Goal: Use online tool/utility: Utilize a website feature to perform a specific function

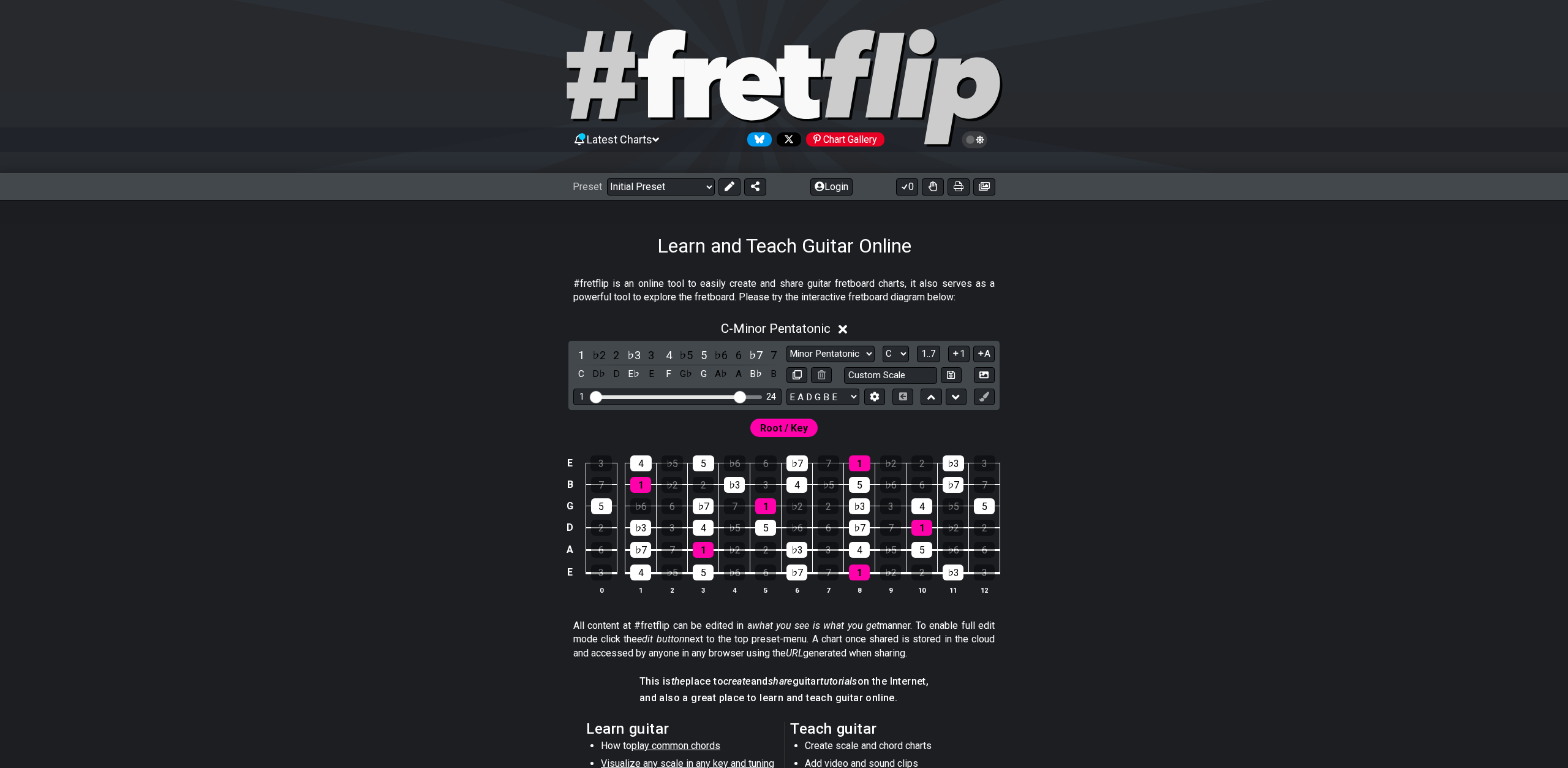
drag, startPoint x: 668, startPoint y: 396, endPoint x: 740, endPoint y: 400, distance: 72.1
click at [740, 396] on input "Visible fret range" at bounding box center [677, 396] width 174 height 0
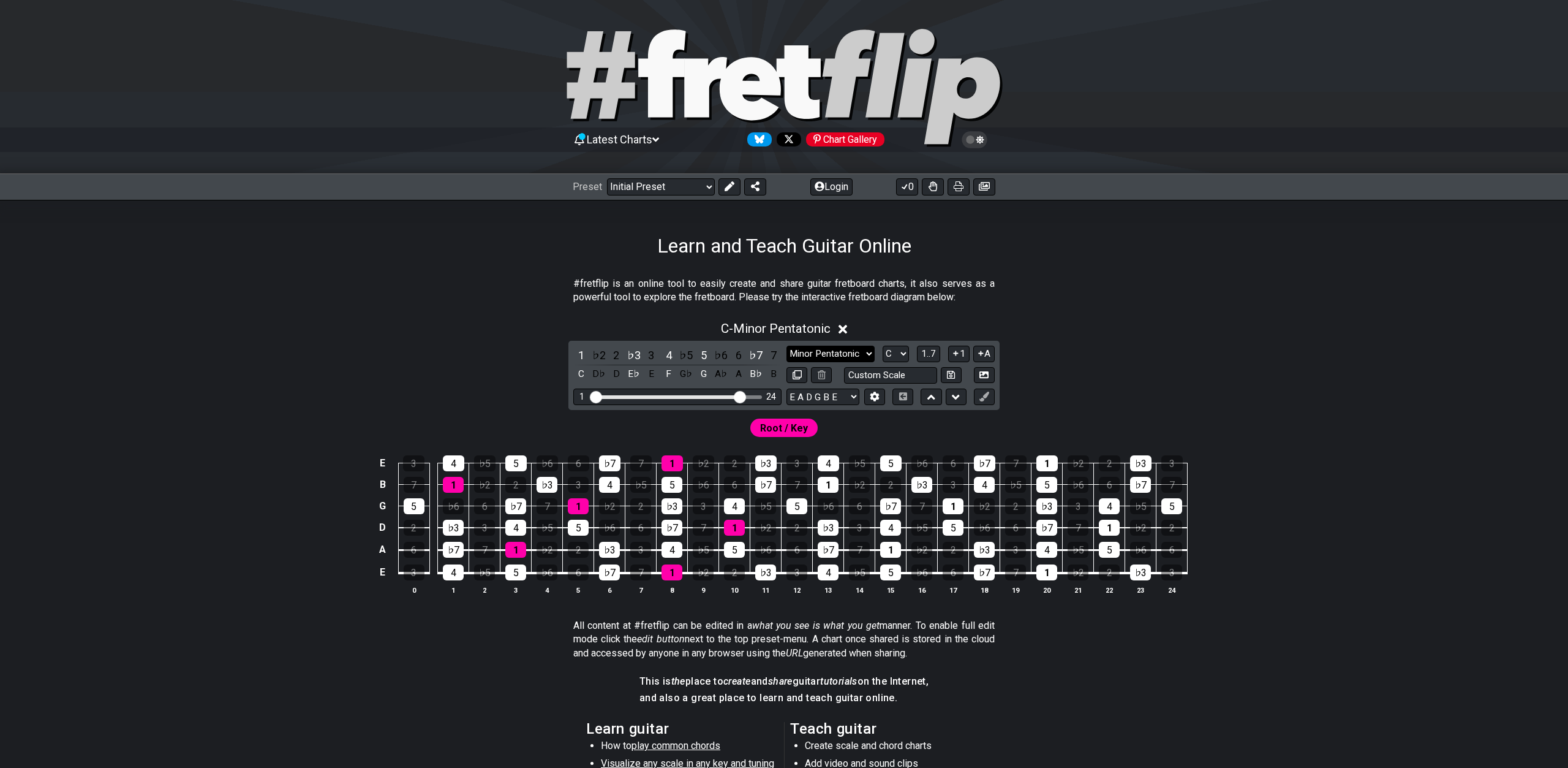
click at [786, 346] on select "Minor Pentatonic Click to edit Minor Pentatonic Major Pentatonic Minor Blues Ma…" at bounding box center [831, 354] width 89 height 17
select select "Major"
click option "Major" at bounding box center [0, 0] width 0 height 0
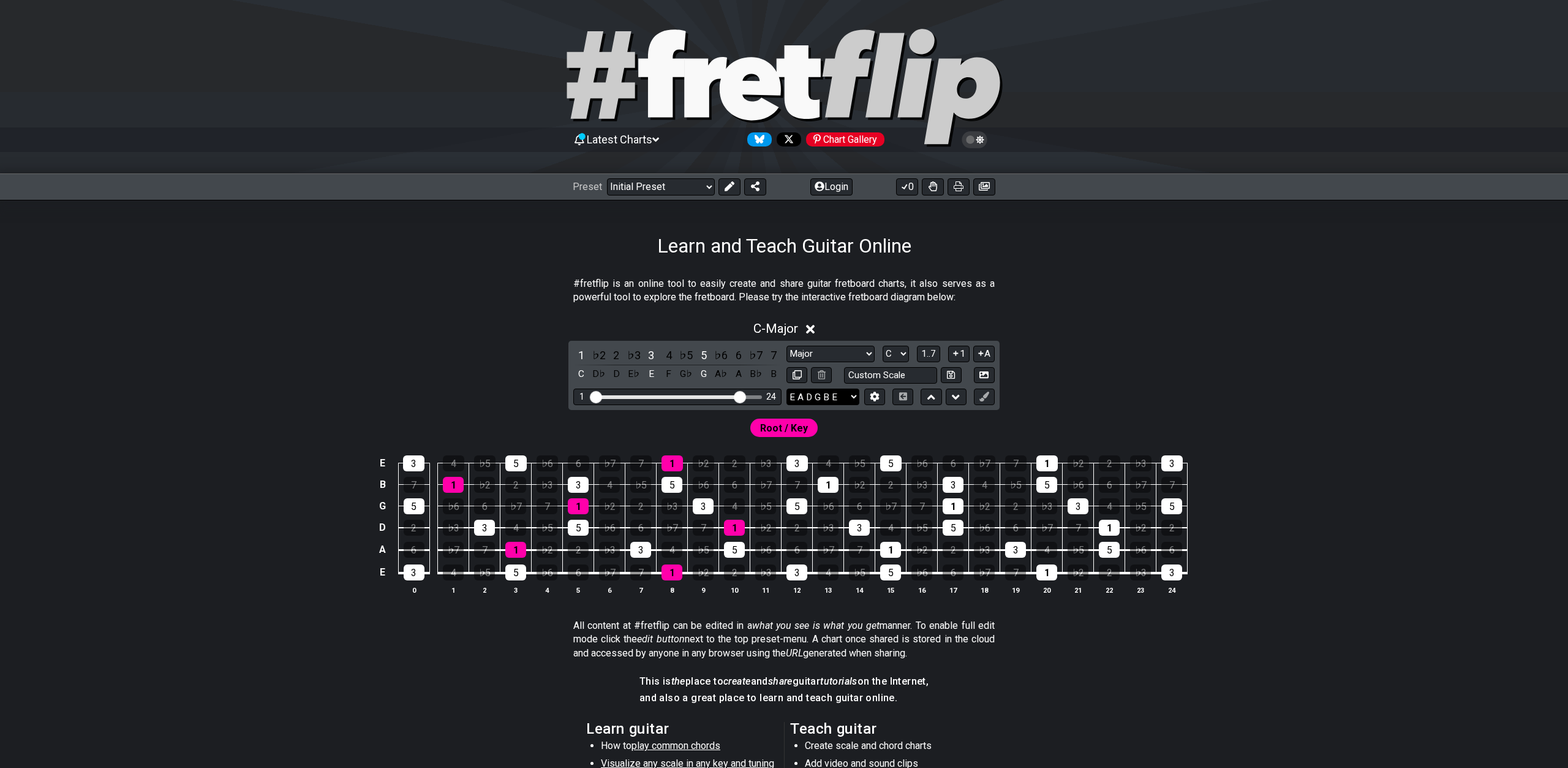
click at [786, 388] on select "E A D G B E E A D G B E E A D G B E B E A D F♯ B A D G C E A D A D G B E E♭ A♭ …" at bounding box center [822, 397] width 73 height 17
click at [852, 394] on select "E A D G B E E A D G B E E A D G B E B E A D F♯ B A D G C E A D A D G B E E♭ A♭ …" at bounding box center [822, 397] width 73 height 17
click at [882, 346] on select "A♭ A A♯ B♭ B C C♯ D♭ D D♯ E♭ E F F♯ G♭ G G♯" at bounding box center [896, 354] width 26 height 17
click at [1201, 357] on div "C - Major 1 ♭2 2 ♭3 3 4 ♭5 5 ♭6 6 ♭7 7 C D♭ D E♭ E F G♭ G A♭ A B♭ B Minor Penta…" at bounding box center [784, 463] width 956 height 298
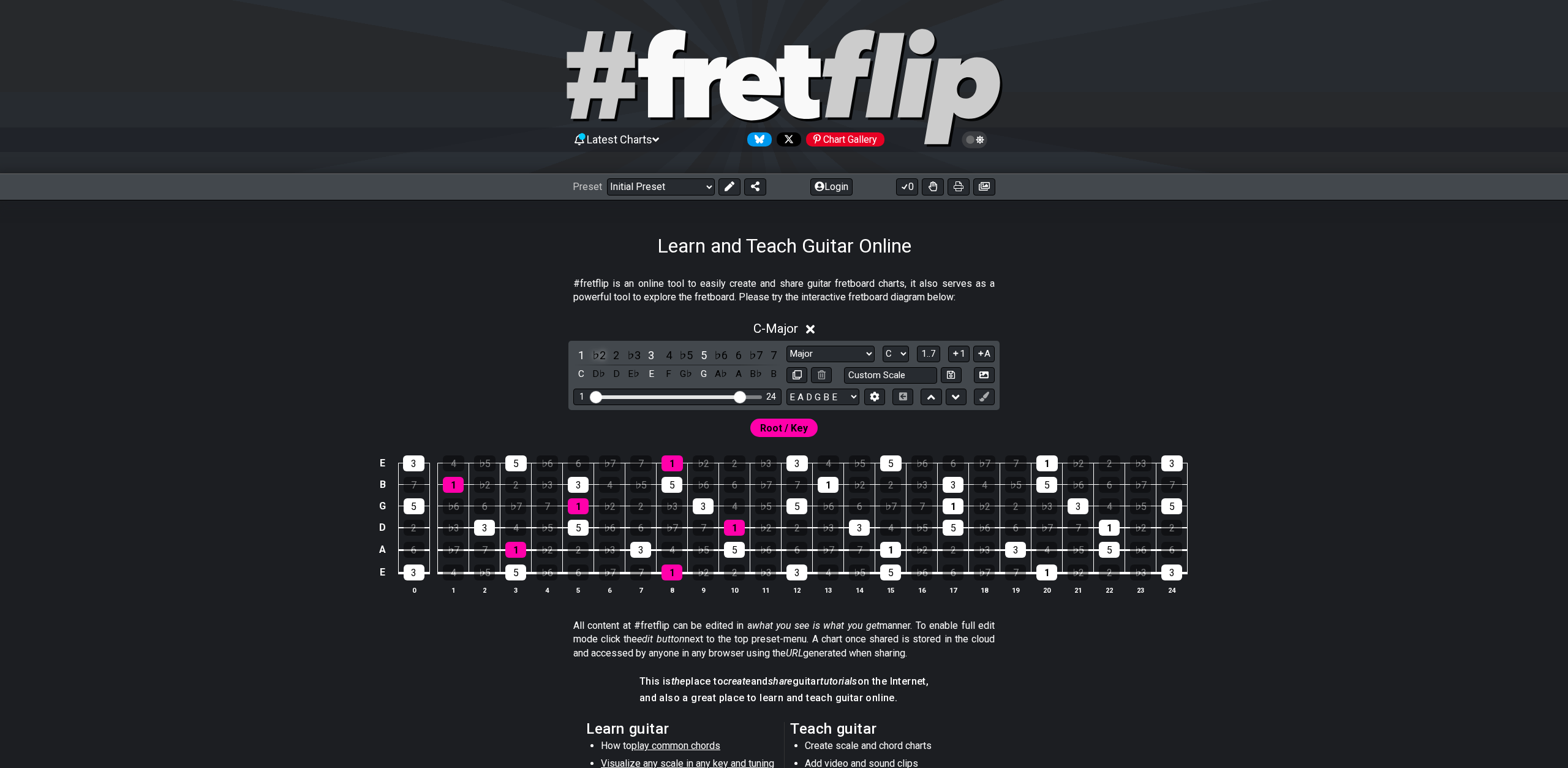
click at [602, 357] on div "♭2" at bounding box center [599, 355] width 16 height 17
click at [597, 355] on div "♭2" at bounding box center [599, 355] width 16 height 17
click at [619, 355] on div "2" at bounding box center [616, 355] width 16 height 17
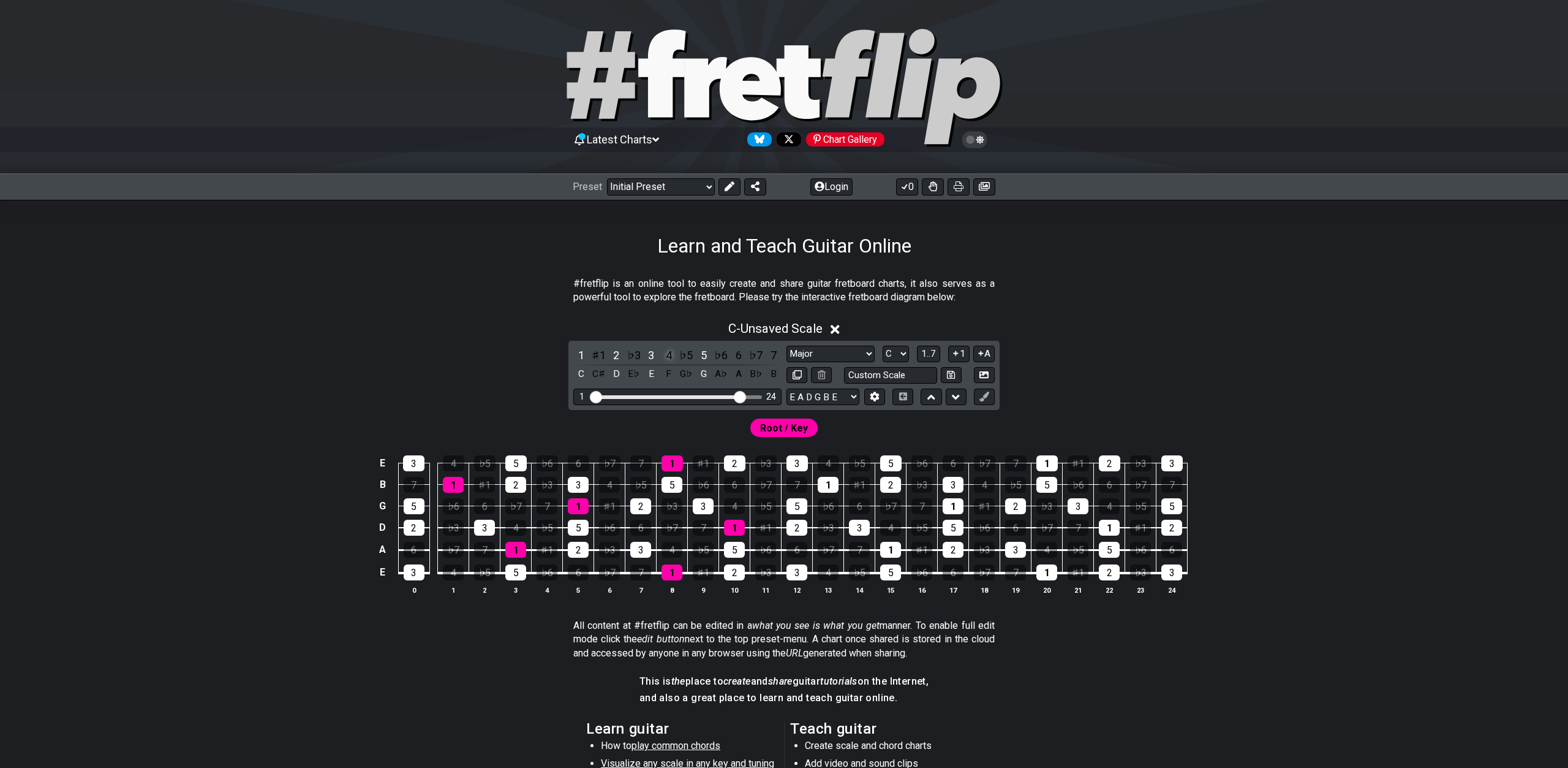
click at [671, 356] on div "4" at bounding box center [669, 355] width 16 height 17
click at [744, 354] on div "6" at bounding box center [738, 355] width 16 height 17
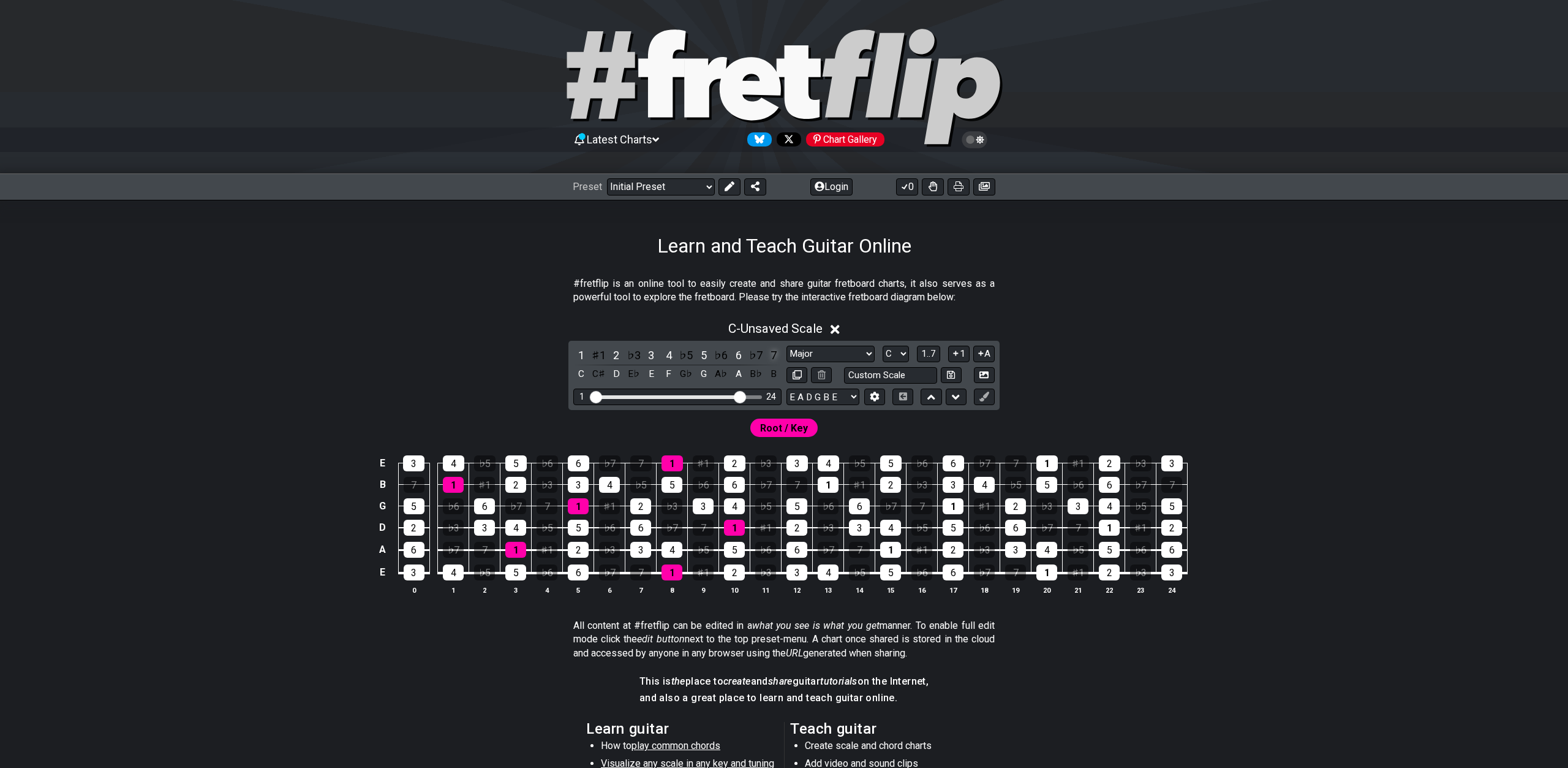
click at [777, 351] on div "7" at bounding box center [773, 355] width 16 height 17
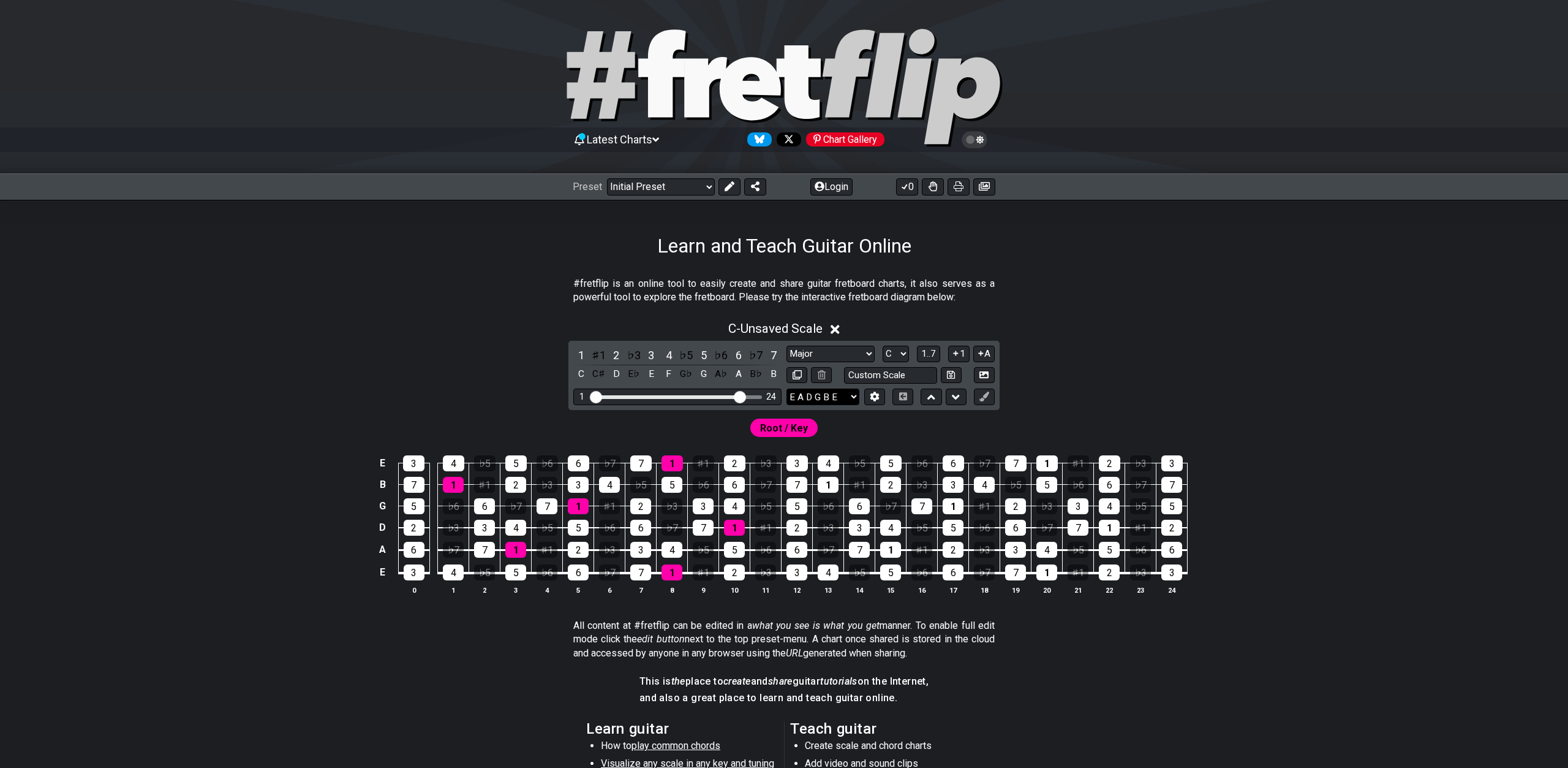
click at [786, 388] on select "E A D G B E E A D G B E E A D G B E B E A D F♯ B A D G C E A D A D G B E E♭ A♭ …" at bounding box center [822, 397] width 73 height 17
click at [1137, 272] on section "#fretflip is an online tool to easily create and share guitar fretboard charts,…" at bounding box center [784, 293] width 956 height 42
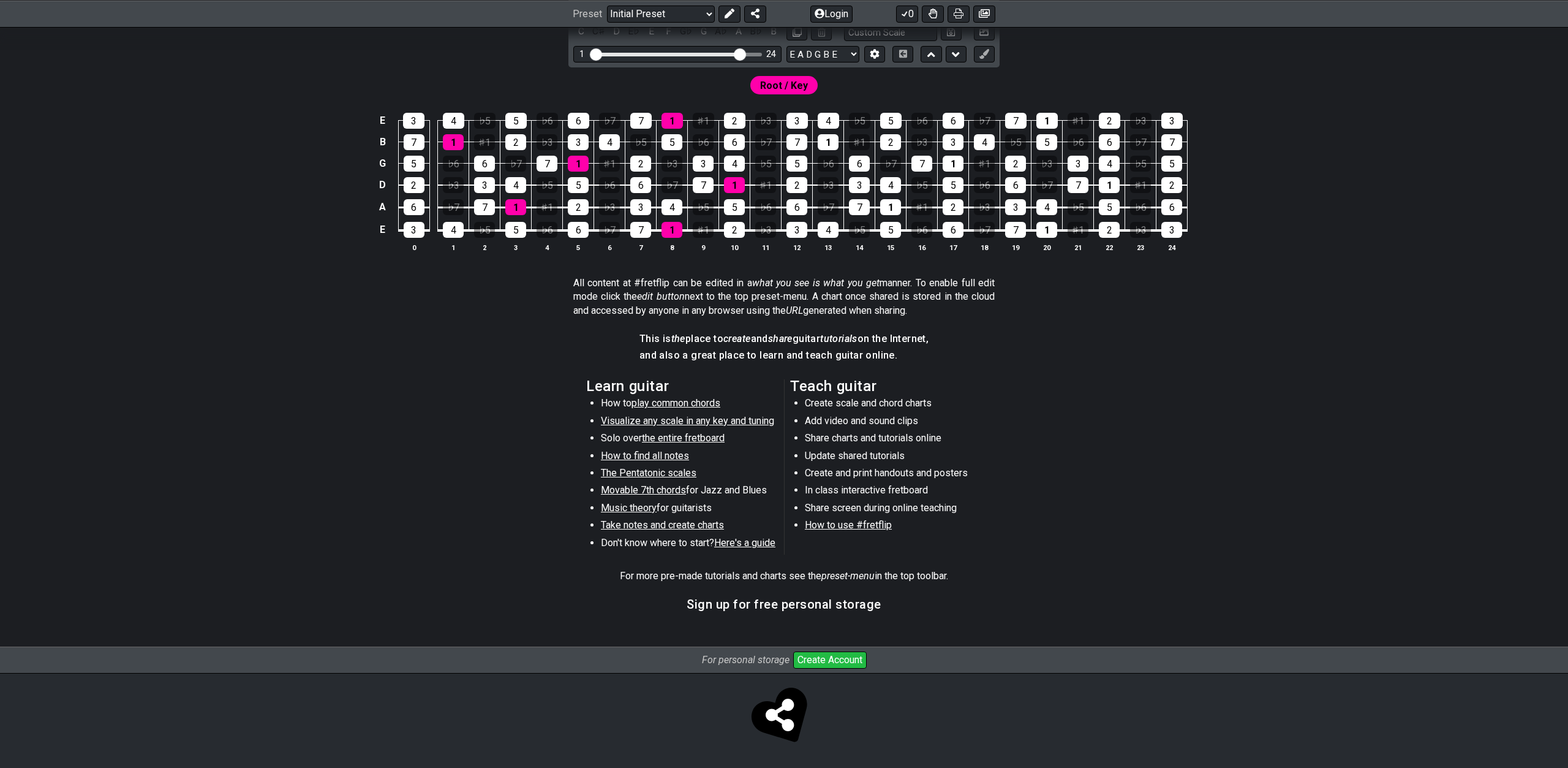
scroll to position [32, 0]
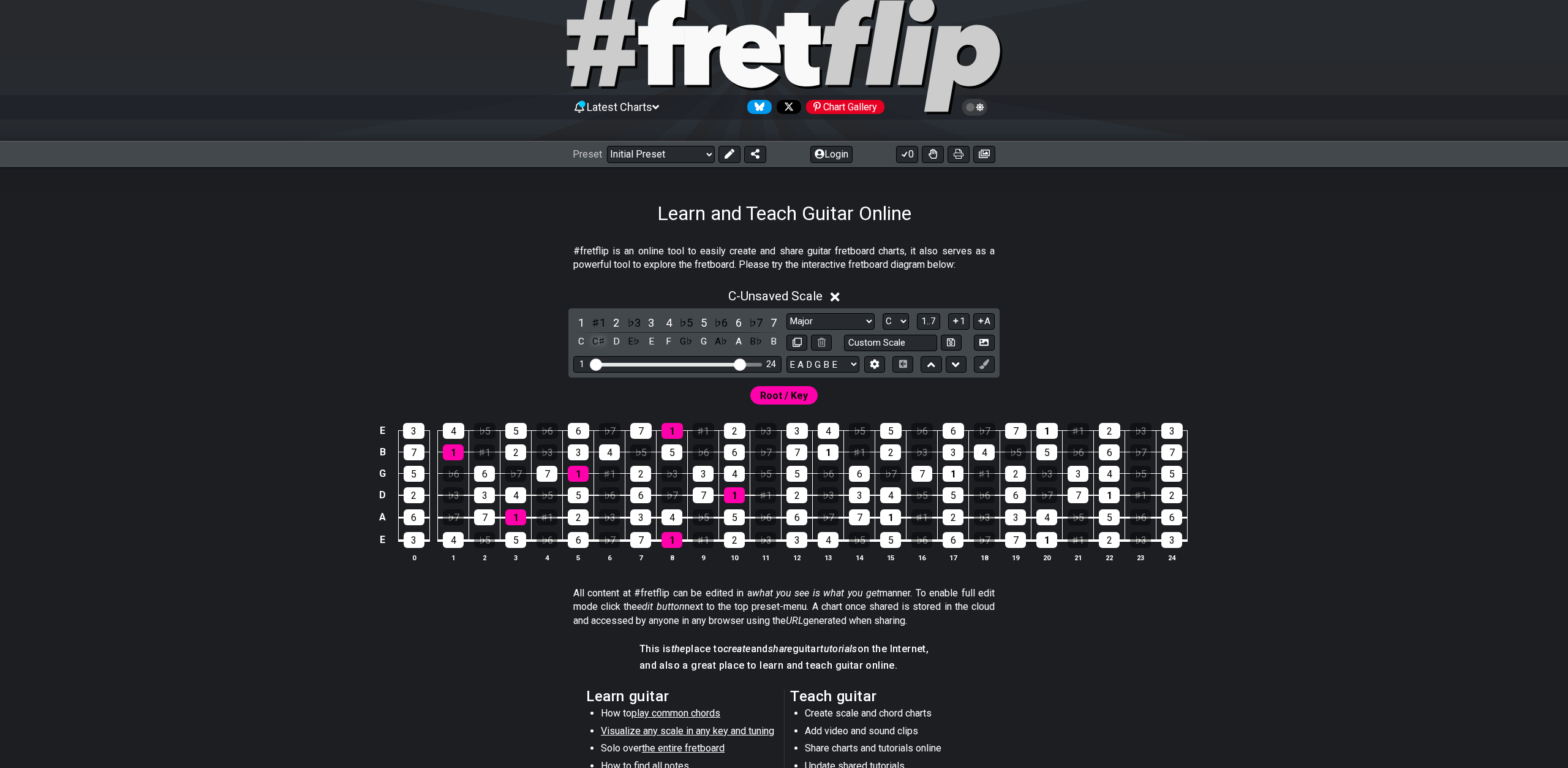
click at [598, 343] on div "C♯" at bounding box center [599, 342] width 16 height 17
drag, startPoint x: 626, startPoint y: 345, endPoint x: 634, endPoint y: 337, distance: 11.3
click at [626, 345] on div "E♭" at bounding box center [634, 342] width 16 height 17
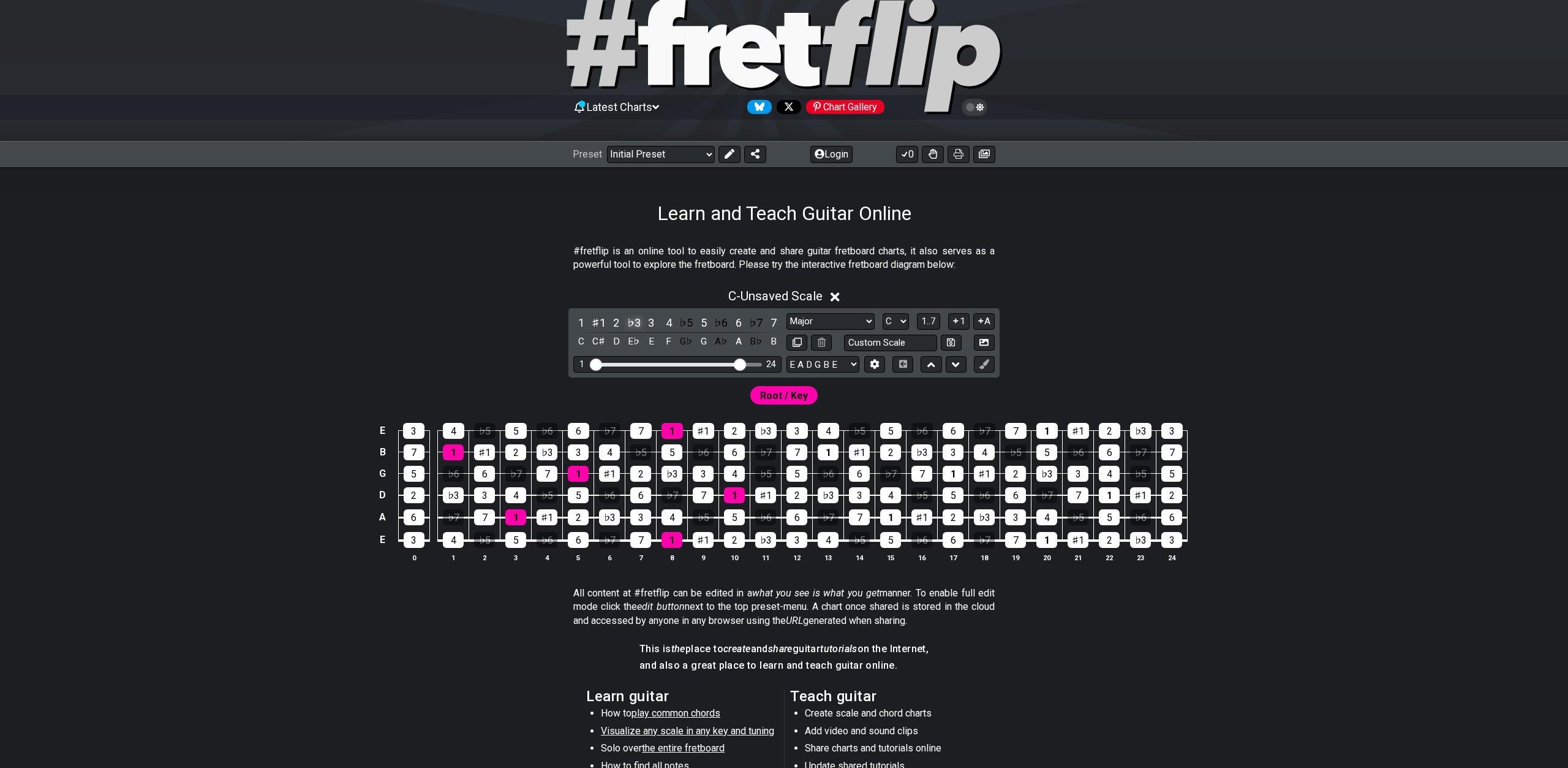
click at [632, 323] on div "♭3" at bounding box center [634, 323] width 16 height 17
click at [625, 319] on div "1 ♯1 2 ♯2 3 4 ♭5 5 ♭6 6 ♭7 7 C C♯ D D♯ E F G♭ G A♭ A B♭ B" at bounding box center [677, 333] width 208 height 36
click at [634, 320] on div "♯2" at bounding box center [634, 323] width 16 height 17
click at [679, 320] on div "♭5" at bounding box center [686, 323] width 16 height 17
click at [729, 324] on div "♭6" at bounding box center [720, 323] width 16 height 17
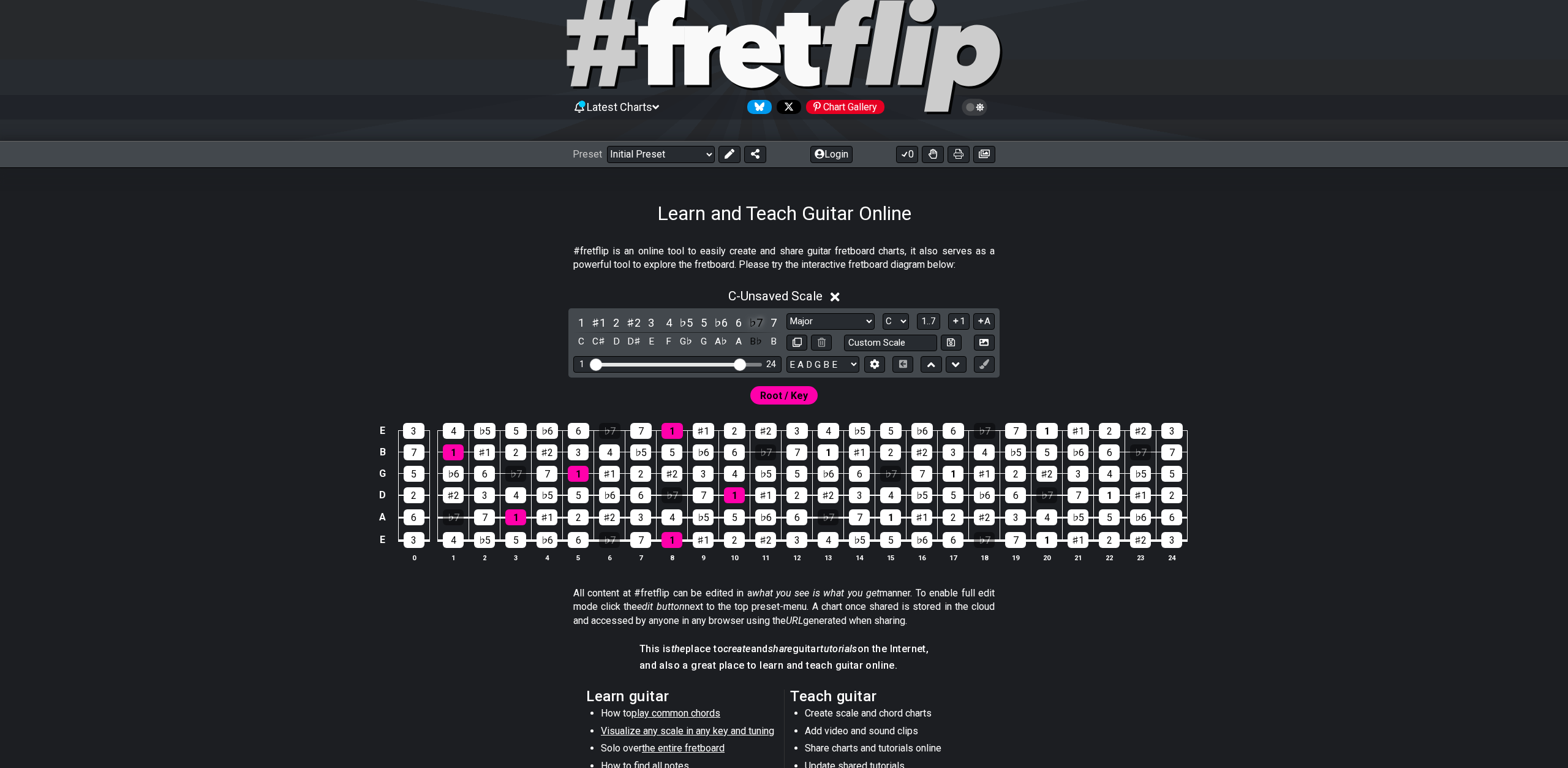
click at [759, 323] on div "♭7" at bounding box center [755, 323] width 16 height 17
click at [486, 517] on div "7" at bounding box center [484, 516] width 21 height 16
click at [486, 518] on div "7" at bounding box center [484, 516] width 21 height 16
click at [933, 321] on span "1..7" at bounding box center [929, 321] width 15 height 11
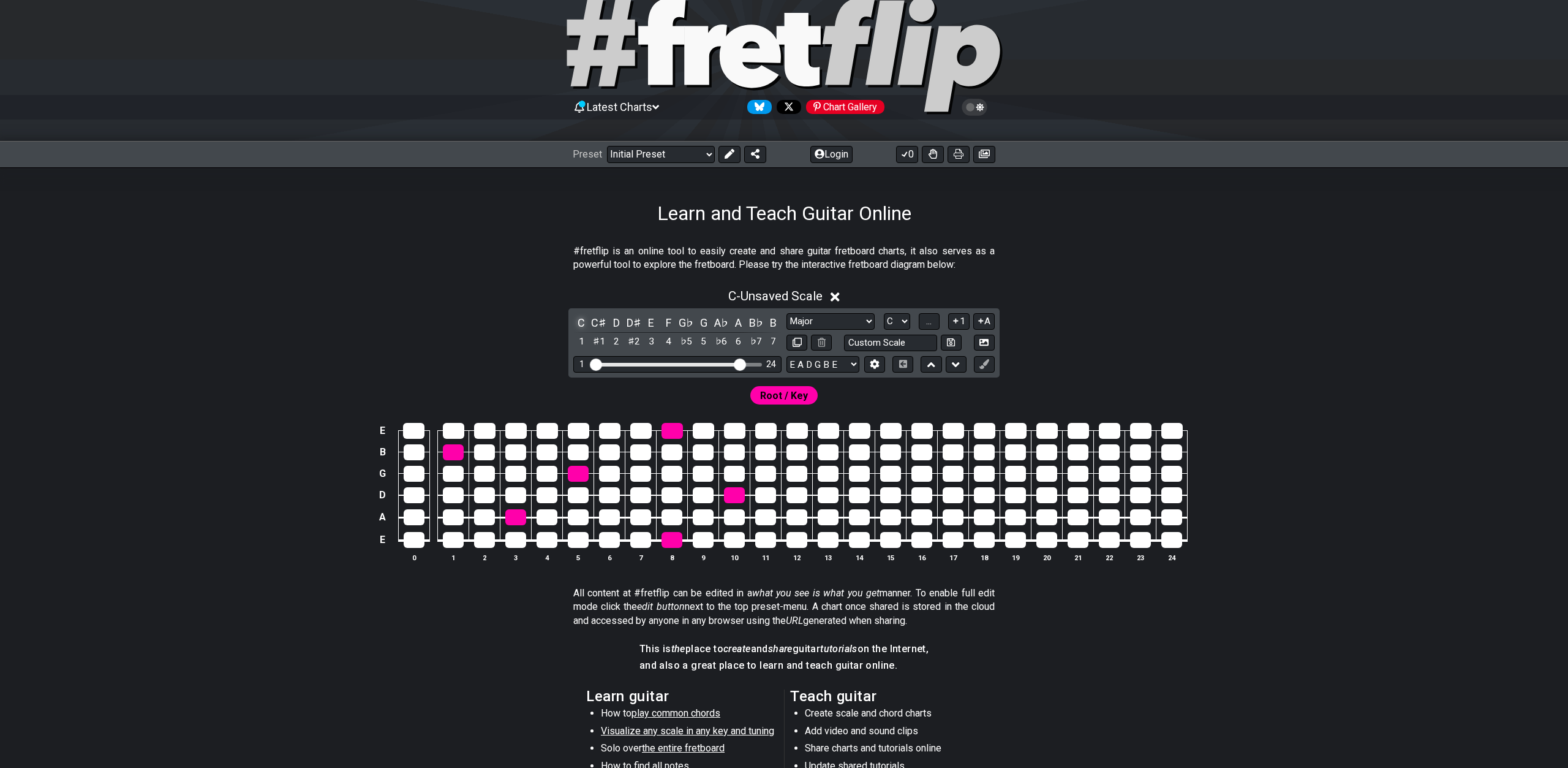
click at [575, 321] on div "C" at bounding box center [581, 323] width 16 height 17
click at [606, 323] on div "C♯" at bounding box center [599, 323] width 16 height 17
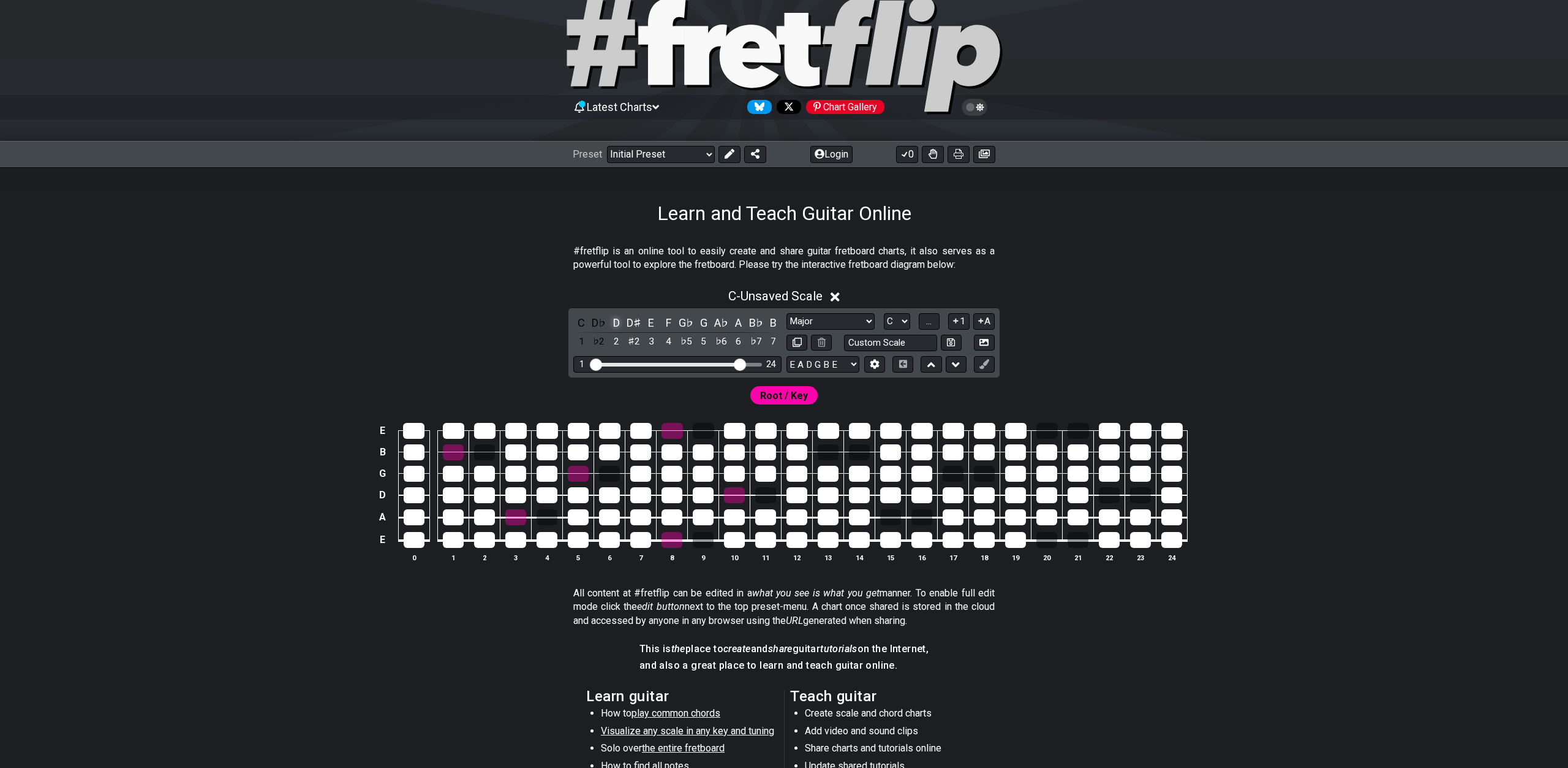
click at [620, 321] on div "D" at bounding box center [616, 323] width 16 height 17
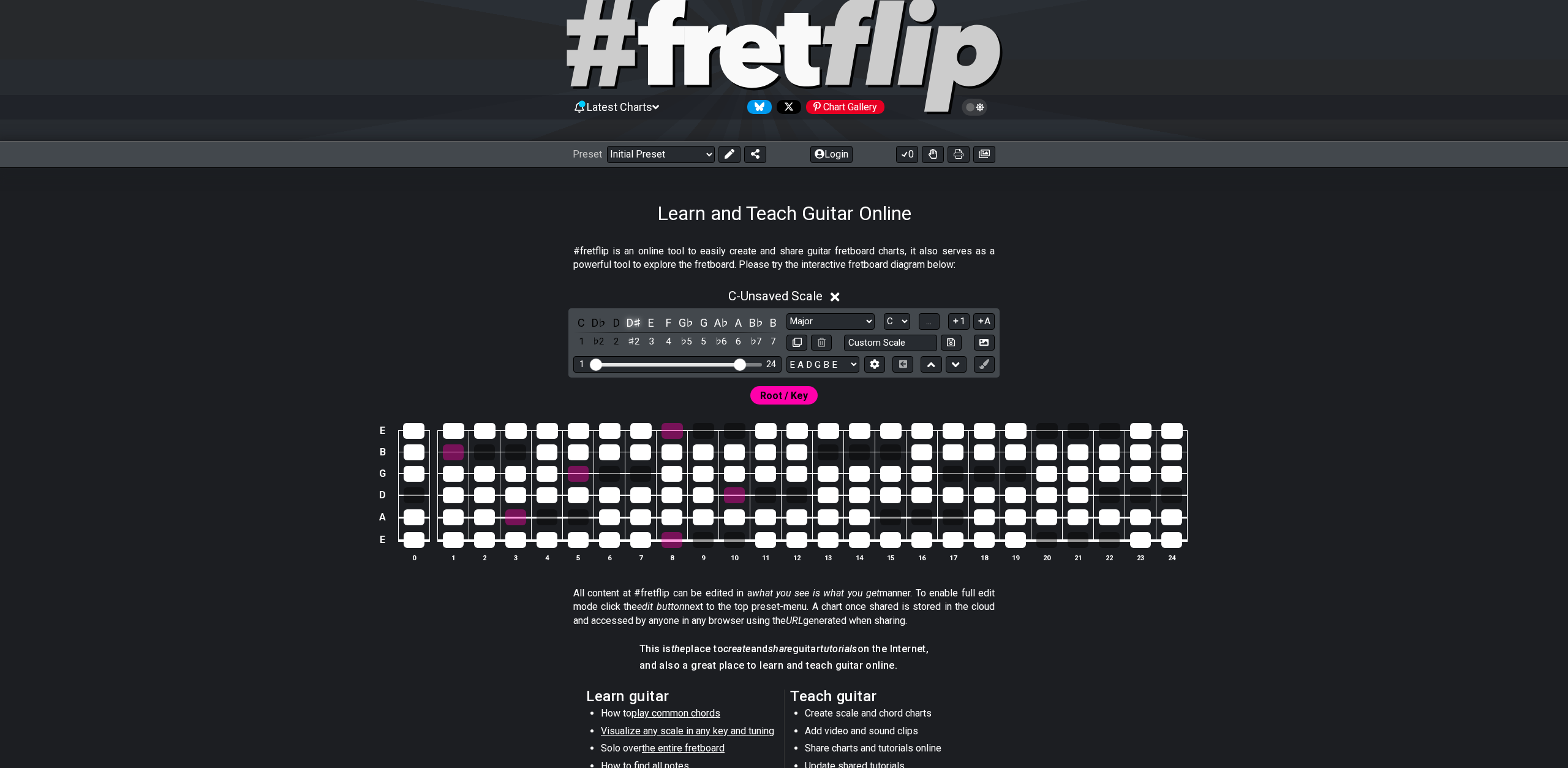
click at [638, 321] on div "D♯" at bounding box center [634, 323] width 16 height 17
click at [630, 325] on div "E♭" at bounding box center [634, 323] width 16 height 17
click at [612, 325] on div "D" at bounding box center [616, 323] width 16 height 17
click at [590, 325] on div "C D♭ D E♭ E F G♭ G A♭ A B♭ B 1 ♭2 2 ♭3 3 4 ♭5 5 ♭6 6 ♭7 7" at bounding box center [677, 333] width 208 height 36
click at [572, 325] on div "C D♭ D E♭ E F G♭ G A♭ A B♭ B 1 ♭2 2 ♭3 3 4 ♭5 5 ♭6 6 ♭7 7 Minor Pentatonic Clic…" at bounding box center [784, 342] width 431 height 69
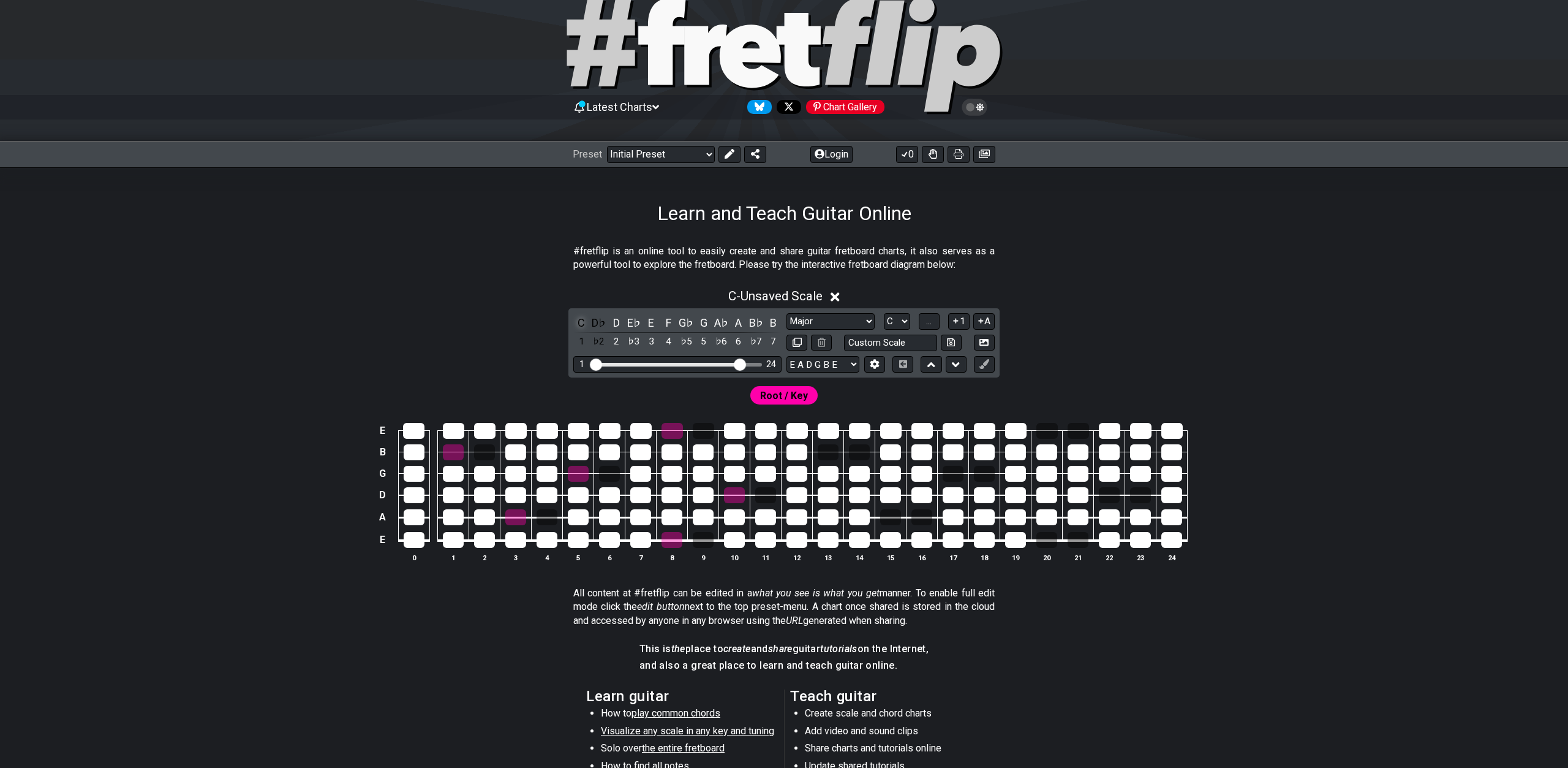
click at [581, 325] on div "C" at bounding box center [581, 323] width 16 height 17
click at [597, 324] on div "D♭" at bounding box center [599, 323] width 16 height 17
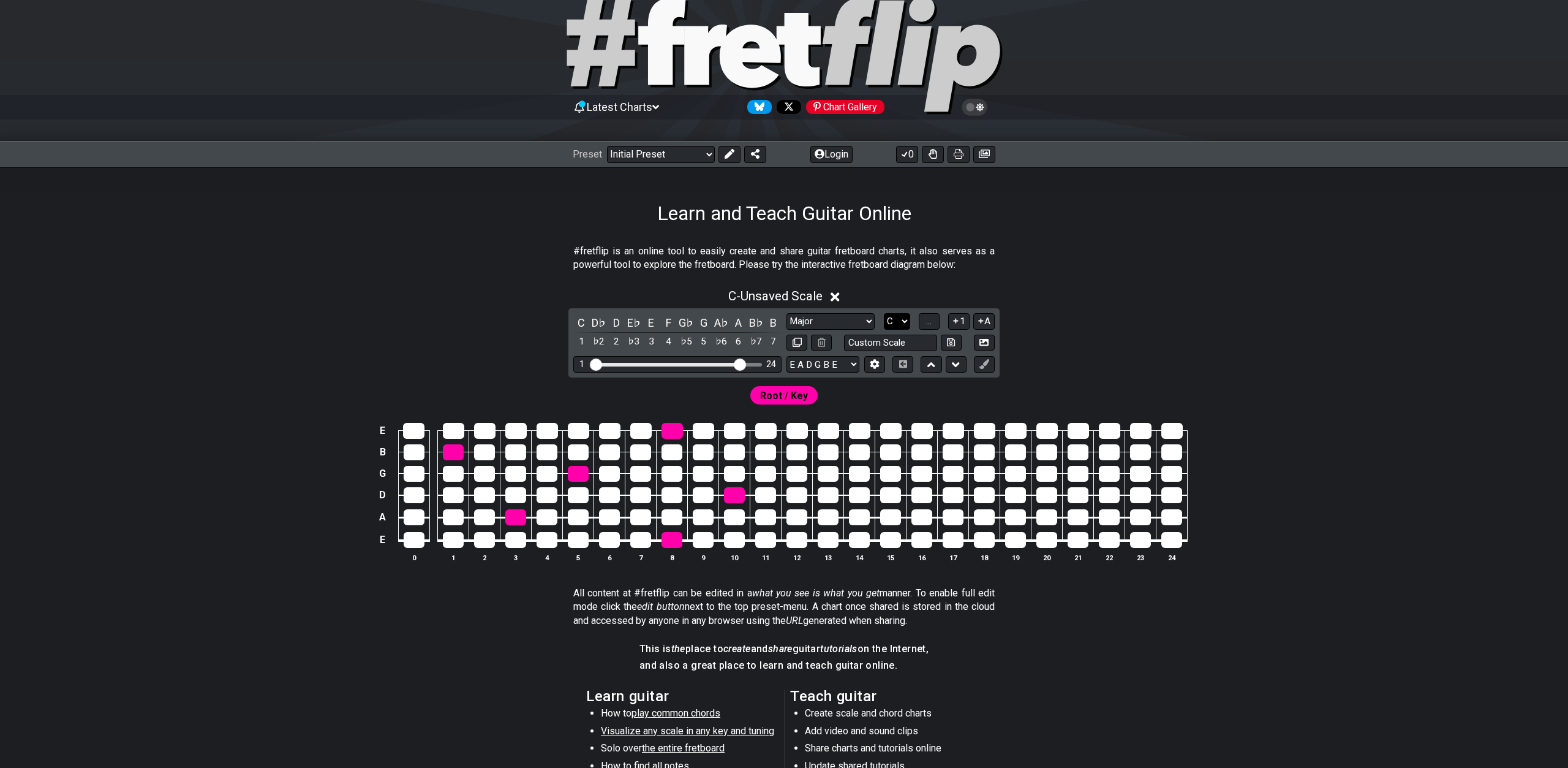
click at [884, 313] on select "A♭ A A♯ B♭ B C C♯ D♭ D D♯ E♭ E F F♯ G♭ G G♯" at bounding box center [897, 321] width 26 height 17
click at [898, 325] on select "A♭ A A♯ B♭ B C C♯ D♭ D D♯ E♭ E F F♯ G♭ G G♯" at bounding box center [897, 321] width 26 height 17
click at [958, 321] on icon at bounding box center [956, 320] width 5 height 5
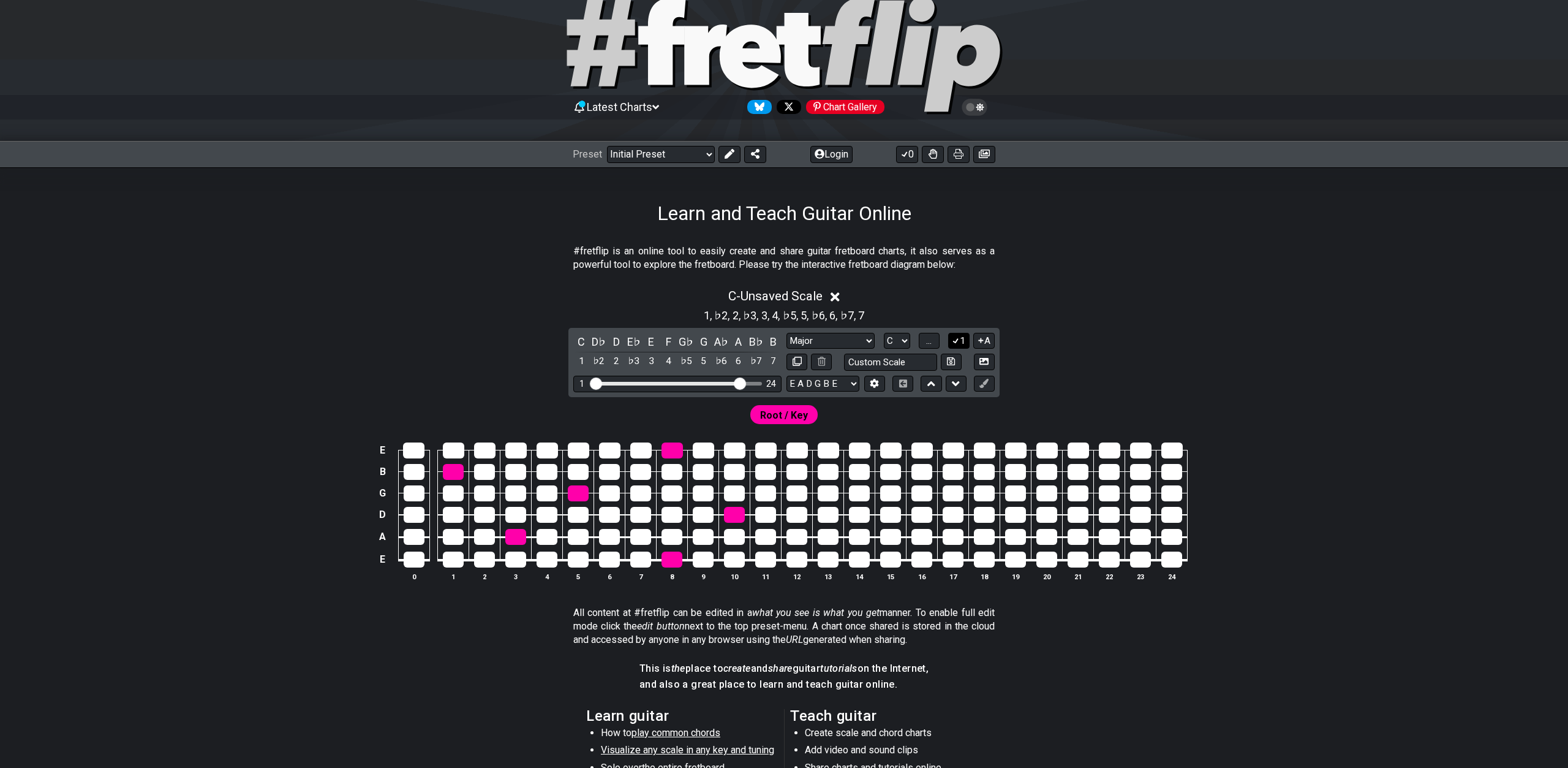
click at [962, 341] on button "1" at bounding box center [959, 341] width 21 height 17
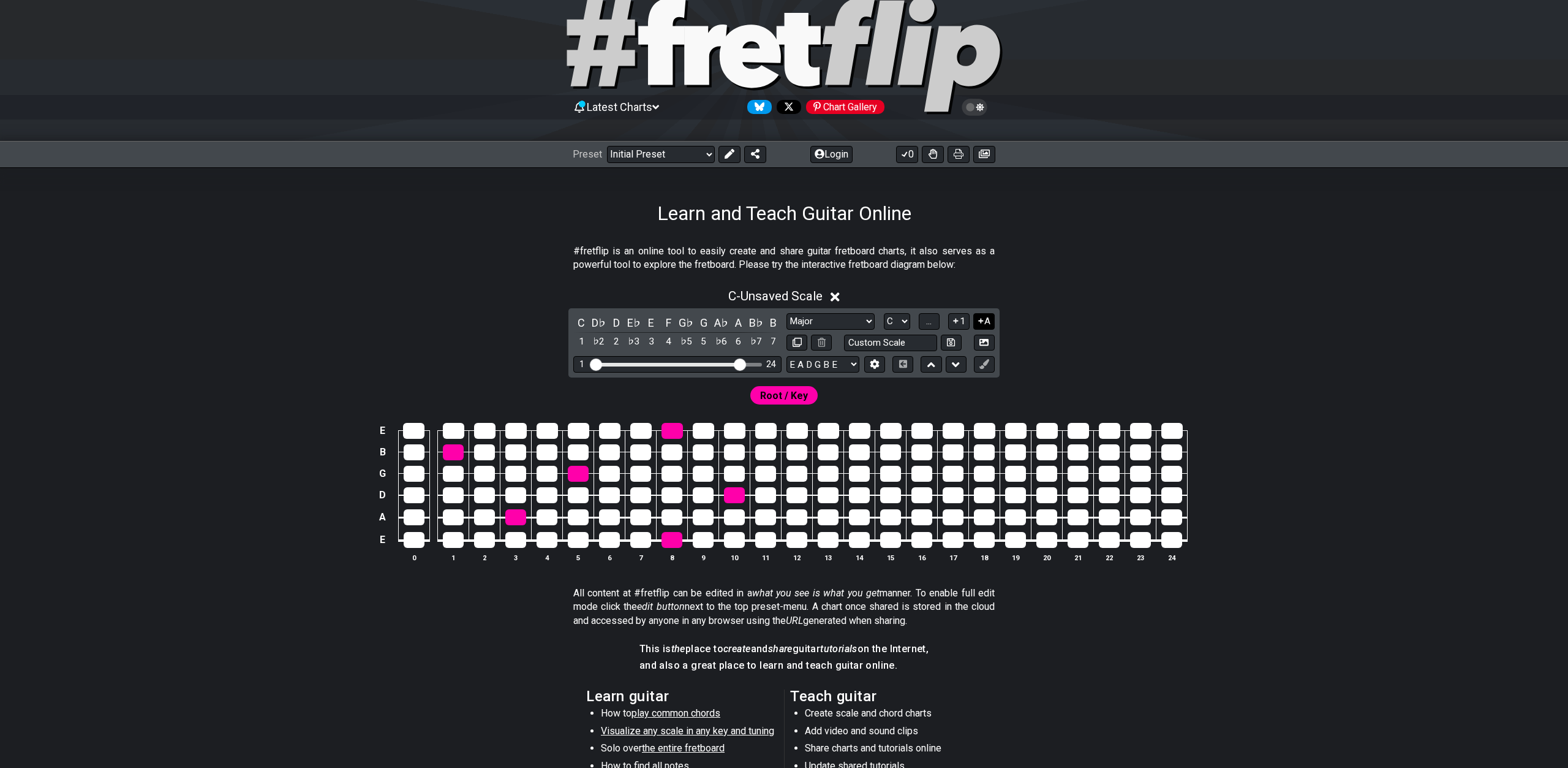
click at [986, 326] on button "A" at bounding box center [984, 321] width 22 height 17
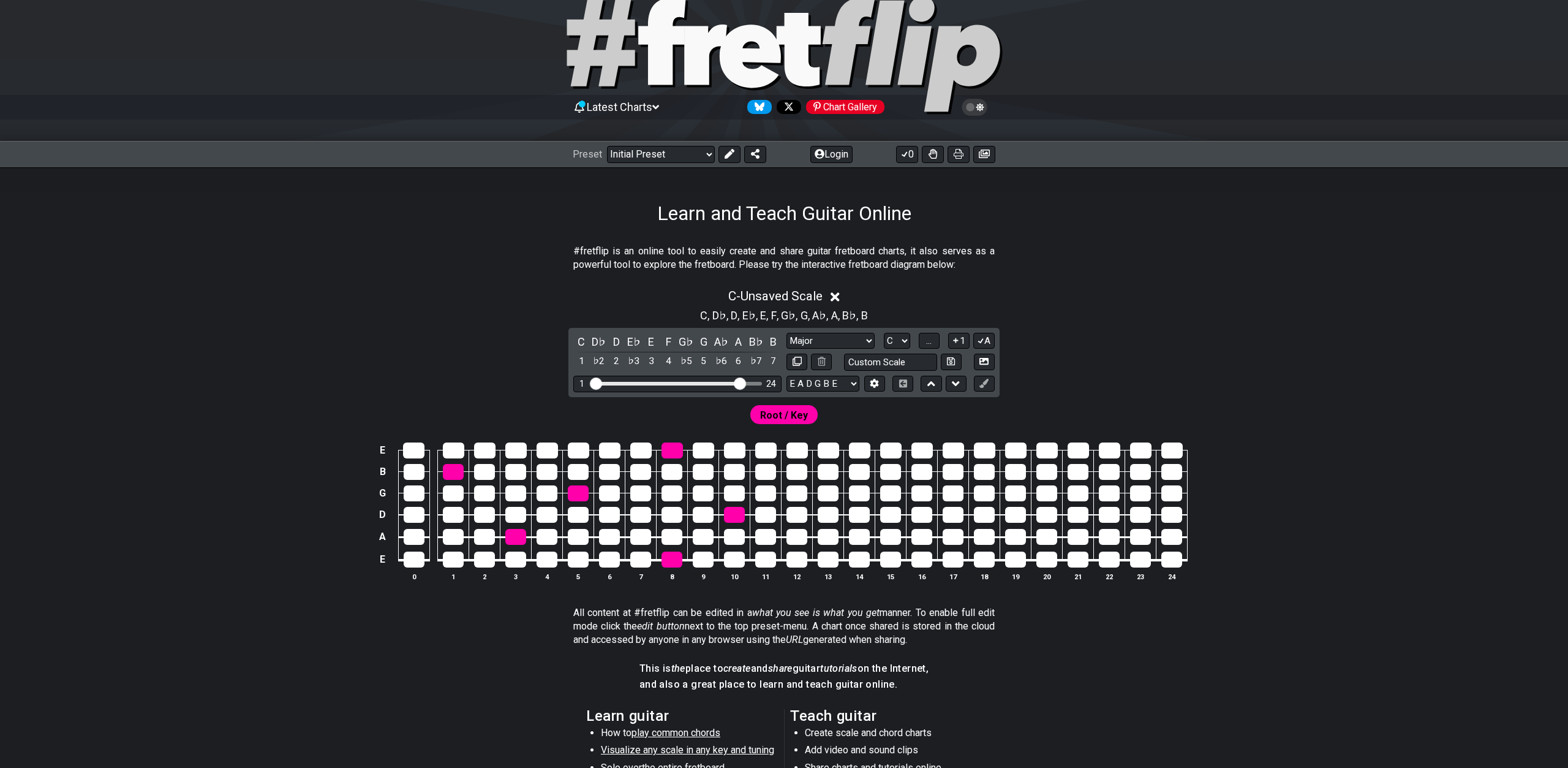
click at [978, 302] on div "C - Unsaved Scale" at bounding box center [784, 293] width 956 height 23
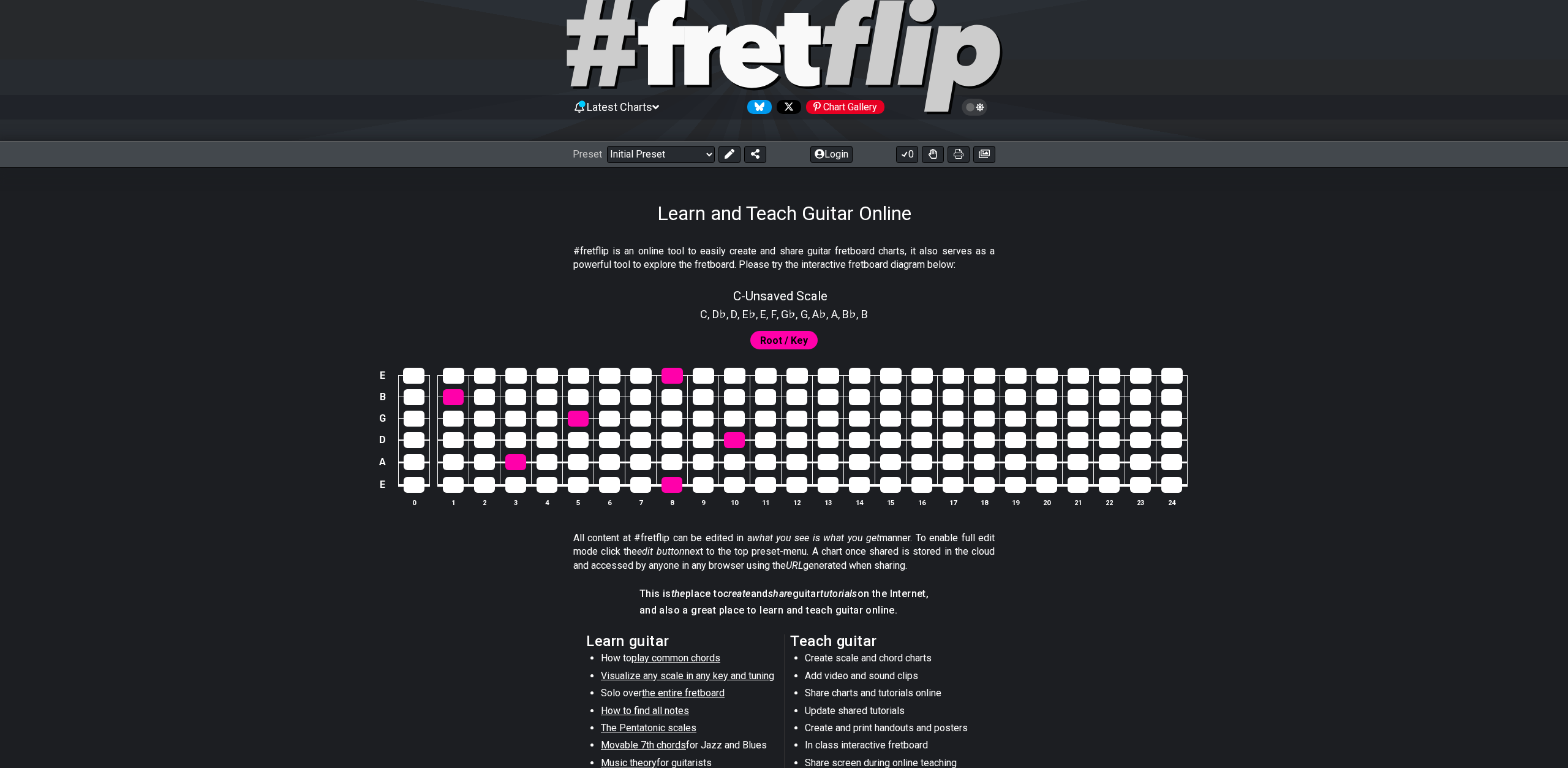
click at [895, 334] on div "Root / Key" at bounding box center [784, 336] width 956 height 29
click at [668, 105] on div "Latest Charts Chart Gallery" at bounding box center [784, 106] width 423 height 20
click at [648, 107] on span "Latest Charts" at bounding box center [620, 107] width 66 height 13
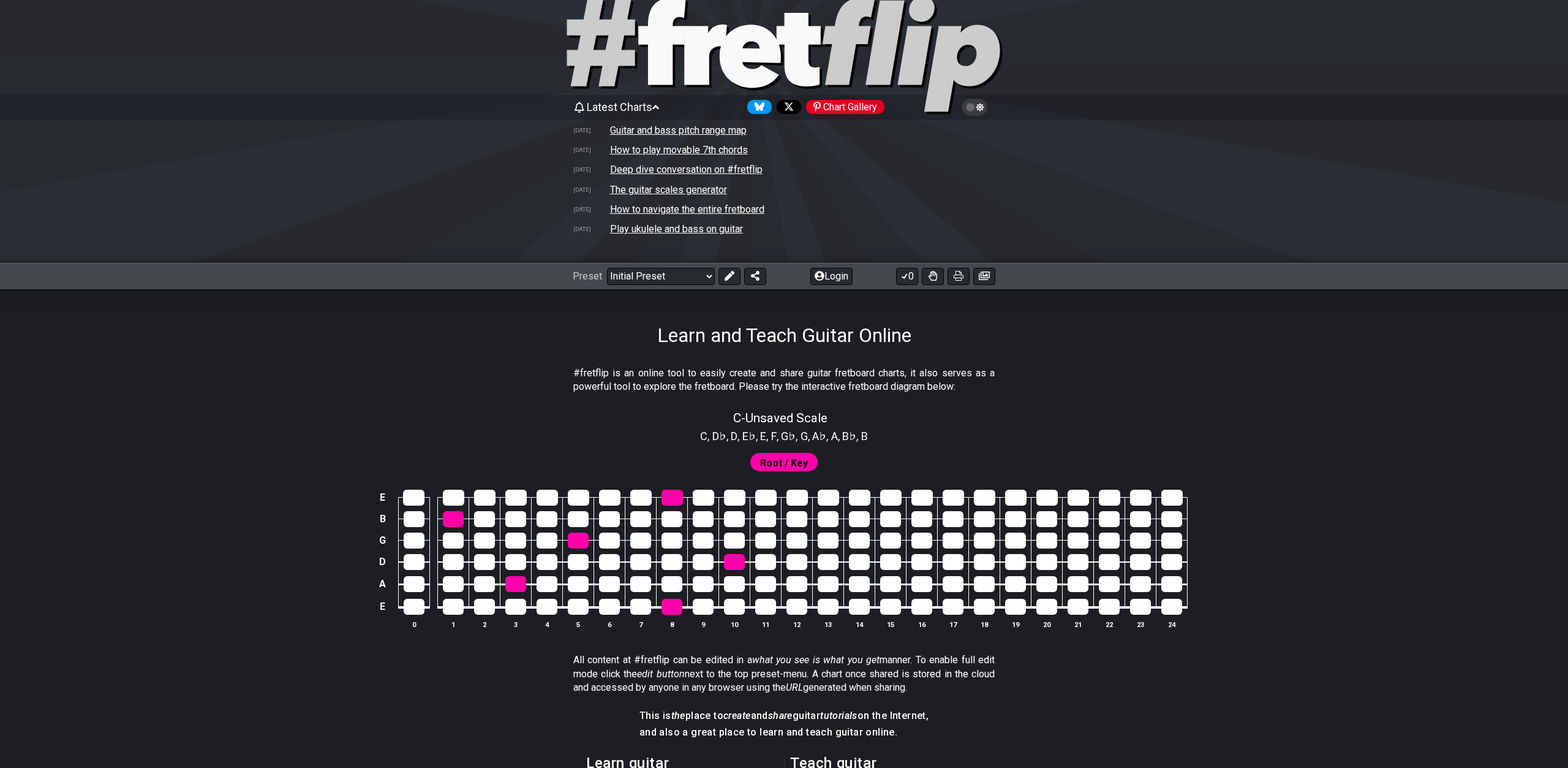
click at [1027, 388] on section "#fretflip is an online tool to easily create and share guitar fretboard charts,…" at bounding box center [784, 383] width 956 height 42
click at [938, 448] on div "Root / Key" at bounding box center [784, 459] width 956 height 29
click at [735, 281] on button at bounding box center [729, 276] width 22 height 17
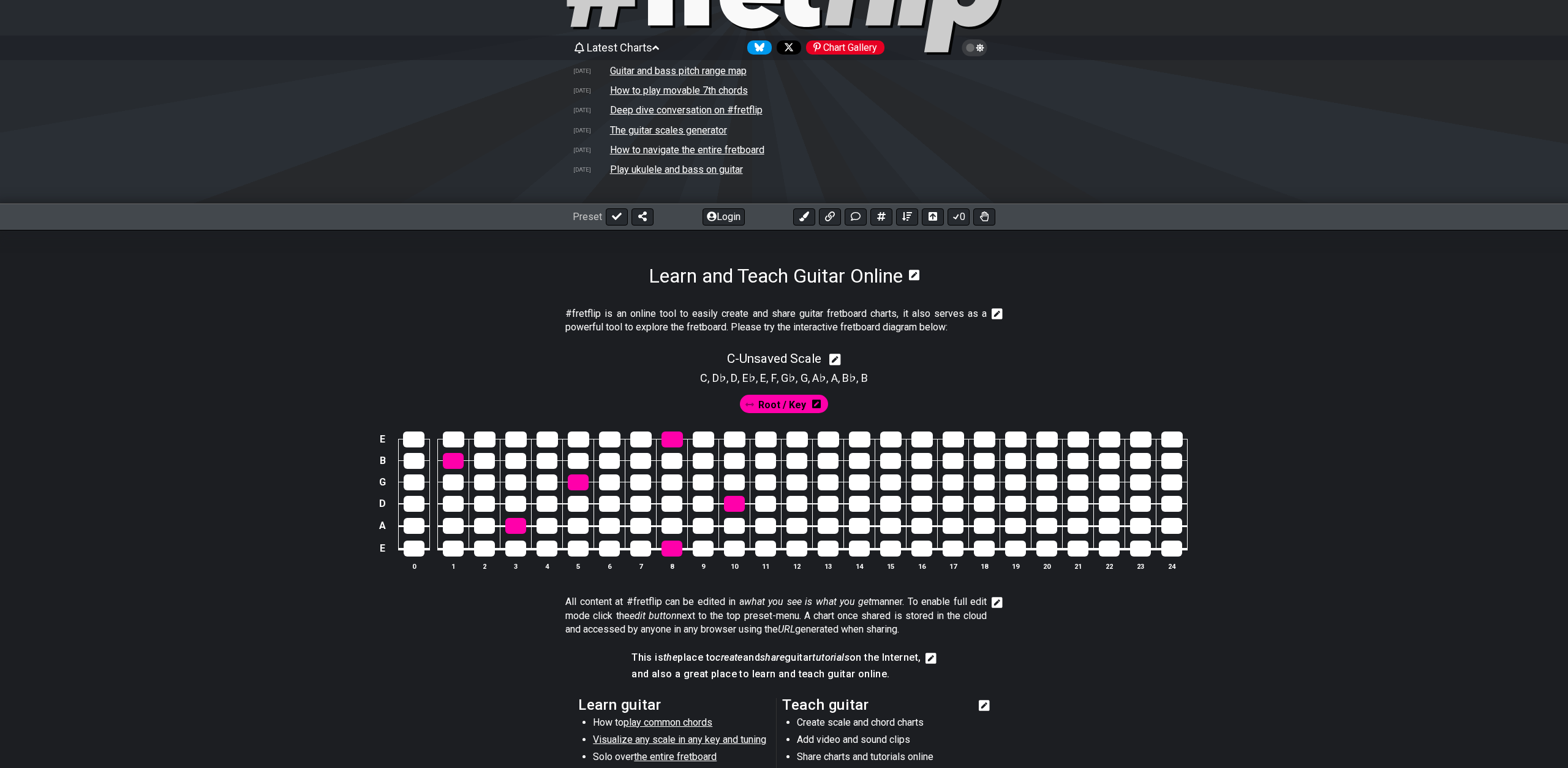
scroll to position [221, 0]
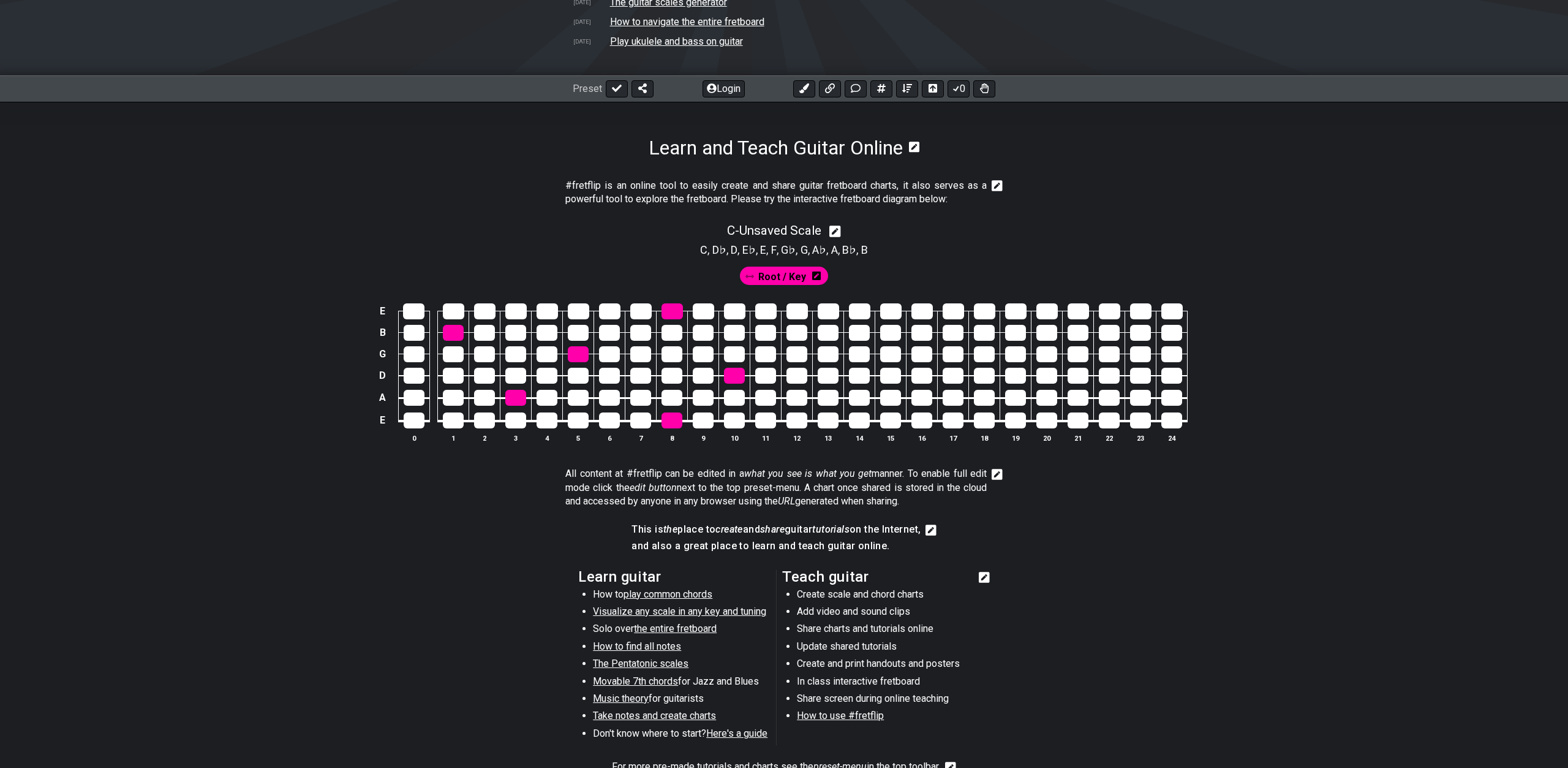
click at [837, 234] on icon at bounding box center [835, 232] width 11 height 13
select select "Major"
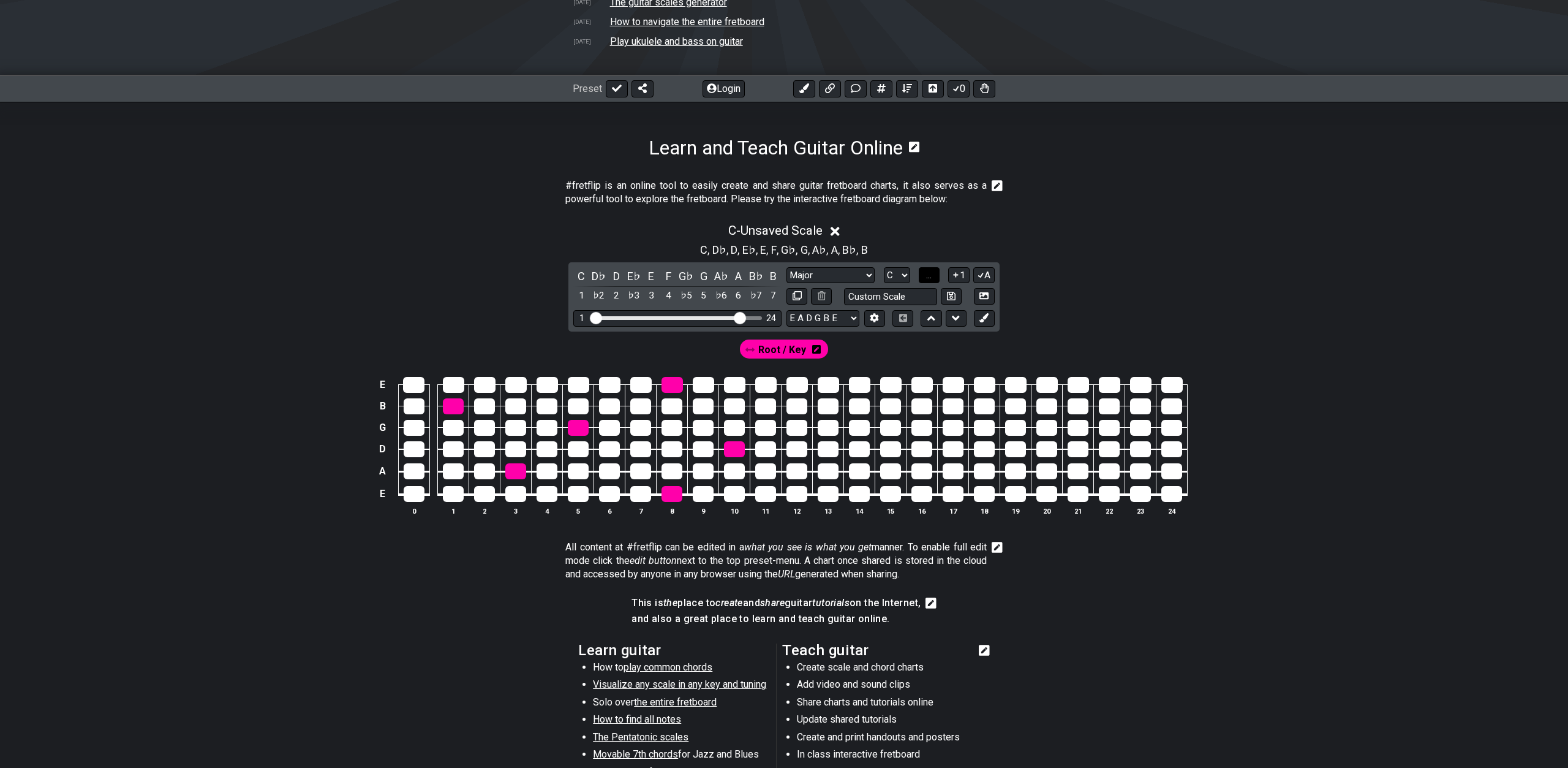
click at [924, 275] on button "..." at bounding box center [929, 276] width 21 height 17
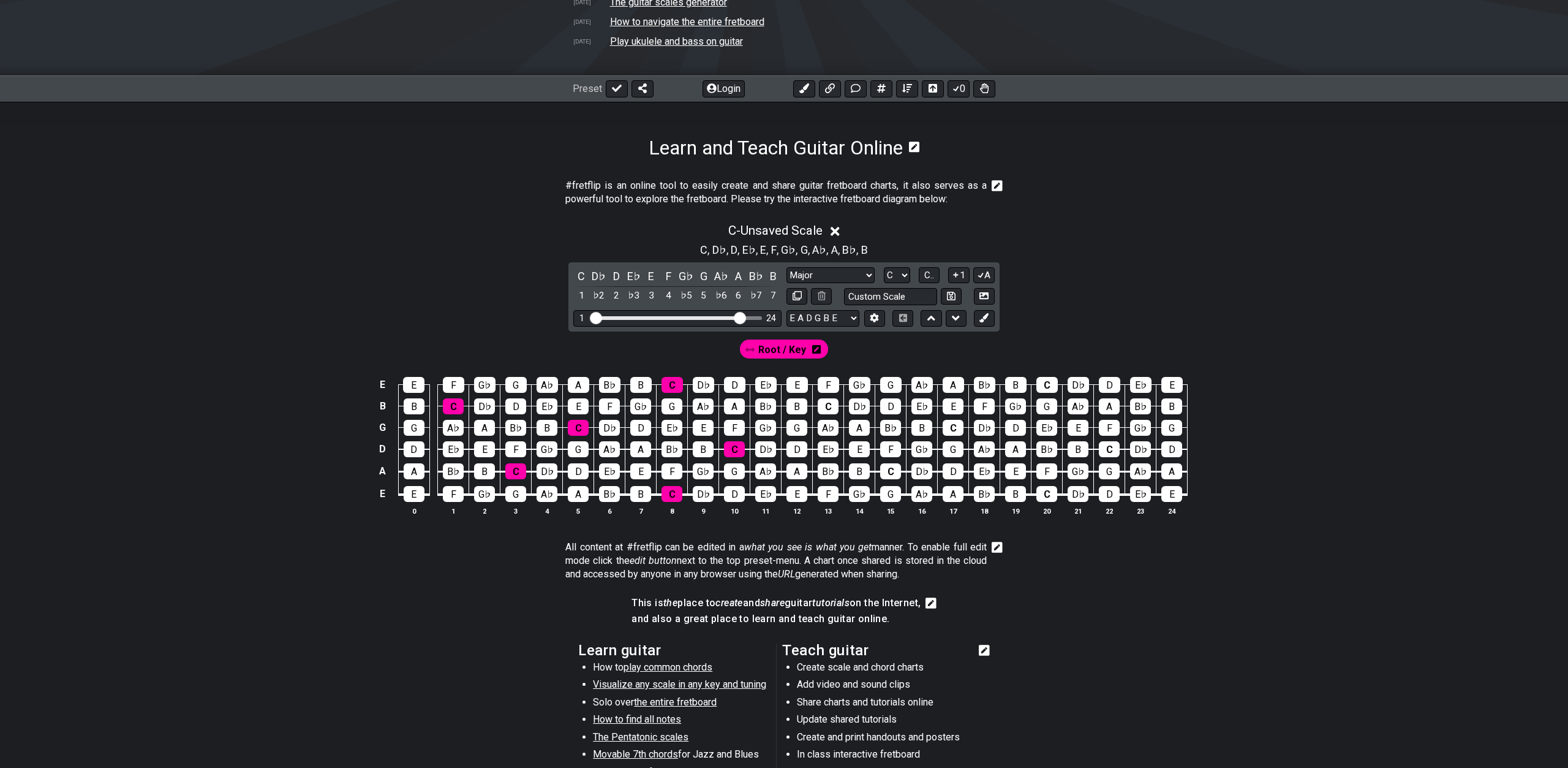
click at [816, 351] on icon at bounding box center [816, 349] width 8 height 8
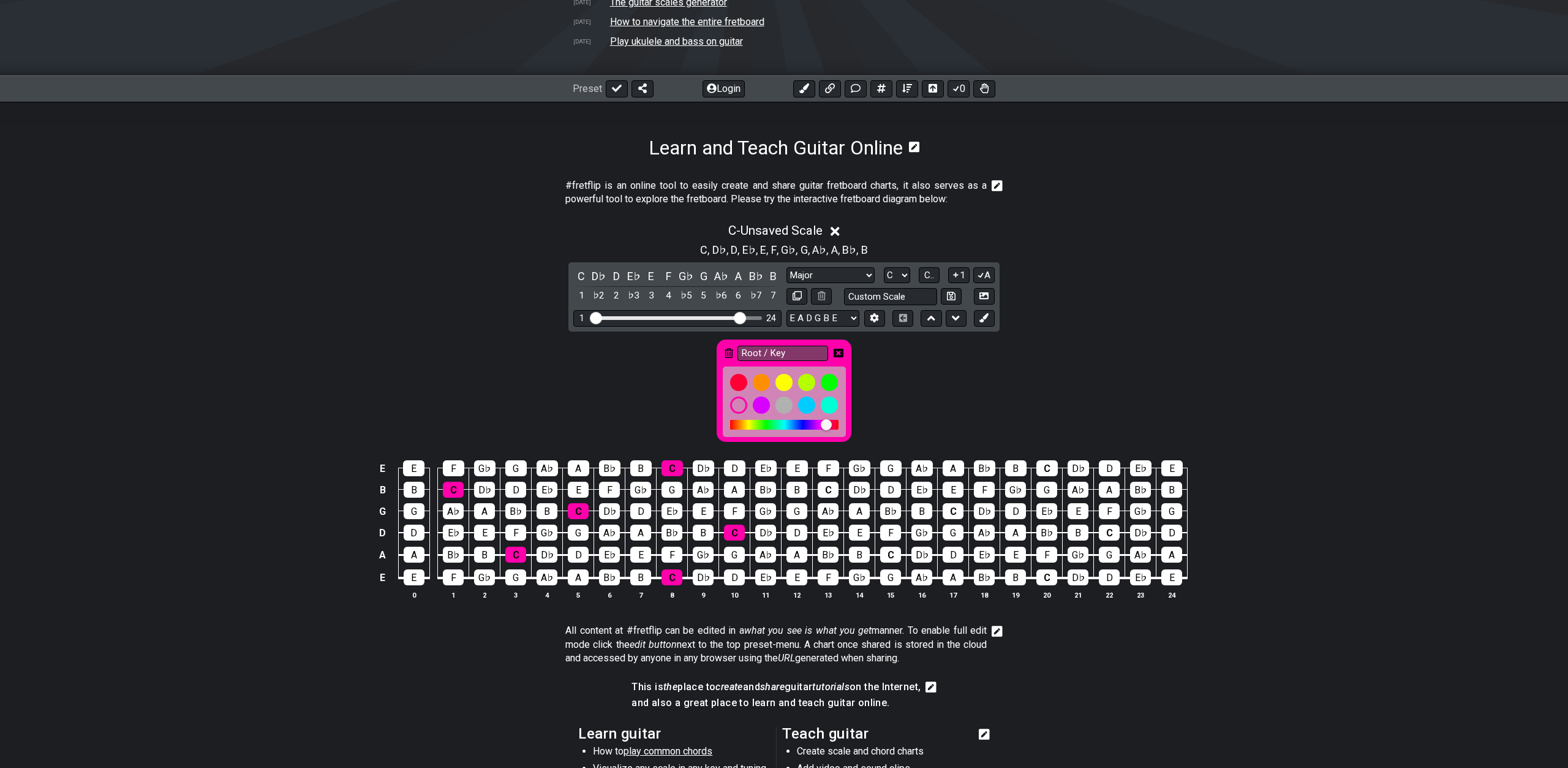
click at [838, 351] on icon at bounding box center [838, 352] width 9 height 8
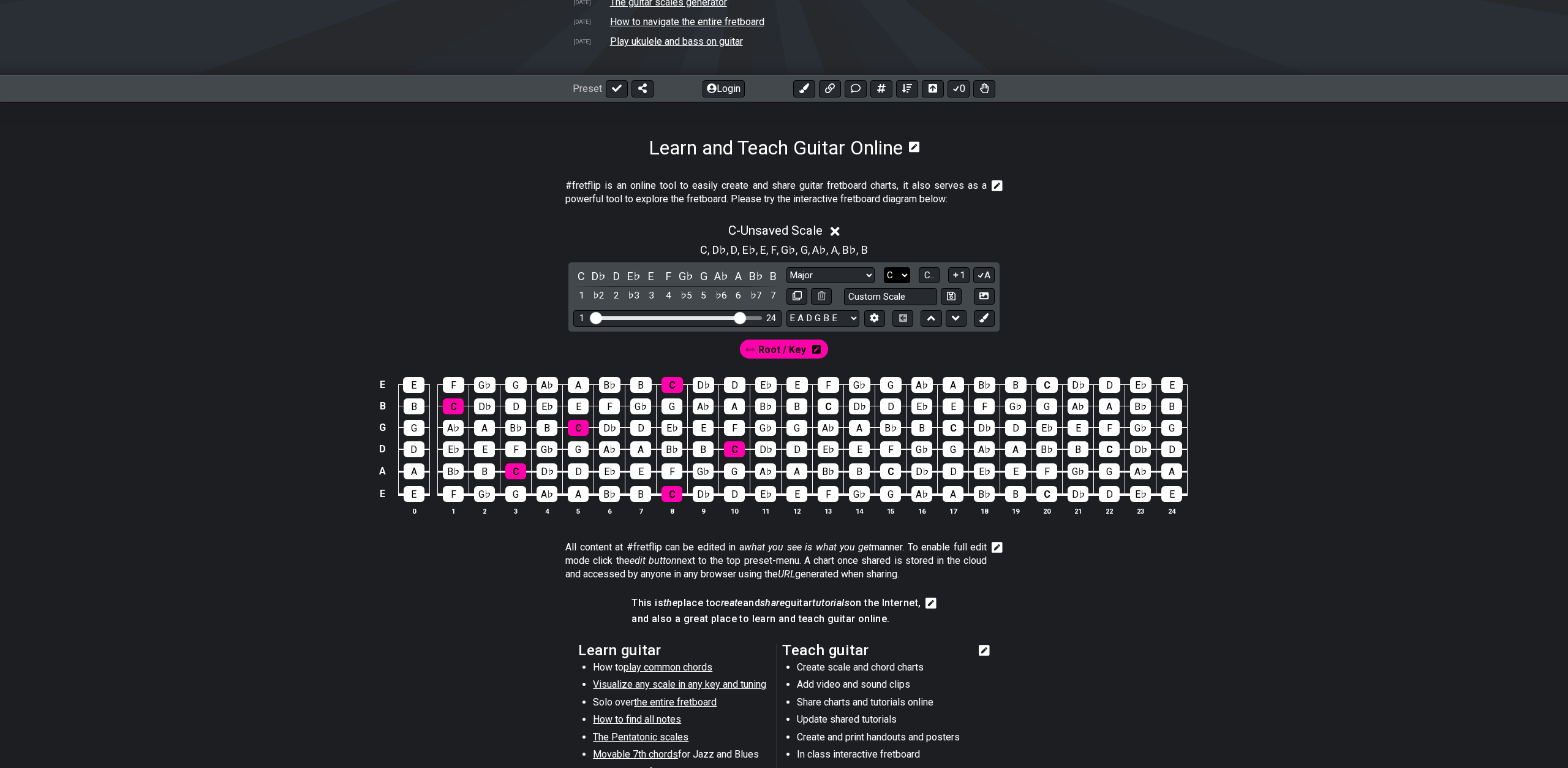
click at [884, 268] on select "A♭ A A♯ B♭ B C C♯ D♭ D D♯ E♭ E F F♯ G♭ G G♯" at bounding box center [897, 276] width 26 height 17
click at [904, 279] on select "A♭ A A♯ B♭ B C C♯ D♭ D D♯ E♭ E F F♯ G♭ G G♯" at bounding box center [897, 276] width 26 height 17
click at [888, 473] on div "C" at bounding box center [891, 471] width 21 height 16
click at [896, 480] on td "G" at bounding box center [890, 482] width 31 height 24
click at [896, 471] on div "C" at bounding box center [891, 471] width 21 height 16
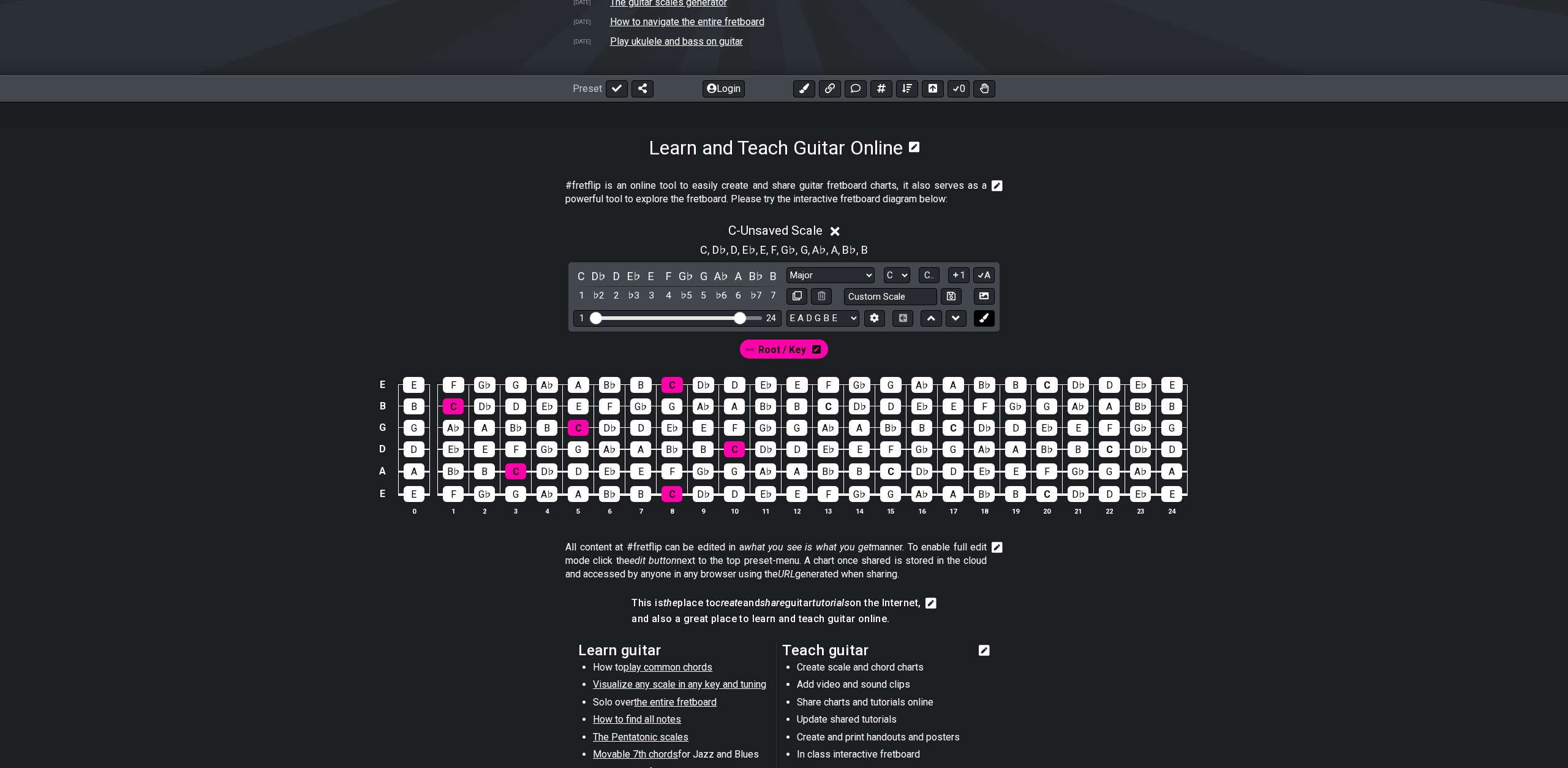
click at [990, 319] on button at bounding box center [984, 319] width 21 height 17
click at [882, 470] on div "C" at bounding box center [891, 471] width 21 height 16
click at [895, 467] on div "C" at bounding box center [891, 471] width 21 height 16
click at [1035, 342] on div "Root / Key New Marker" at bounding box center [784, 346] width 956 height 29
click at [986, 317] on icon at bounding box center [984, 318] width 9 height 9
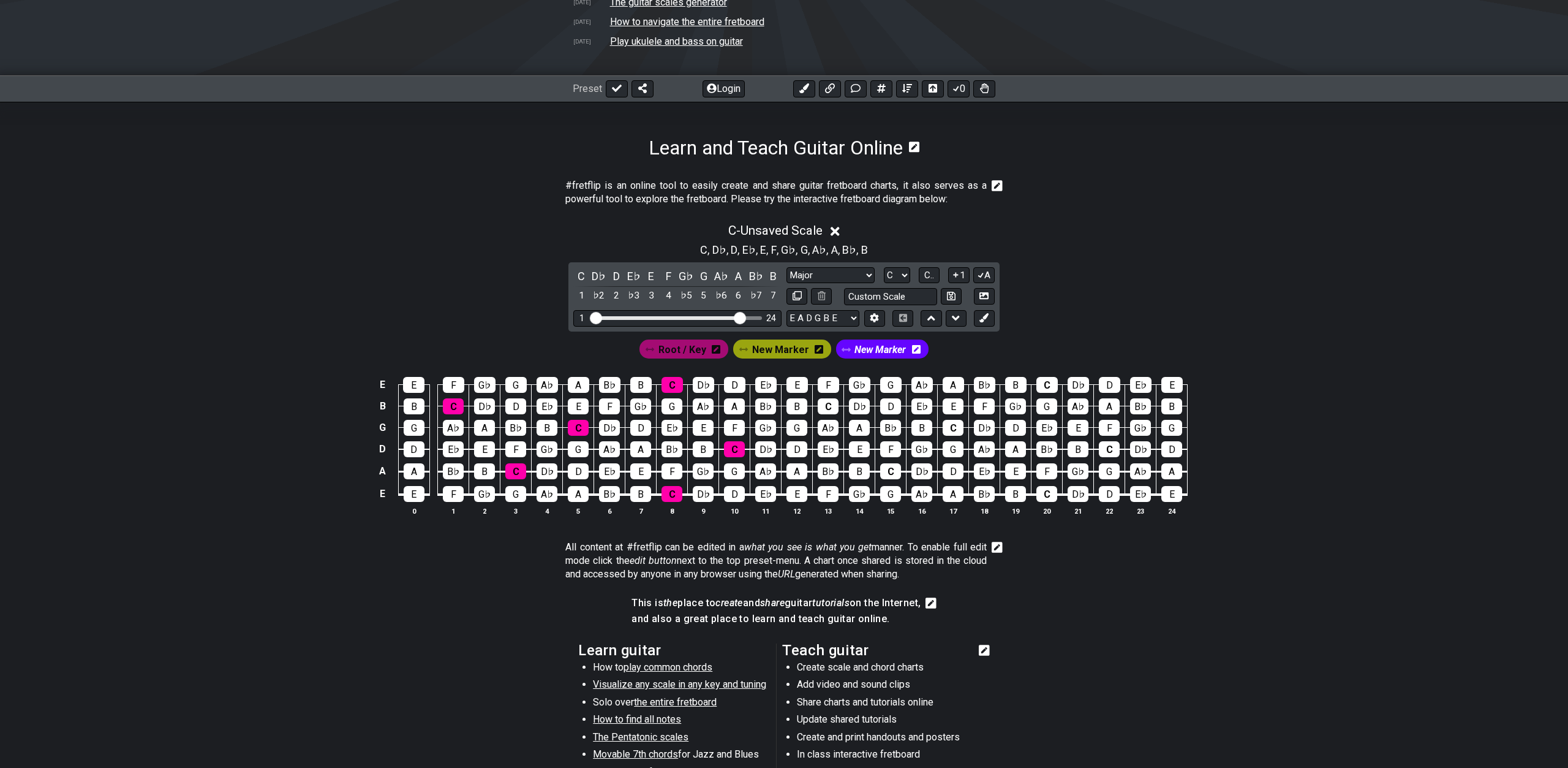
click at [916, 350] on icon at bounding box center [915, 349] width 8 height 8
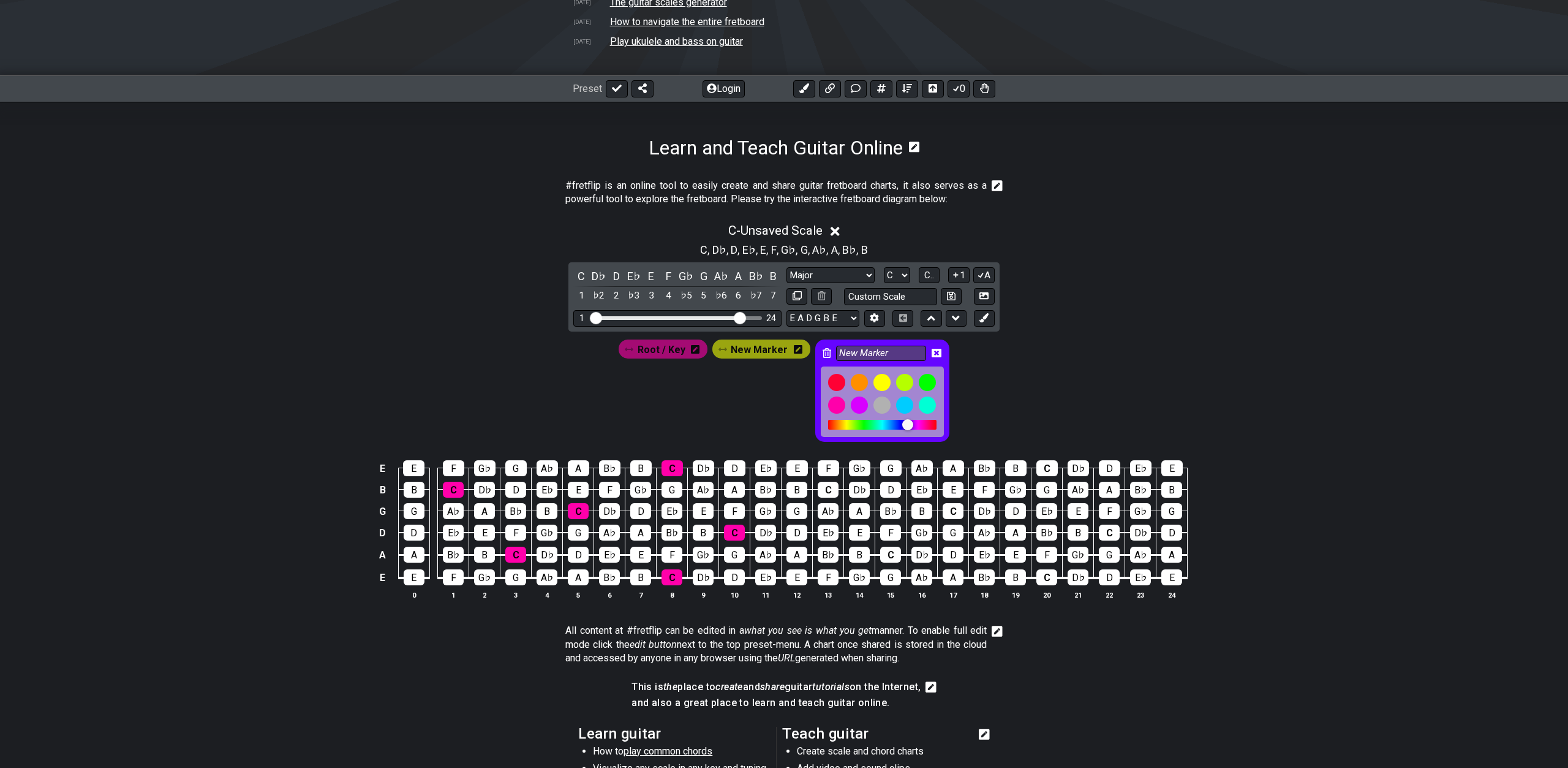
click at [934, 352] on icon at bounding box center [936, 352] width 9 height 9
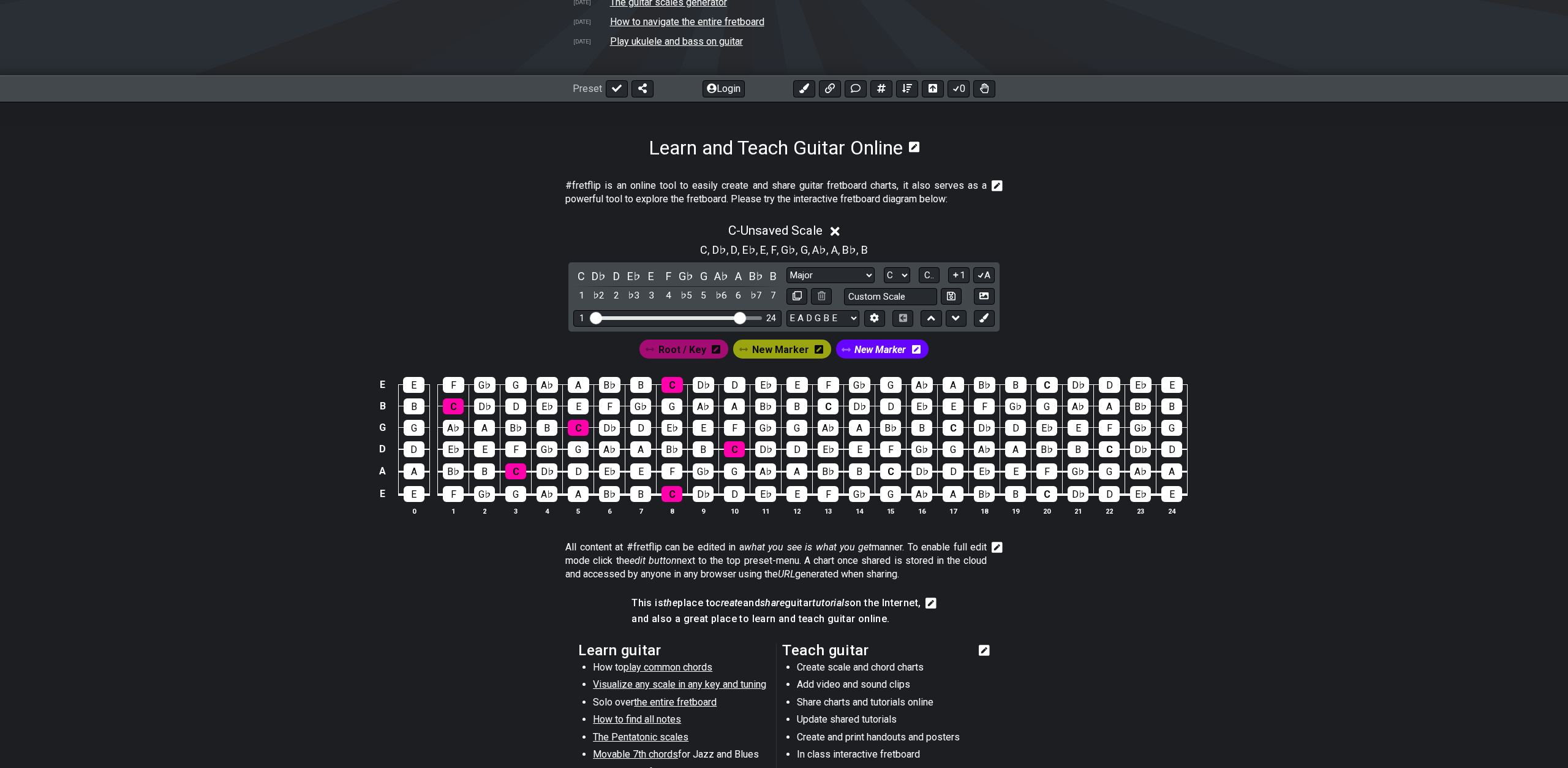
click at [1078, 325] on div "C - Unsaved Scale C , D♭ , D , E♭ , E , F , G♭ , G , A♭ , A , B♭ , B C D♭ D E♭ …" at bounding box center [784, 374] width 956 height 317
click at [723, 350] on div "Root / Key" at bounding box center [684, 349] width 89 height 19
click at [709, 352] on div "Root / Key" at bounding box center [684, 349] width 89 height 19
click at [882, 347] on span "New Marker" at bounding box center [880, 350] width 52 height 18
click at [763, 349] on span "New Marker" at bounding box center [777, 350] width 57 height 18
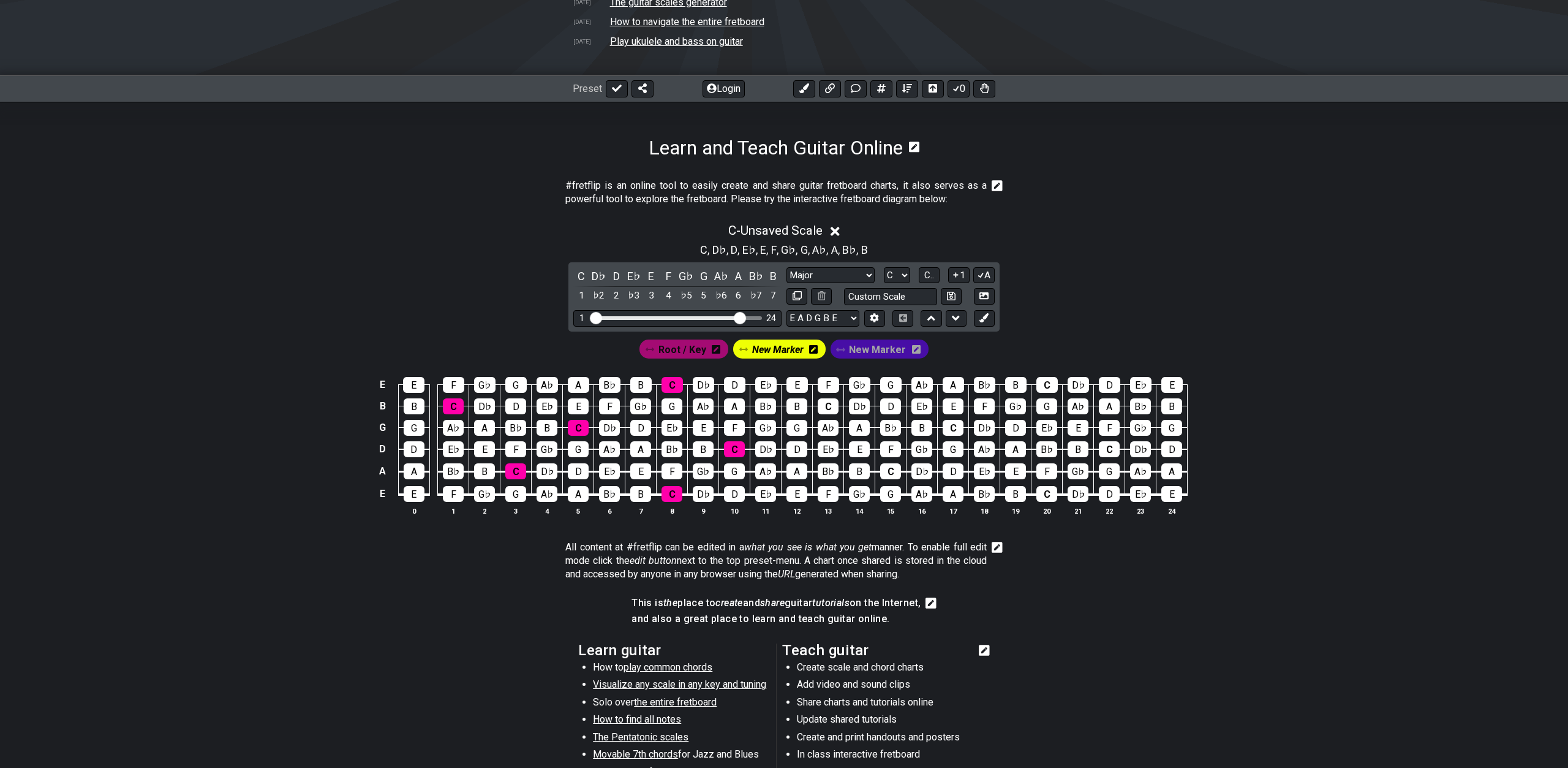
click at [773, 345] on span "New Marker" at bounding box center [778, 350] width 52 height 18
click at [816, 348] on icon at bounding box center [816, 349] width 8 height 8
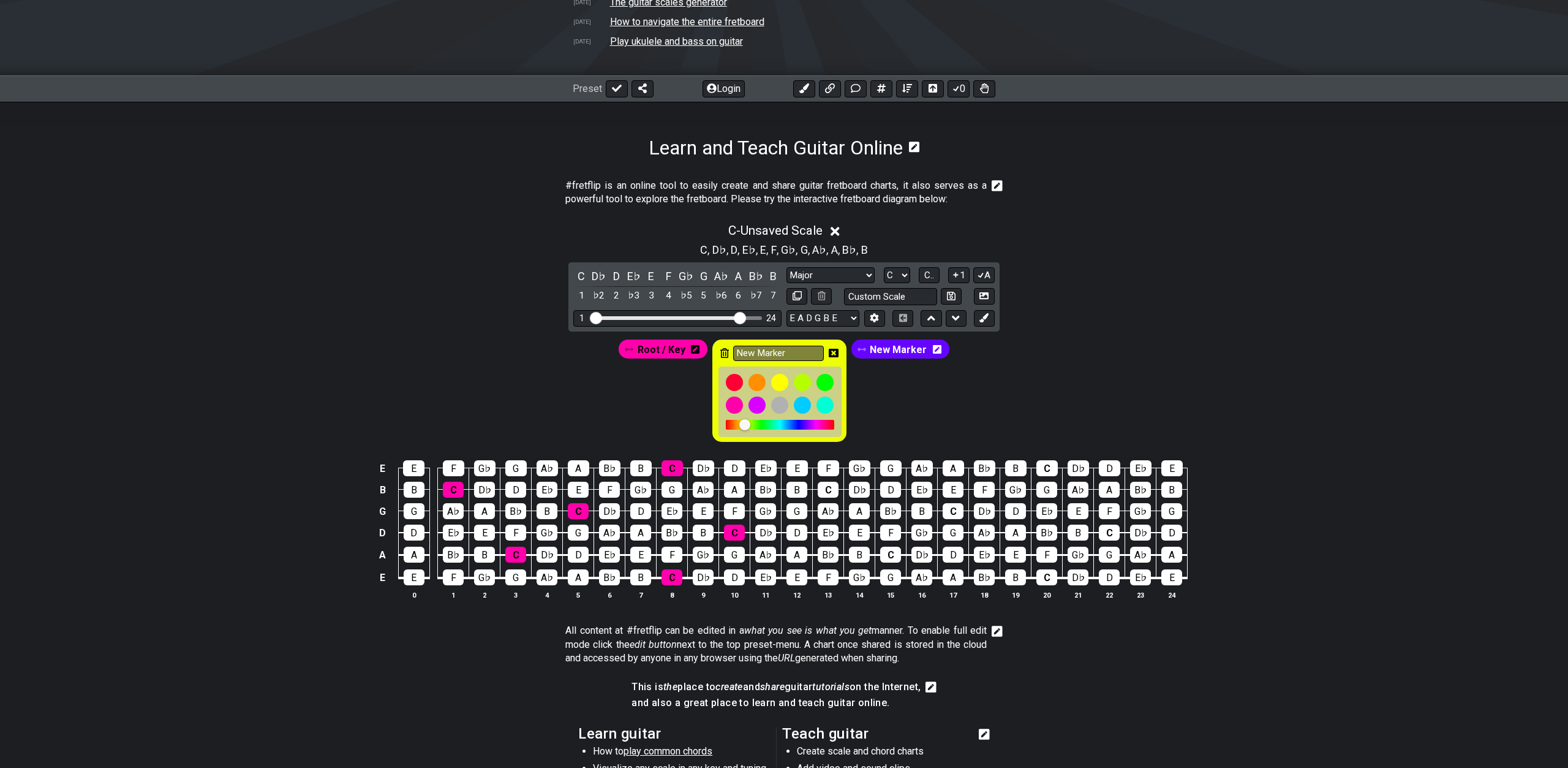
click at [724, 355] on icon at bounding box center [724, 352] width 8 height 9
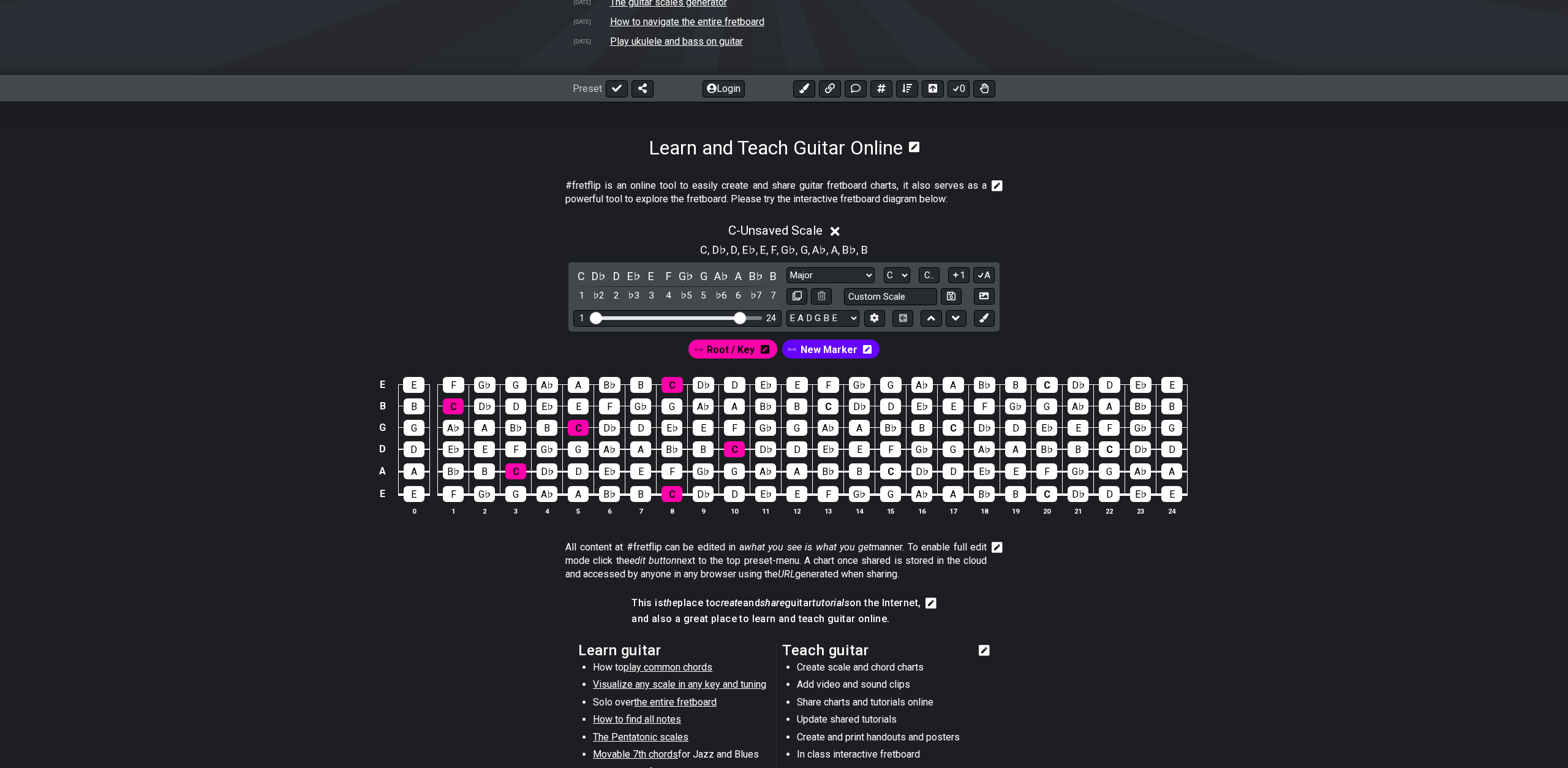
click at [811, 351] on span "New Marker" at bounding box center [829, 350] width 57 height 18
click at [861, 350] on icon at bounding box center [865, 349] width 8 height 8
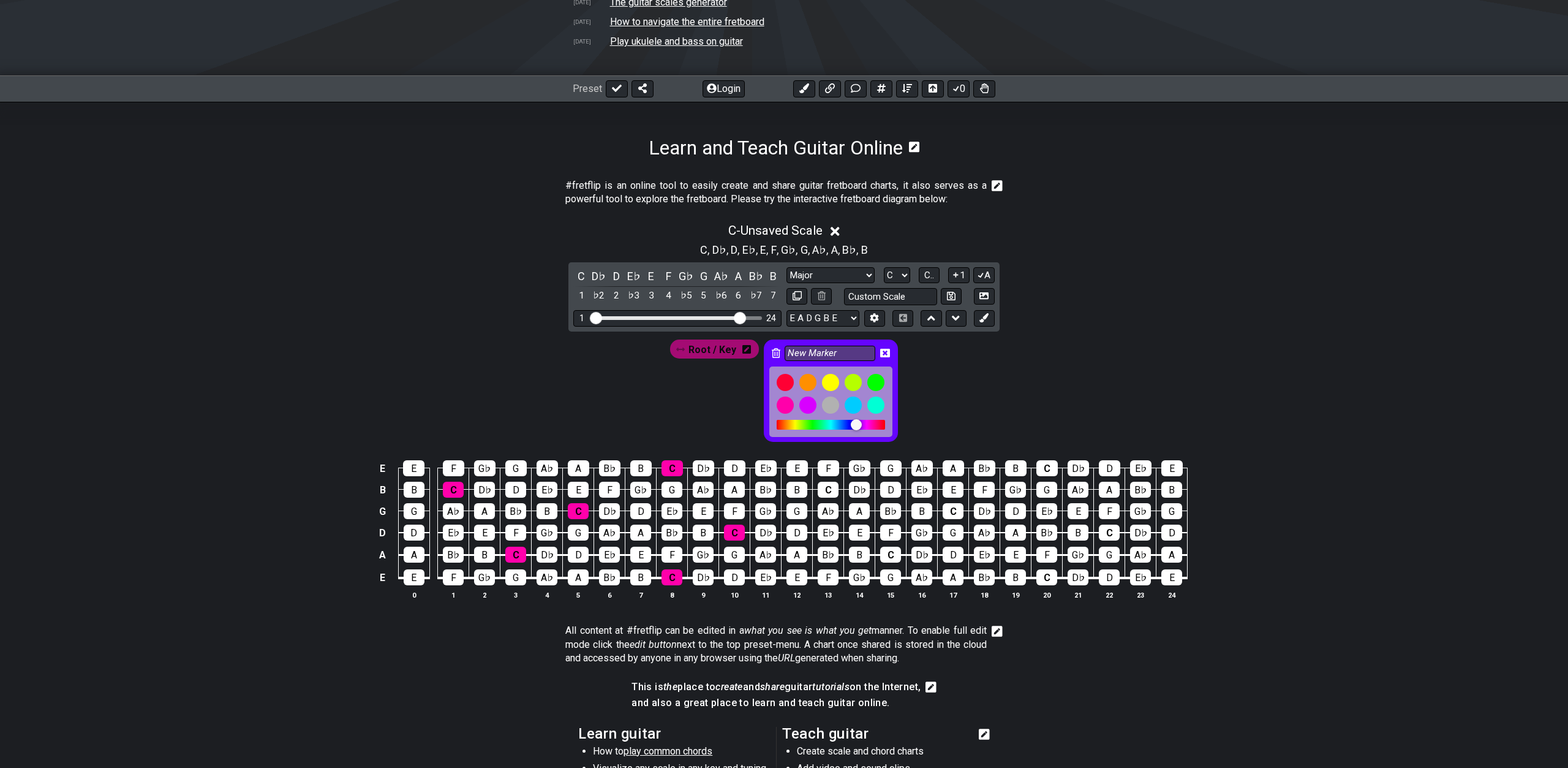
click at [774, 351] on icon at bounding box center [776, 352] width 8 height 9
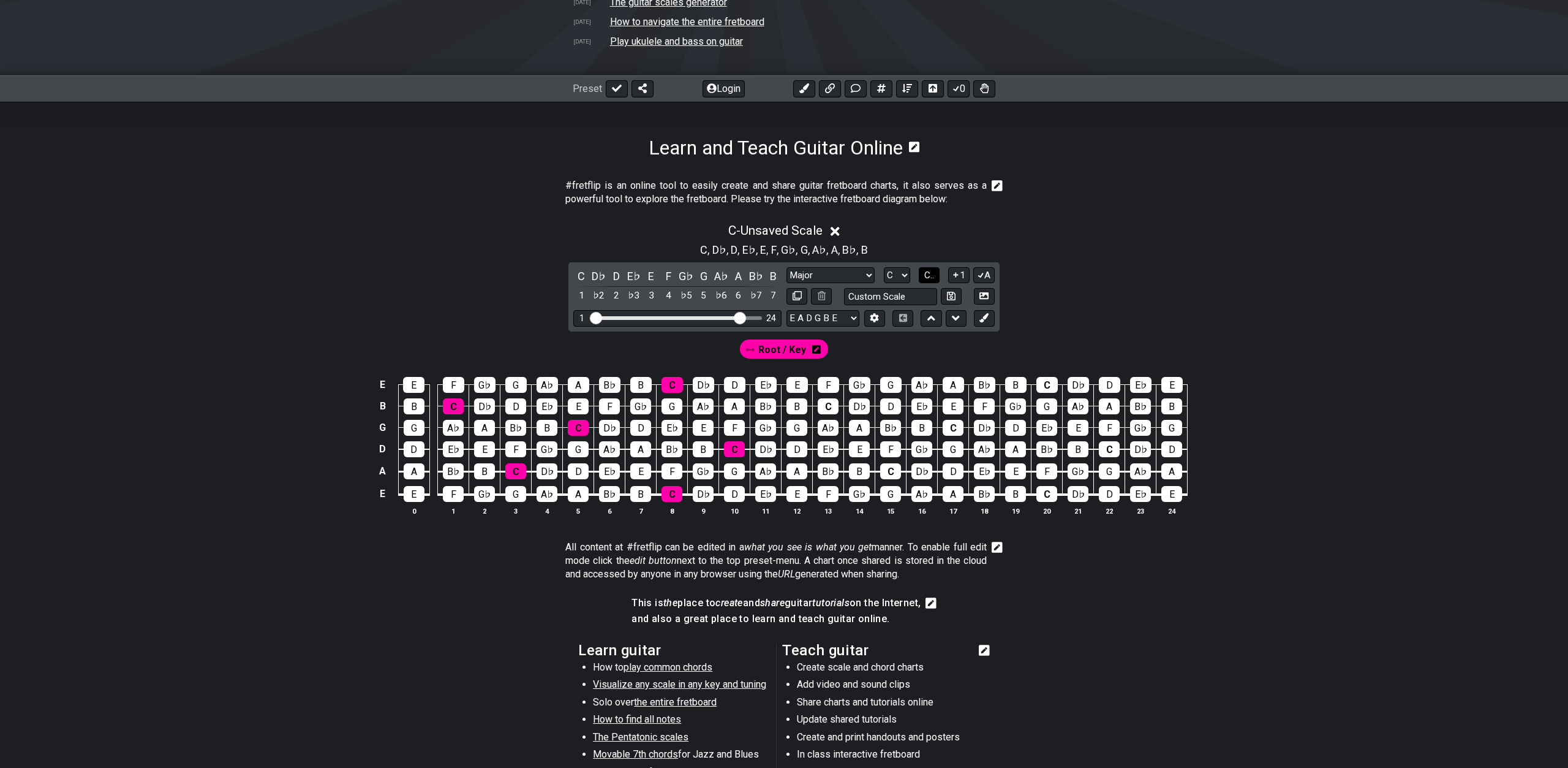
click at [934, 276] on span "C.." at bounding box center [929, 275] width 9 height 11
click at [936, 276] on span "1..7" at bounding box center [929, 275] width 15 height 11
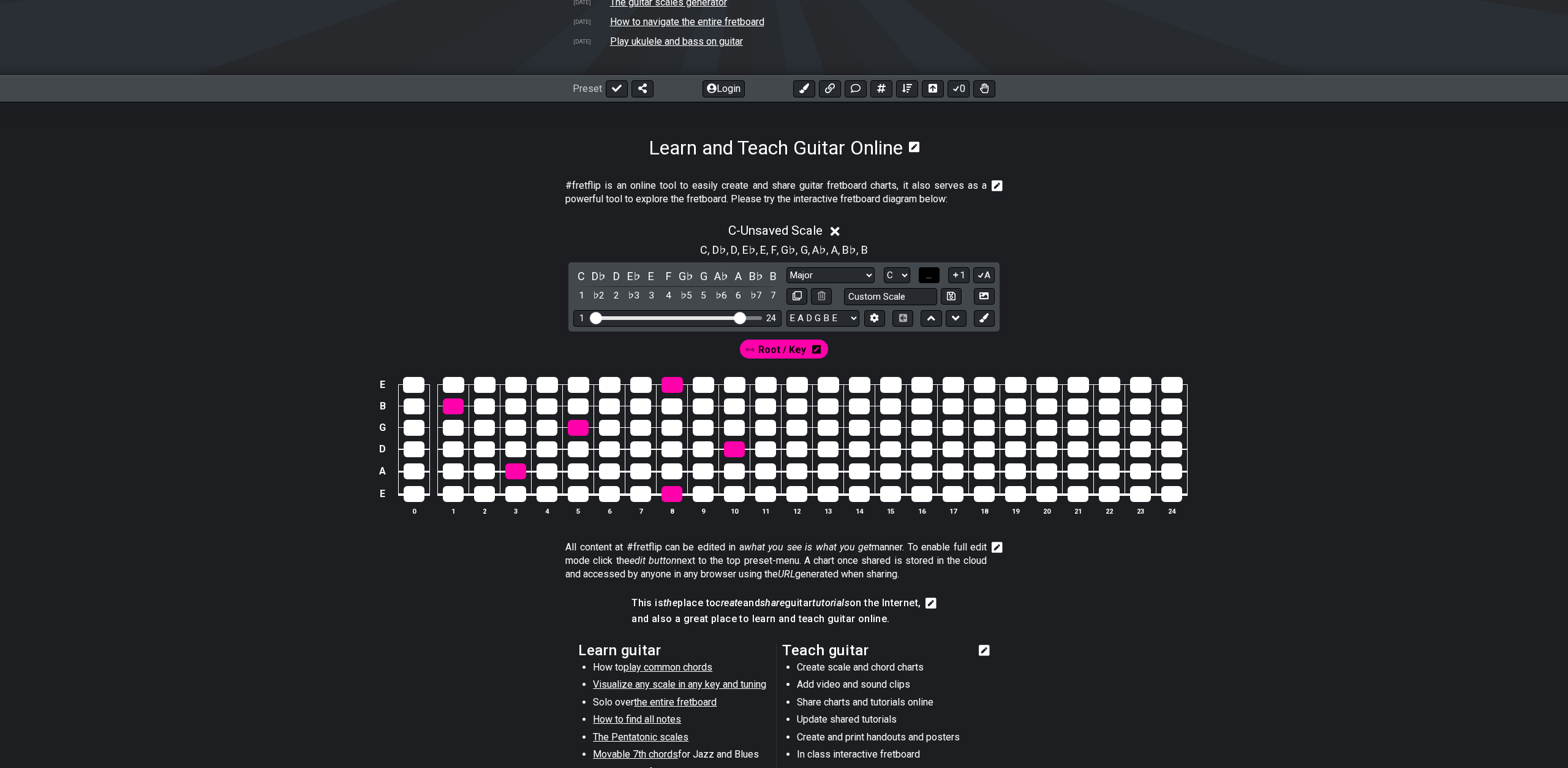
click at [938, 276] on button "..." at bounding box center [929, 276] width 21 height 17
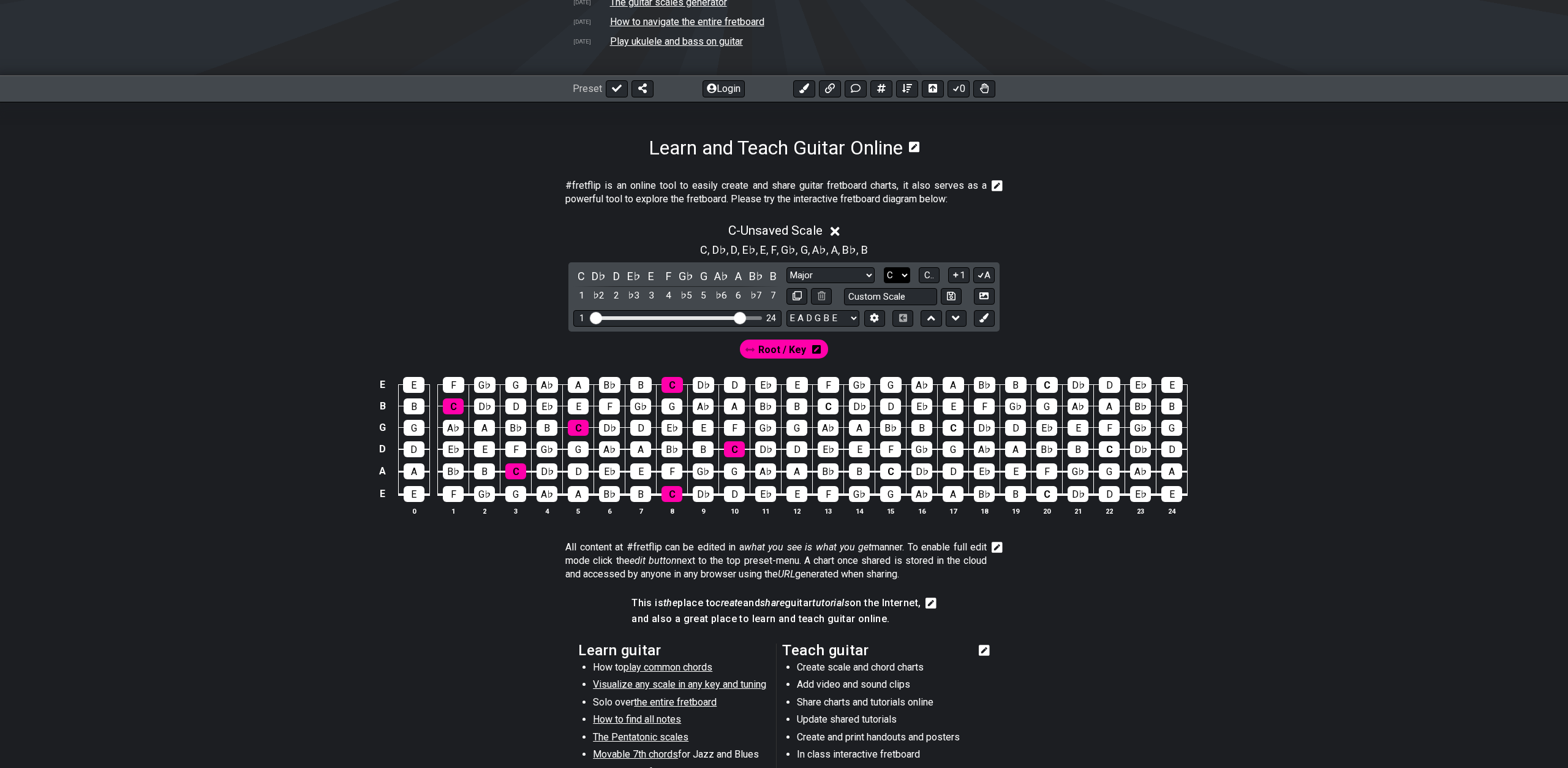
click at [884, 268] on select "A♭ A A♯ B♭ B C C♯ D♭ D D♯ E♭ E F F♯ G♭ G G♯" at bounding box center [897, 276] width 26 height 17
select select "A"
click option "A" at bounding box center [0, 0] width 0 height 0
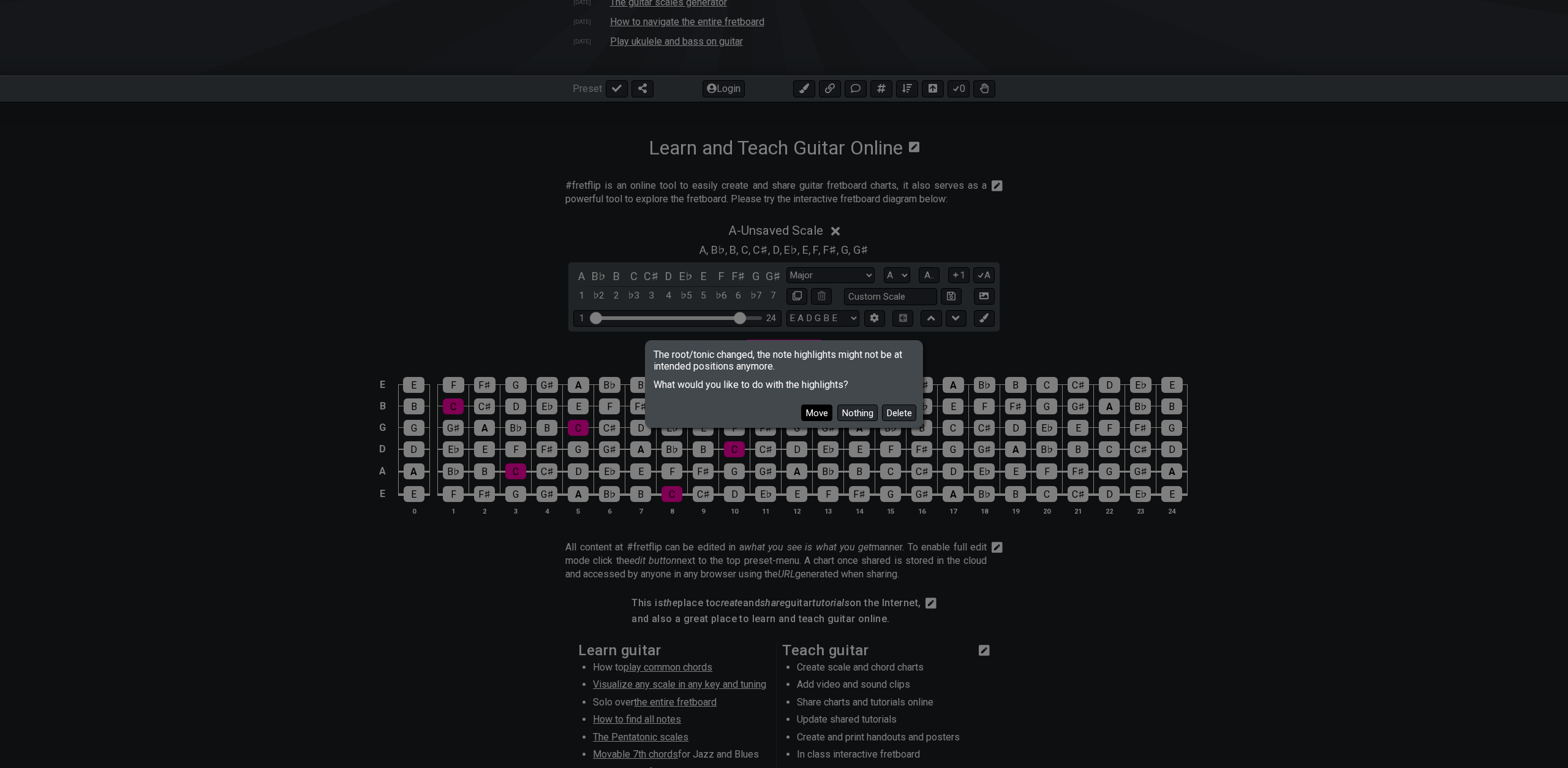
click at [818, 410] on button "Move" at bounding box center [816, 413] width 31 height 17
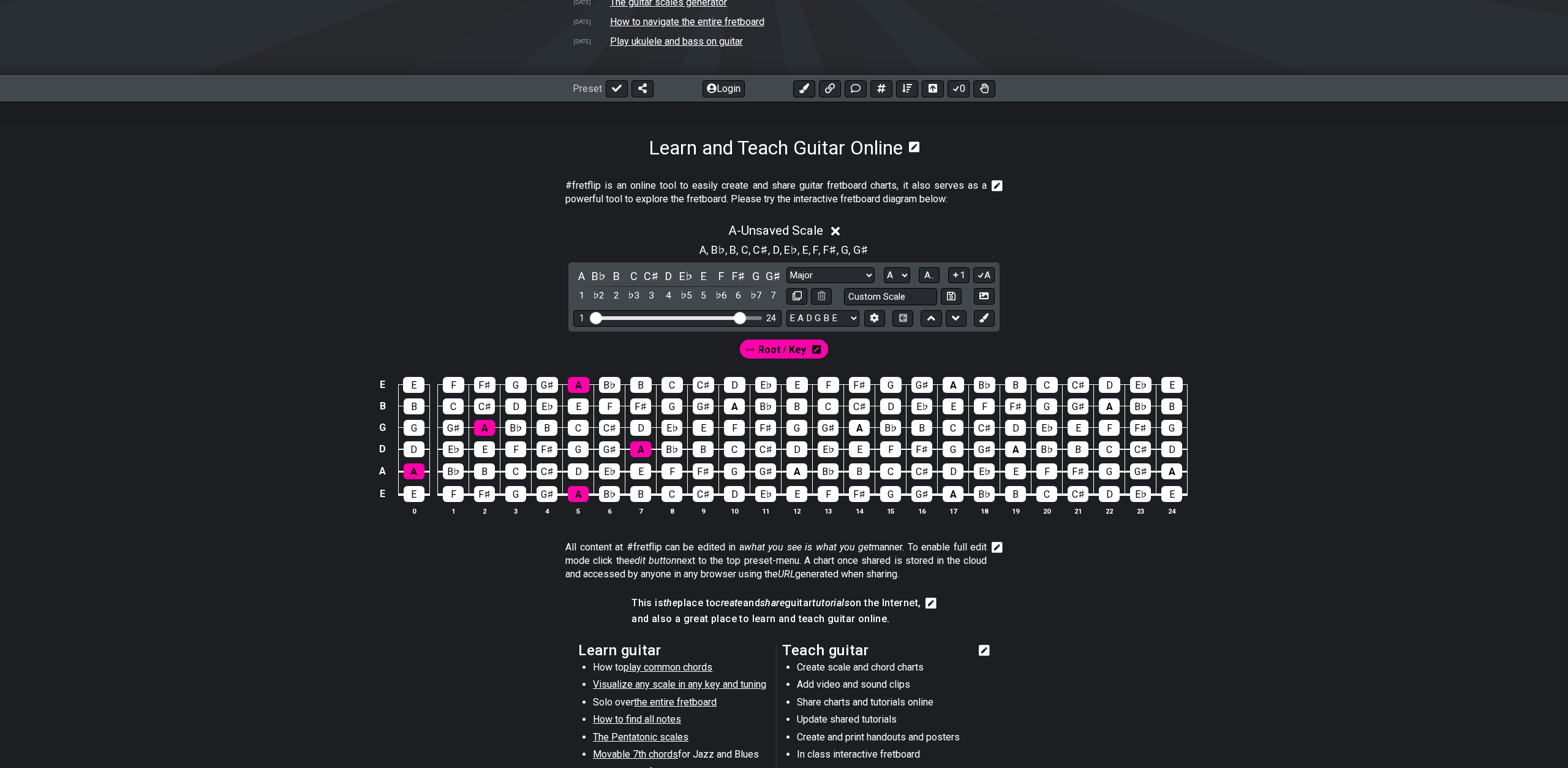
click at [913, 275] on div "Minor Pentatonic Click to edit Minor Pentatonic Major Pentatonic Minor Blues Ma…" at bounding box center [890, 276] width 208 height 17
click at [884, 268] on select "A♭ A A♯ B♭ B C C♯ D♭ D D♯ E♭ E F F♯ G♭ G G♯" at bounding box center [897, 276] width 26 height 17
click at [911, 273] on select "A♭ A A♯ B♭ B C C♯ D♭ D D♯ E♭ E F F♯ G♭ G G♯" at bounding box center [897, 276] width 26 height 17
click at [786, 268] on select "Minor Pentatonic Click to edit Minor Pentatonic Major Pentatonic Minor Blues Ma…" at bounding box center [831, 276] width 89 height 17
click option "Minor Blues" at bounding box center [0, 0] width 0 height 0
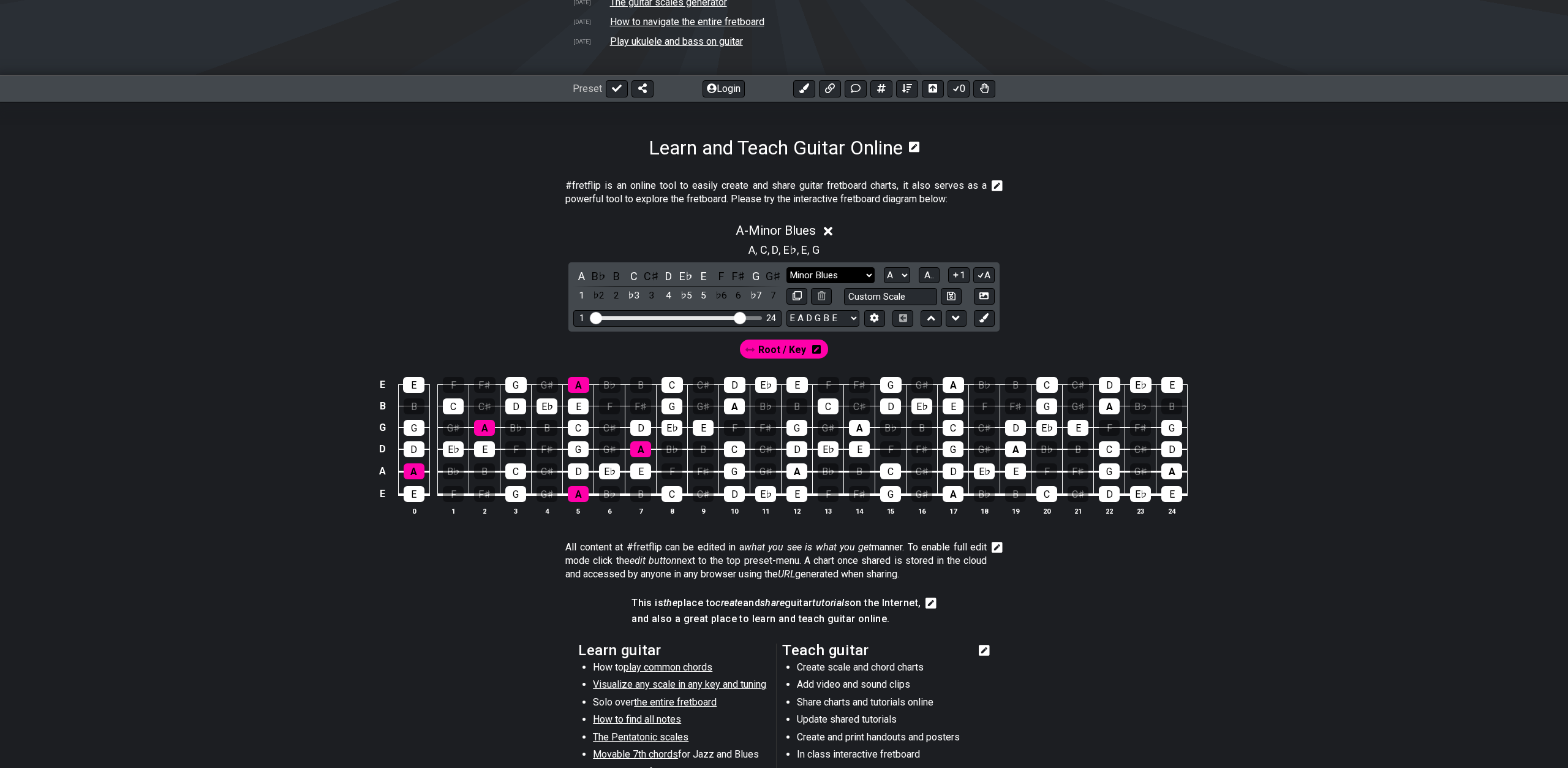
click at [786, 268] on select "Minor Pentatonic Click to edit Minor Pentatonic Major Pentatonic Minor Blues Ma…" at bounding box center [831, 276] width 89 height 17
click option "Major / [PERSON_NAME]" at bounding box center [0, 0] width 0 height 0
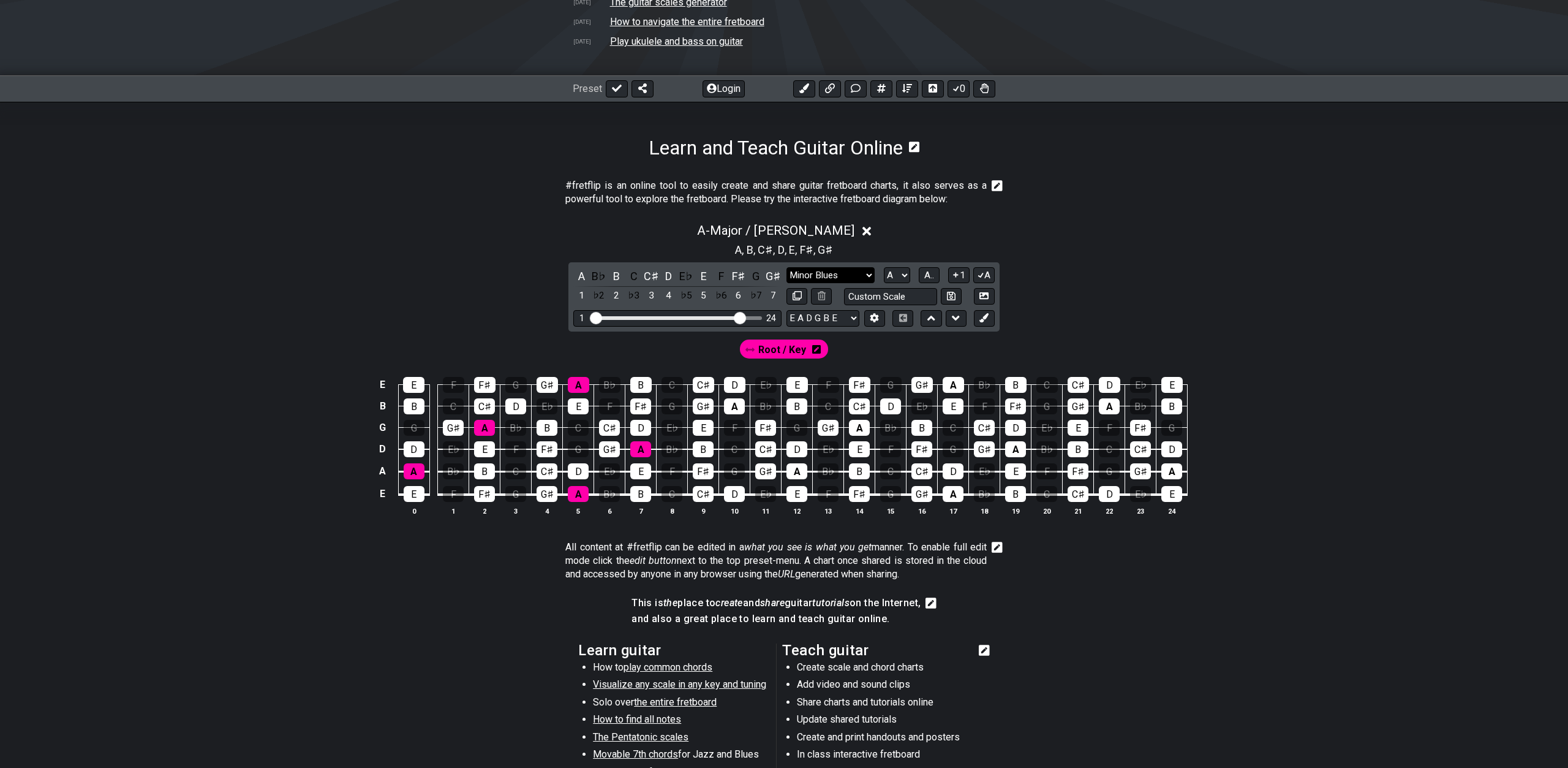
click at [786, 268] on select "Minor Pentatonic Click to edit Minor Pentatonic Major Pentatonic Minor Blues Ma…" at bounding box center [831, 276] width 89 height 17
select select "Major"
click option "Major" at bounding box center [0, 0] width 0 height 0
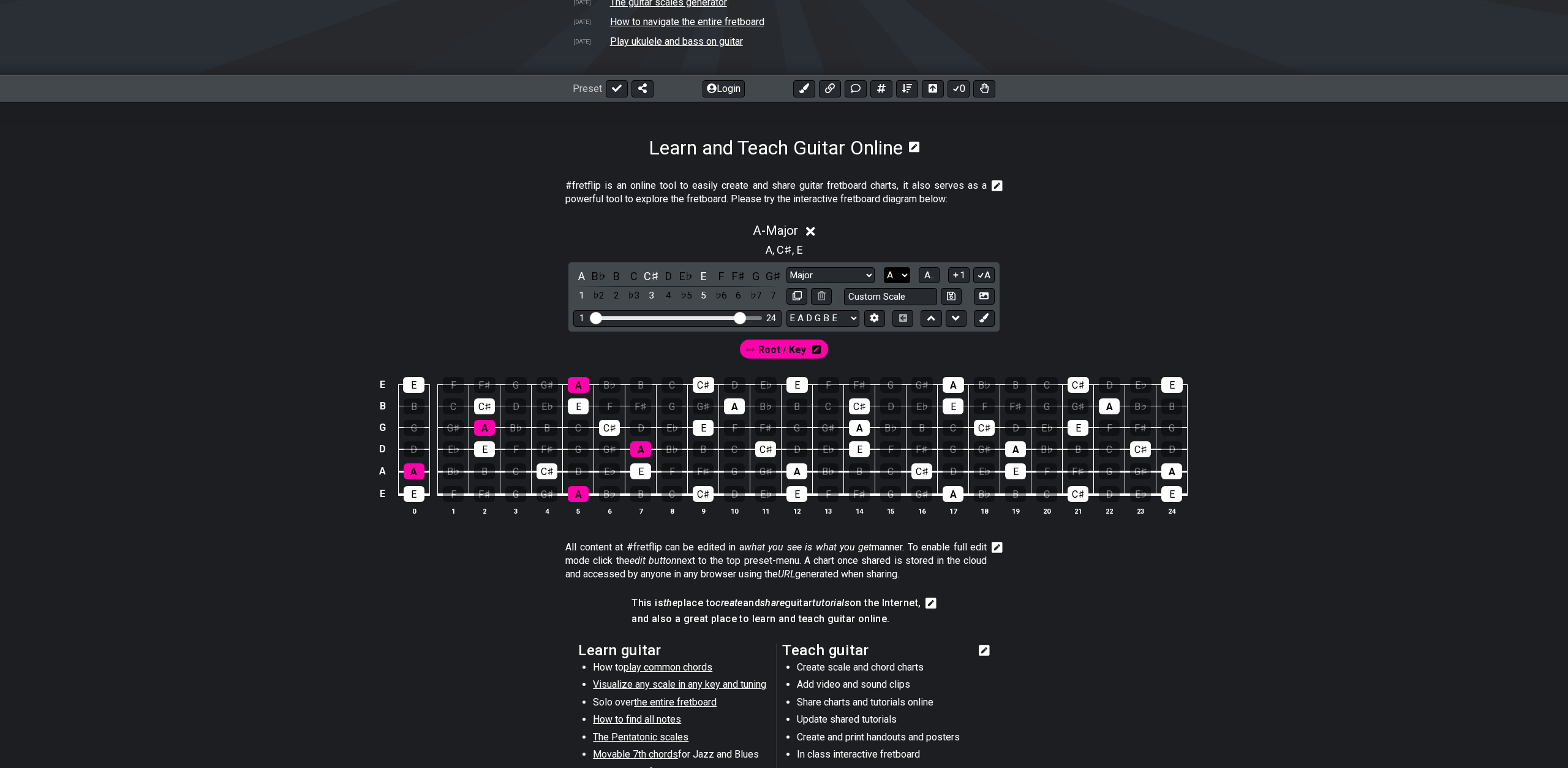
click at [884, 268] on select "A♭ A A♯ B♭ B C C♯ D♭ D D♯ E♭ E F F♯ G♭ G G♯" at bounding box center [897, 276] width 26 height 17
select select "C"
click option "C" at bounding box center [0, 0] width 0 height 0
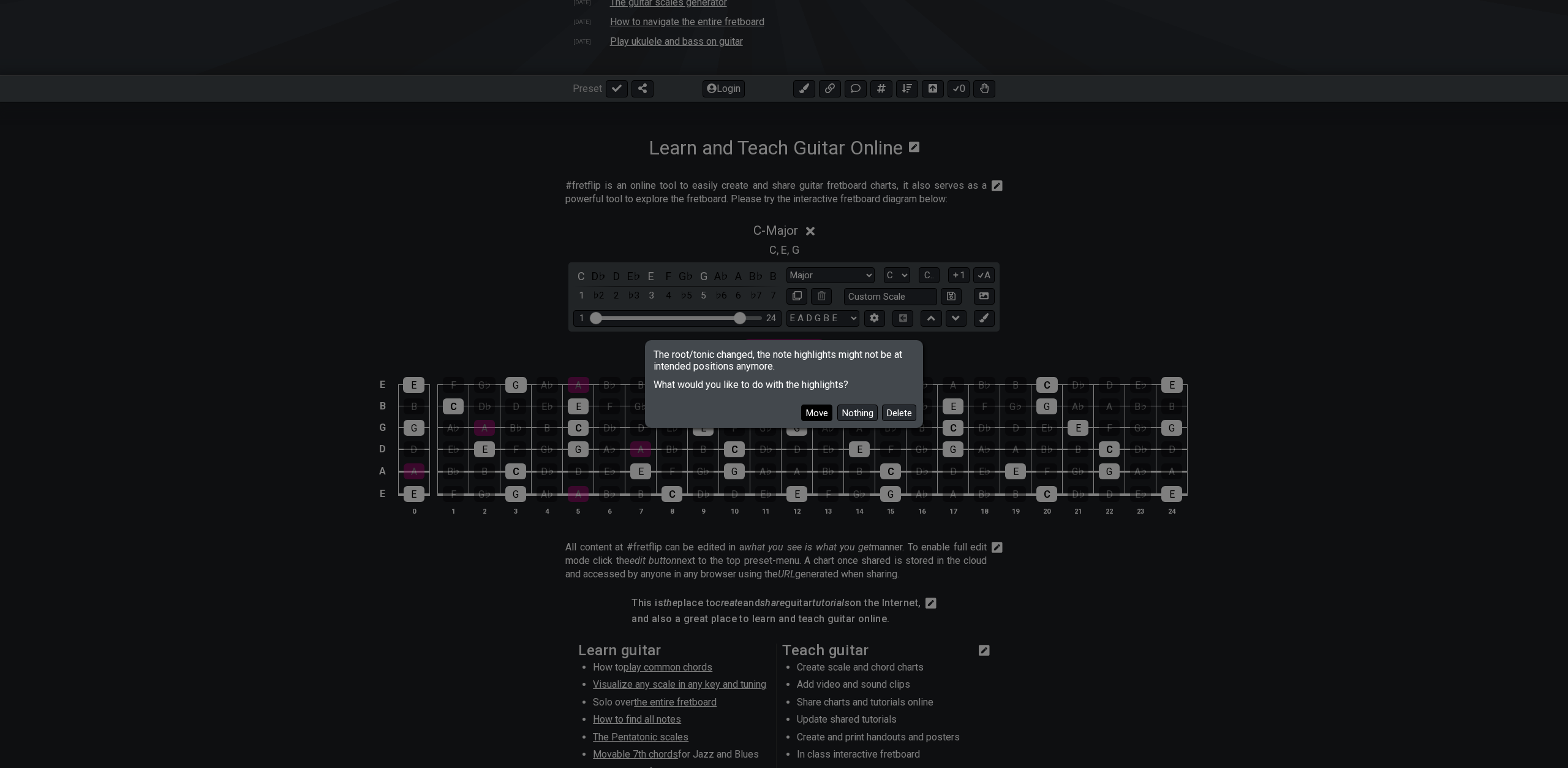
drag, startPoint x: 820, startPoint y: 401, endPoint x: 820, endPoint y: 411, distance: 10.0
click at [820, 404] on div "Move Nothing Delete" at bounding box center [784, 408] width 274 height 36
click at [820, 411] on button "Move" at bounding box center [816, 413] width 31 height 17
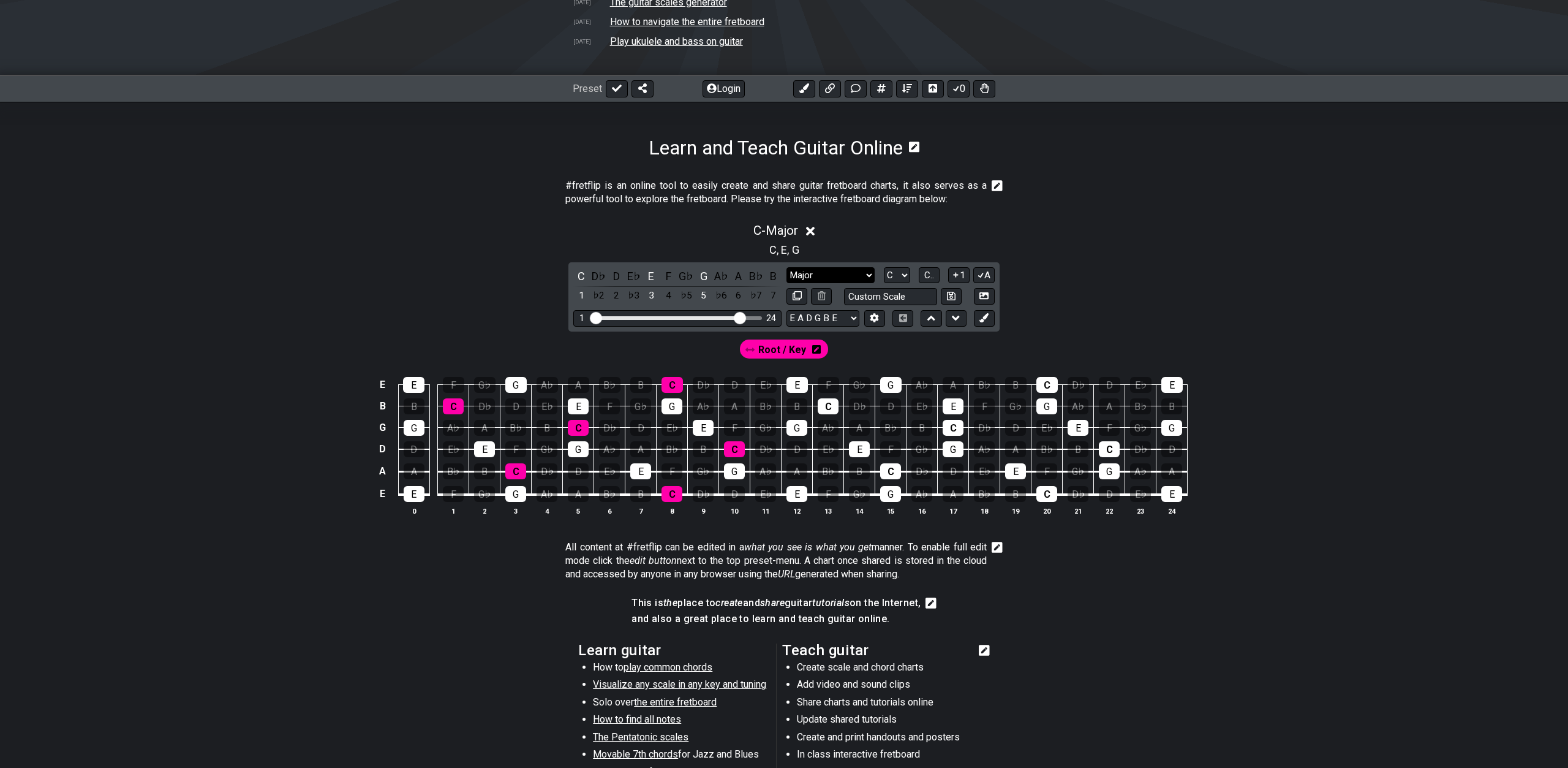
click at [786, 268] on select "Minor Pentatonic Click to edit Minor Pentatonic Major Pentatonic Minor Blues Ma…" at bounding box center [831, 276] width 89 height 17
click option "Major / [PERSON_NAME]" at bounding box center [0, 0] width 0 height 0
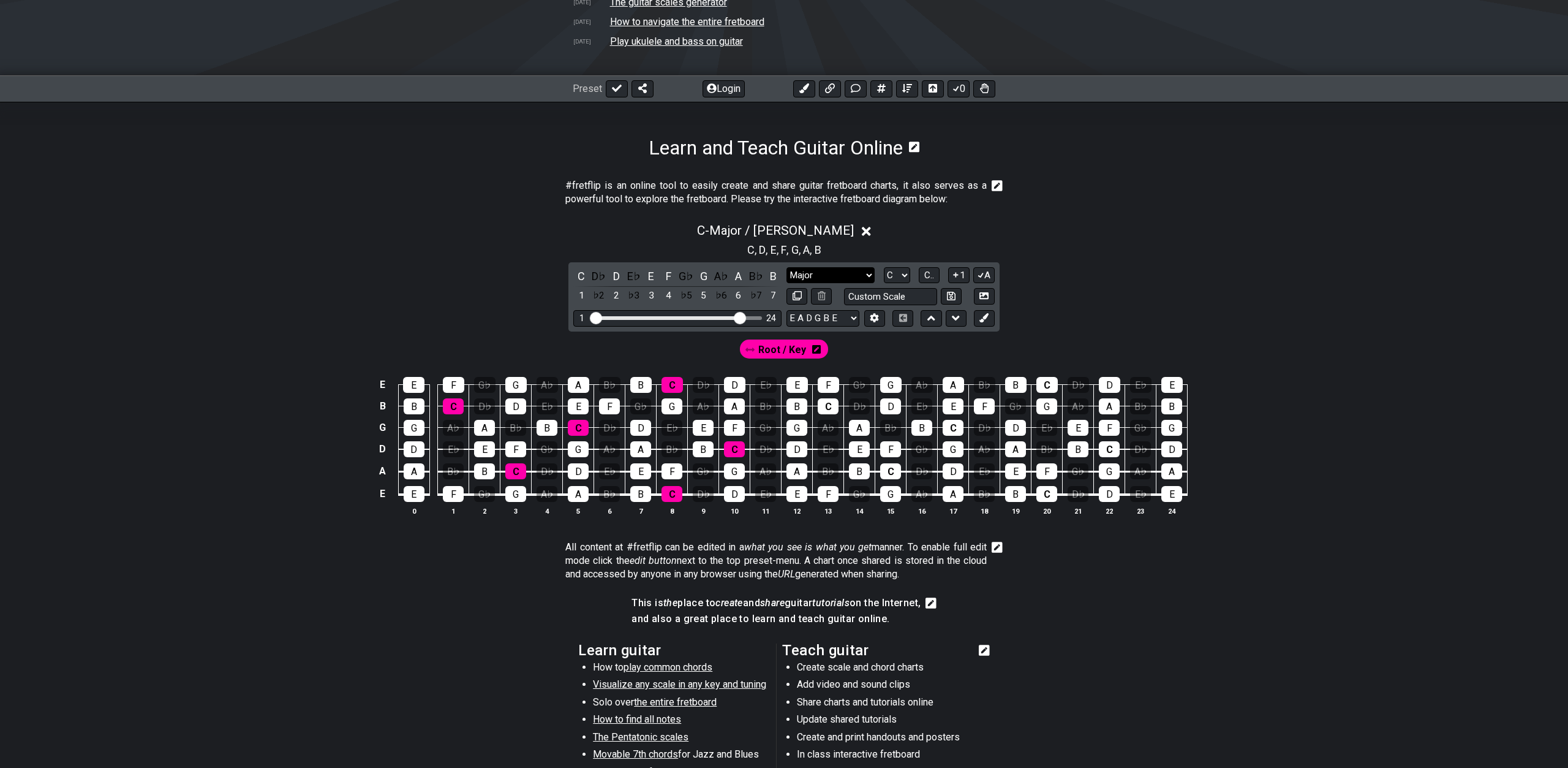
click at [786, 268] on select "Minor Pentatonic Click to edit Minor Pentatonic Major Pentatonic Minor Blues Ma…" at bounding box center [831, 276] width 89 height 17
click at [1192, 309] on div "C - Major / Ionian C , D , E , F , G , A , B C D♭ D E♭ E F G♭ G A♭ A B♭ B 1 ♭2 …" at bounding box center [784, 374] width 956 height 317
click at [786, 268] on select "Minor Pentatonic Click to edit Minor Pentatonic Major Pentatonic Minor Blues Ma…" at bounding box center [831, 276] width 89 height 17
click option "Dorian" at bounding box center [0, 0] width 0 height 0
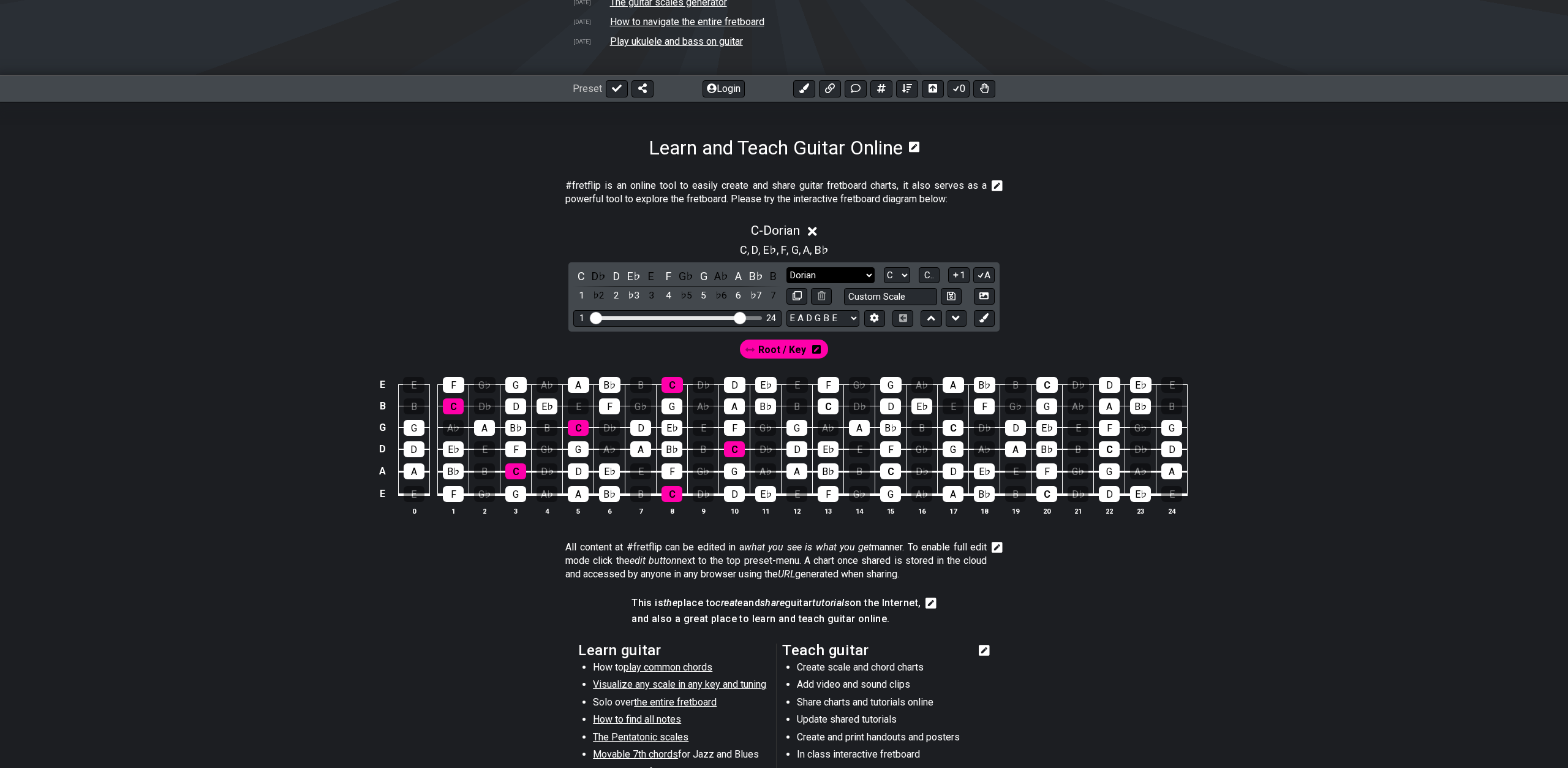
click at [786, 268] on select "Minor Pentatonic Click to edit Minor Pentatonic Major Pentatonic Minor Blues Ma…" at bounding box center [831, 276] width 89 height 17
select select "Click to edit"
click option "Click to edit" at bounding box center [0, 0] width 0 height 0
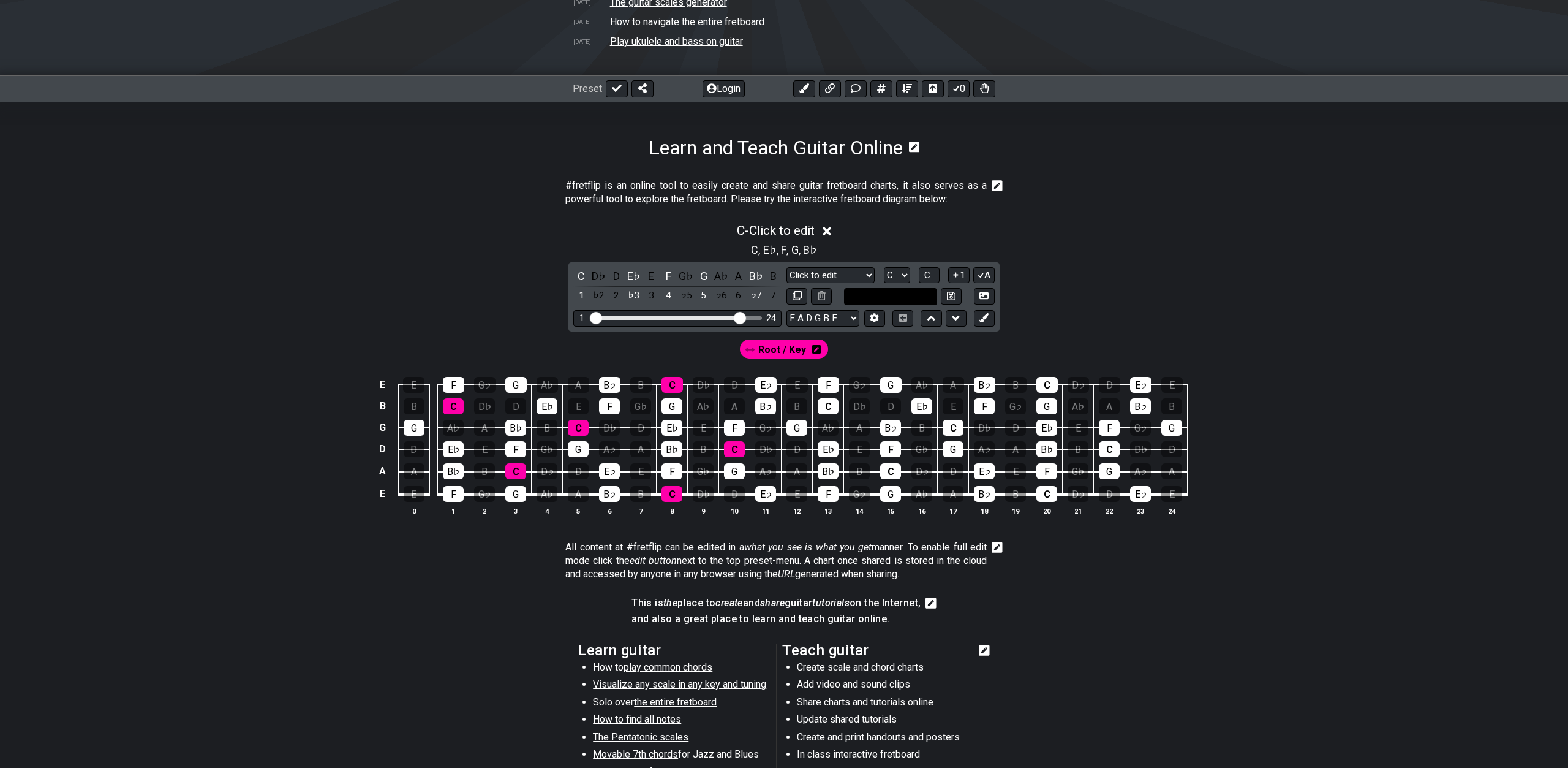
click at [873, 290] on input "text" at bounding box center [890, 297] width 93 height 17
type input "Custom Scale"
click at [597, 278] on div "D♭" at bounding box center [599, 276] width 16 height 17
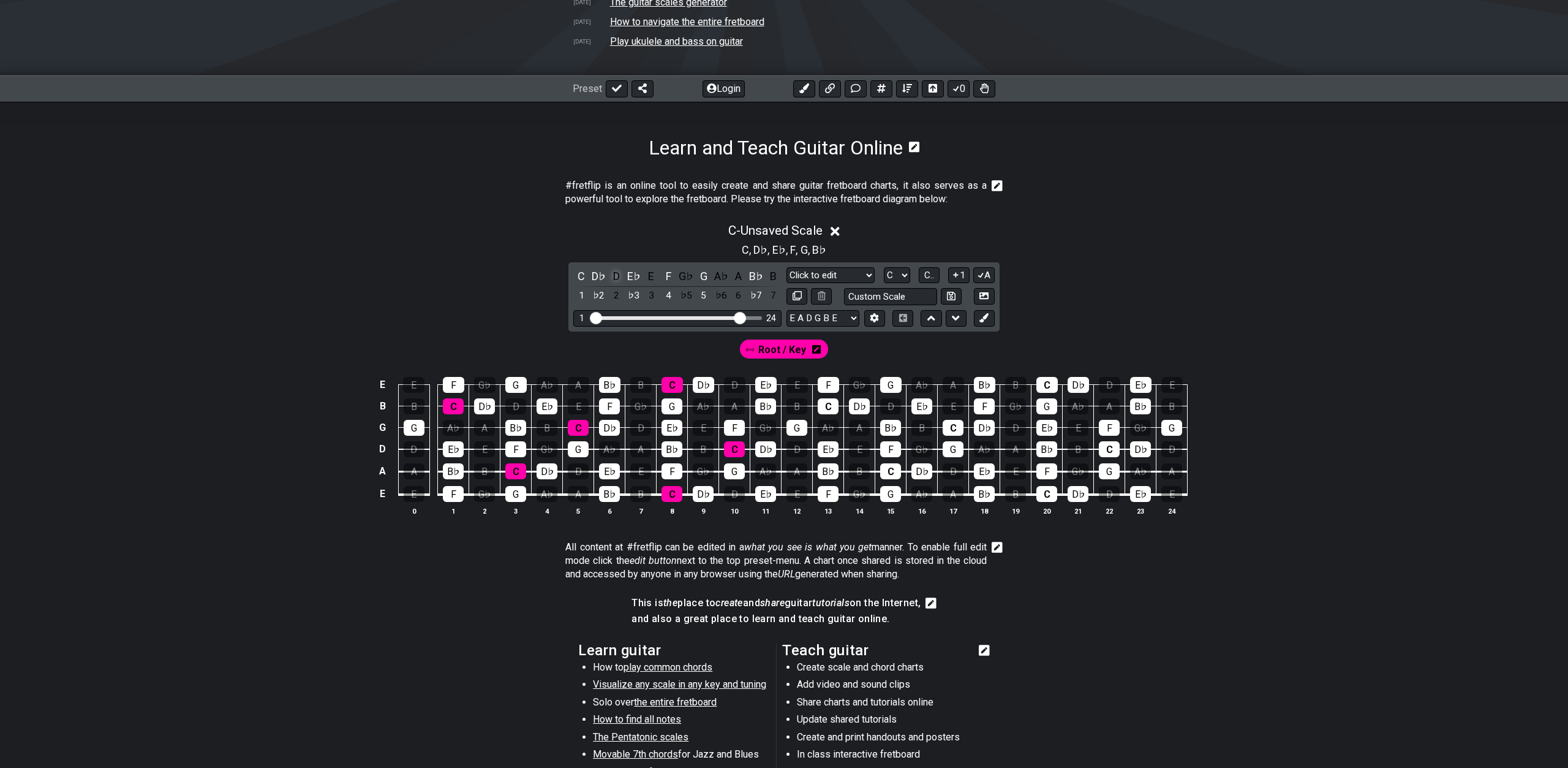
click at [619, 278] on div "D" at bounding box center [616, 276] width 16 height 17
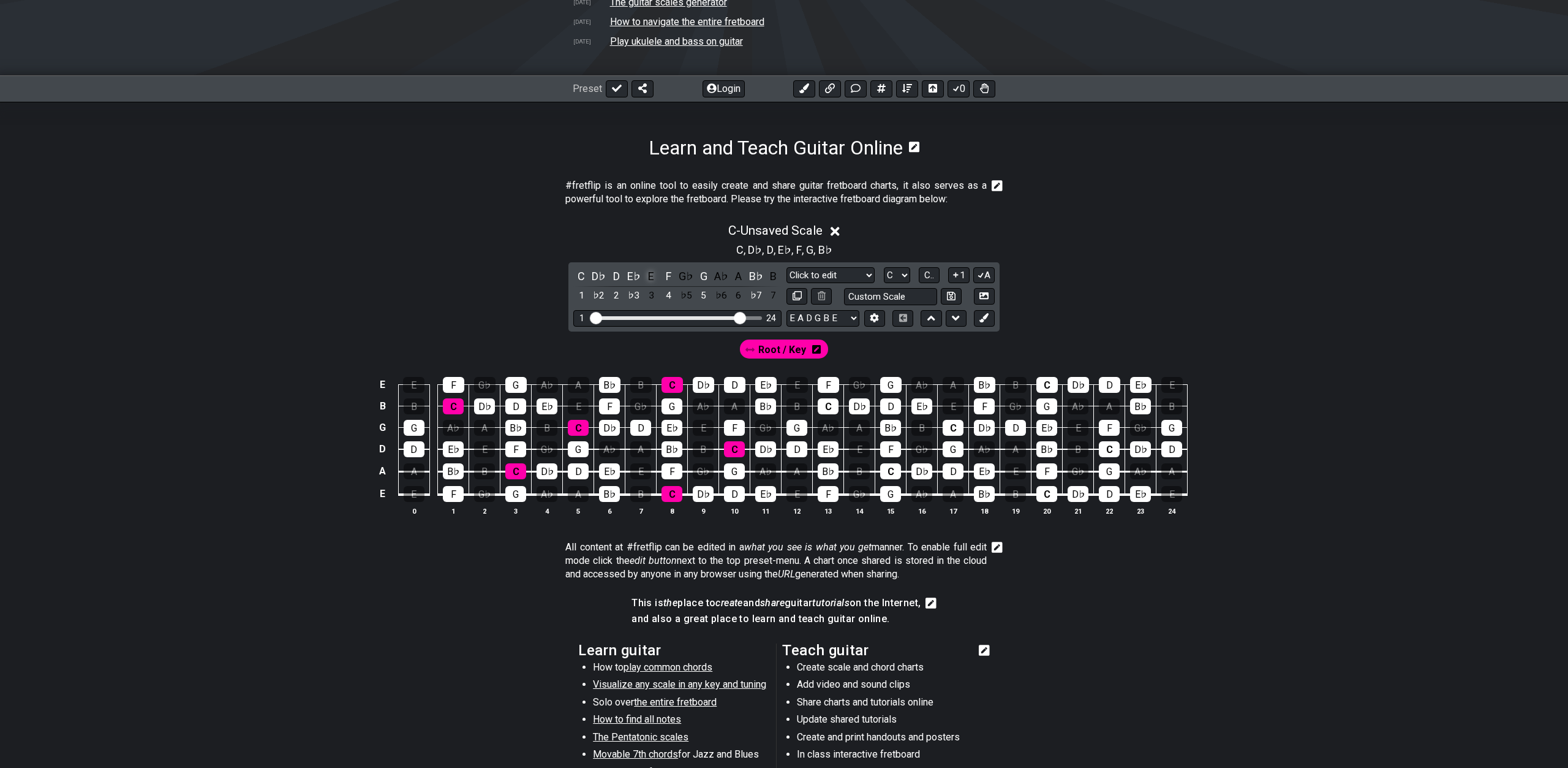
click at [653, 277] on div "E" at bounding box center [651, 276] width 16 height 17
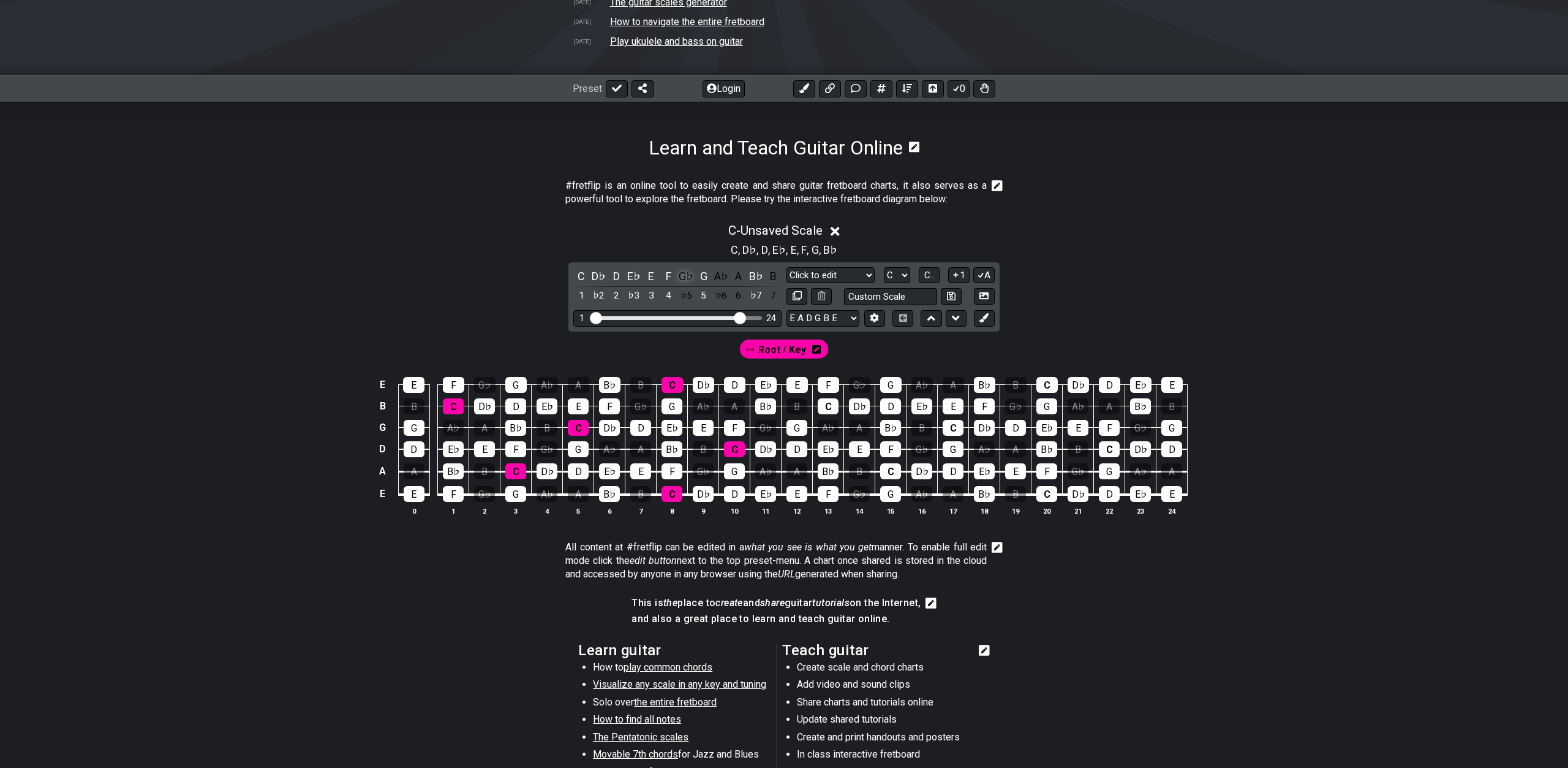
click at [684, 278] on div "G♭" at bounding box center [686, 276] width 16 height 17
click at [719, 278] on div "A♭" at bounding box center [720, 276] width 16 height 17
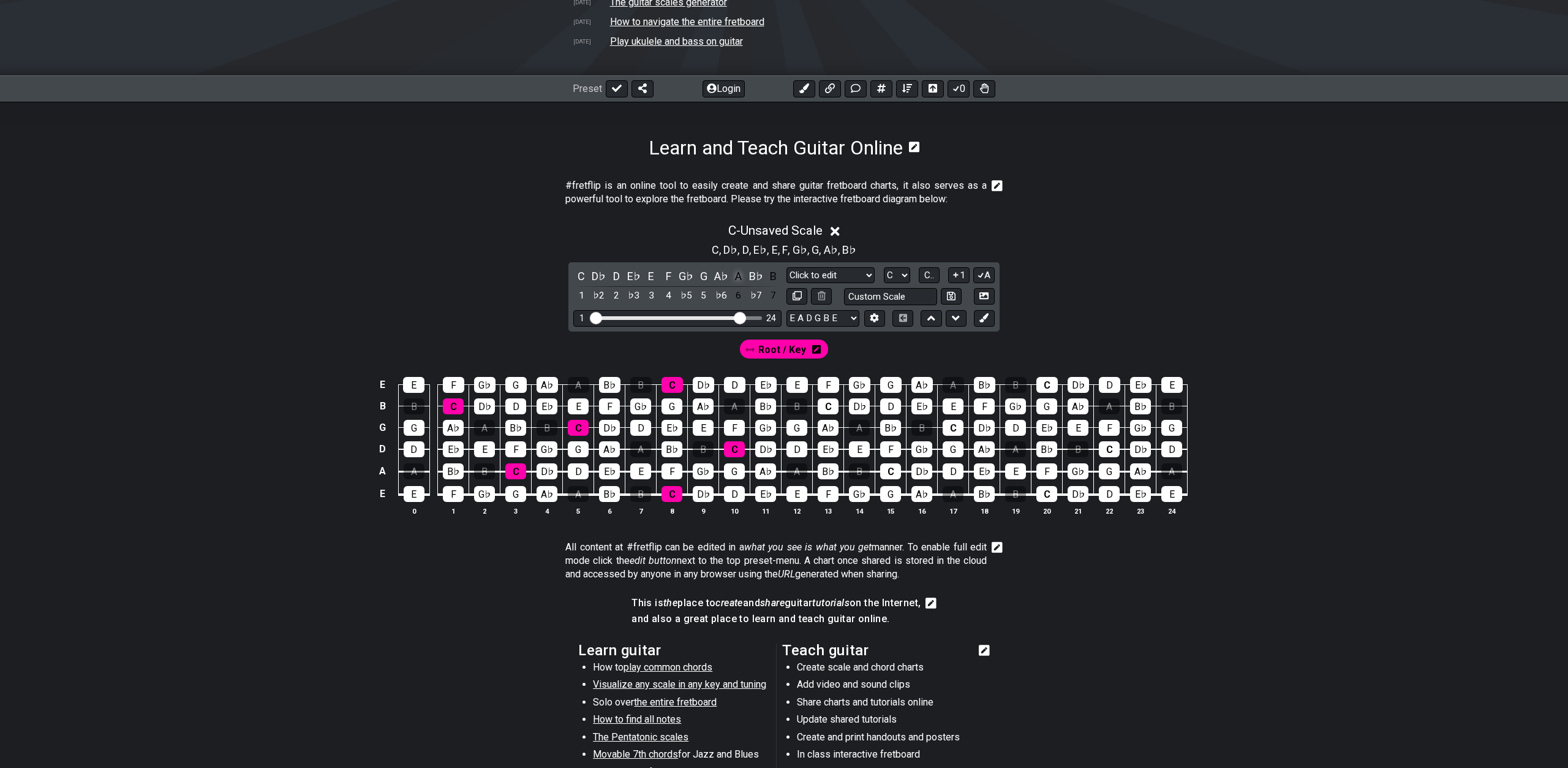
click at [737, 276] on div "A" at bounding box center [738, 276] width 16 height 17
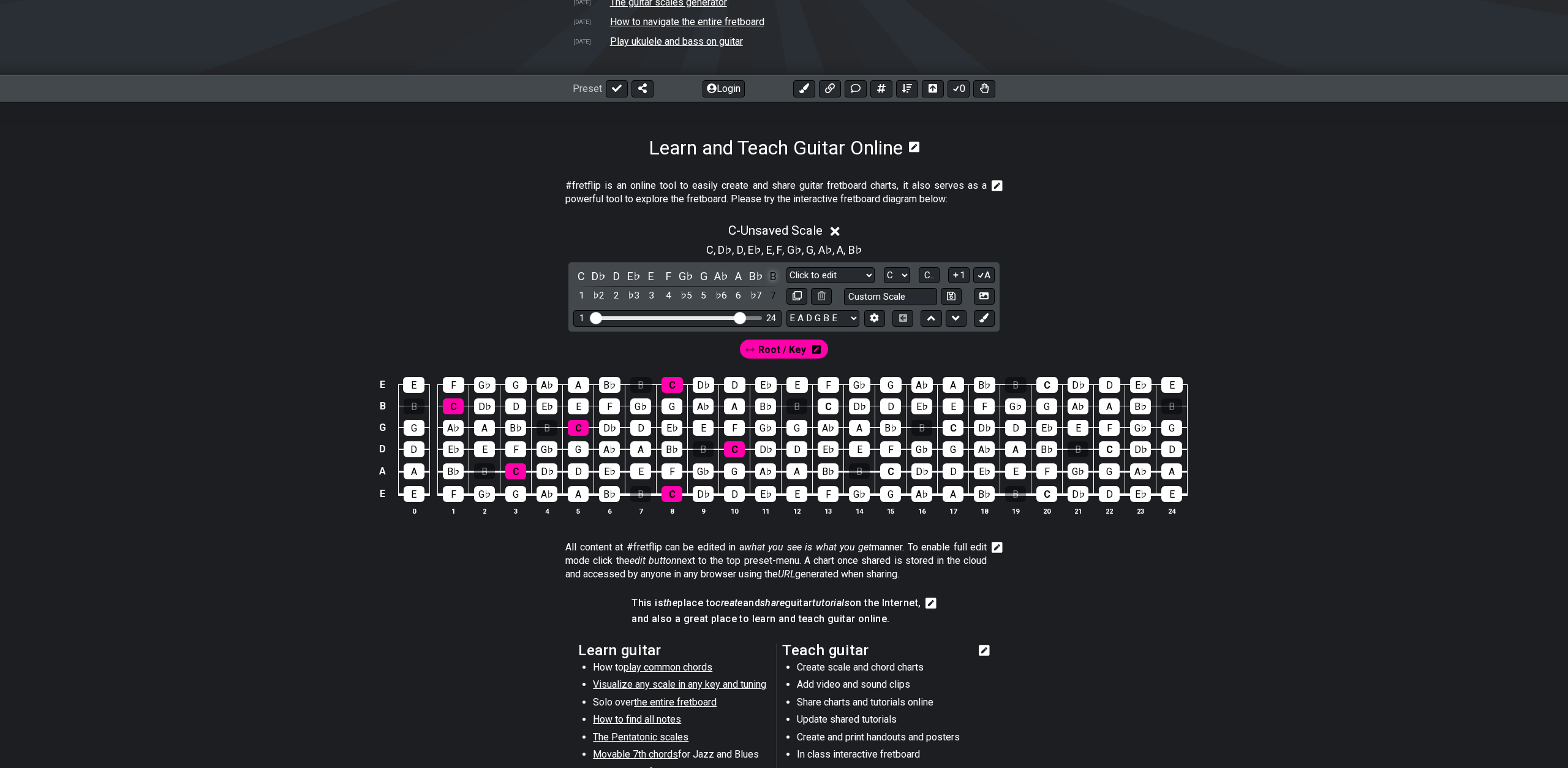
click at [774, 274] on div "B" at bounding box center [773, 276] width 16 height 17
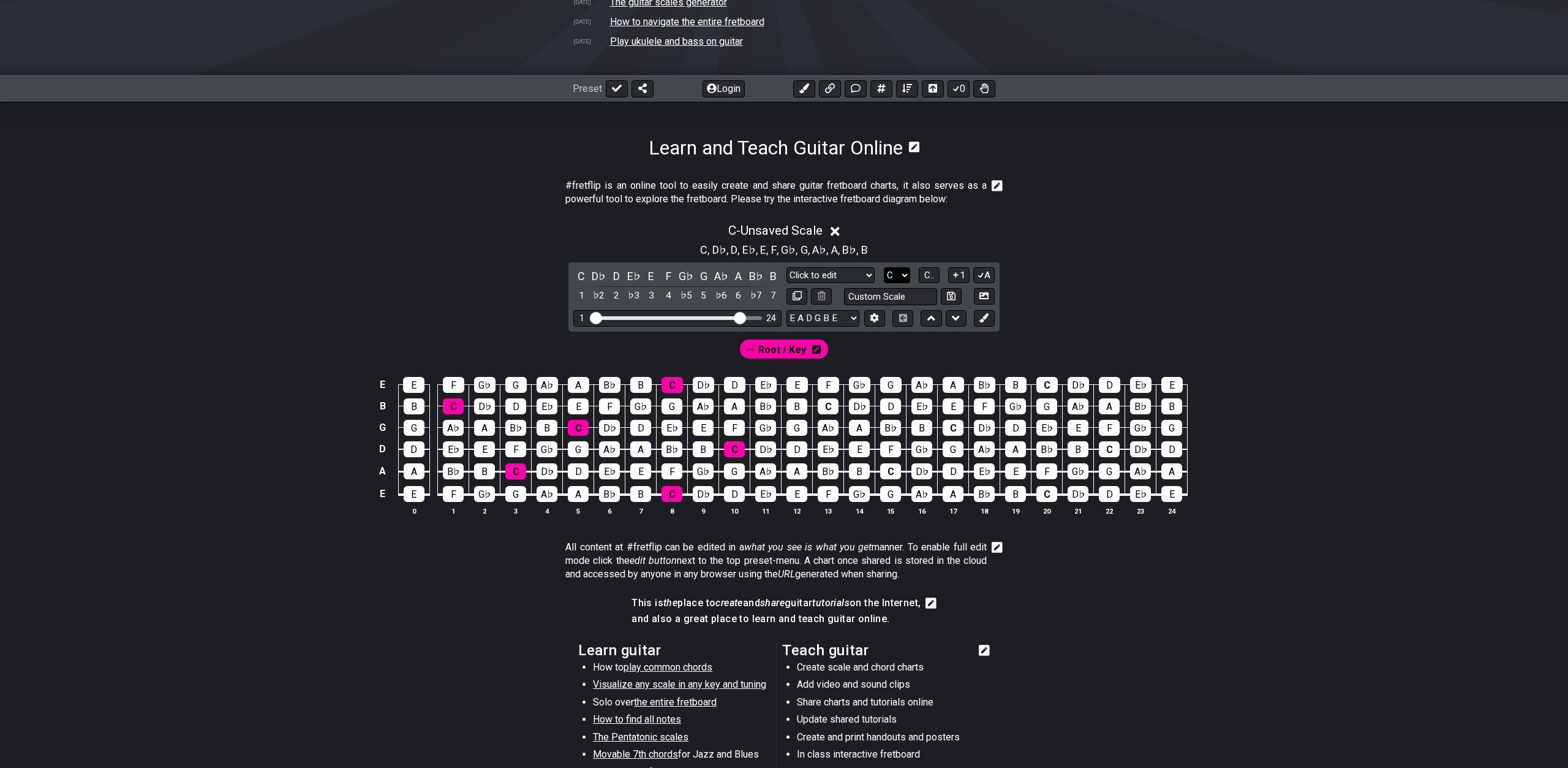
click at [884, 268] on select "A♭ A A♯ B♭ B C C♯ D♭ D D♯ E♭ E F F♯ G♭ G G♯" at bounding box center [897, 276] width 26 height 17
click option "C" at bounding box center [0, 0] width 0 height 0
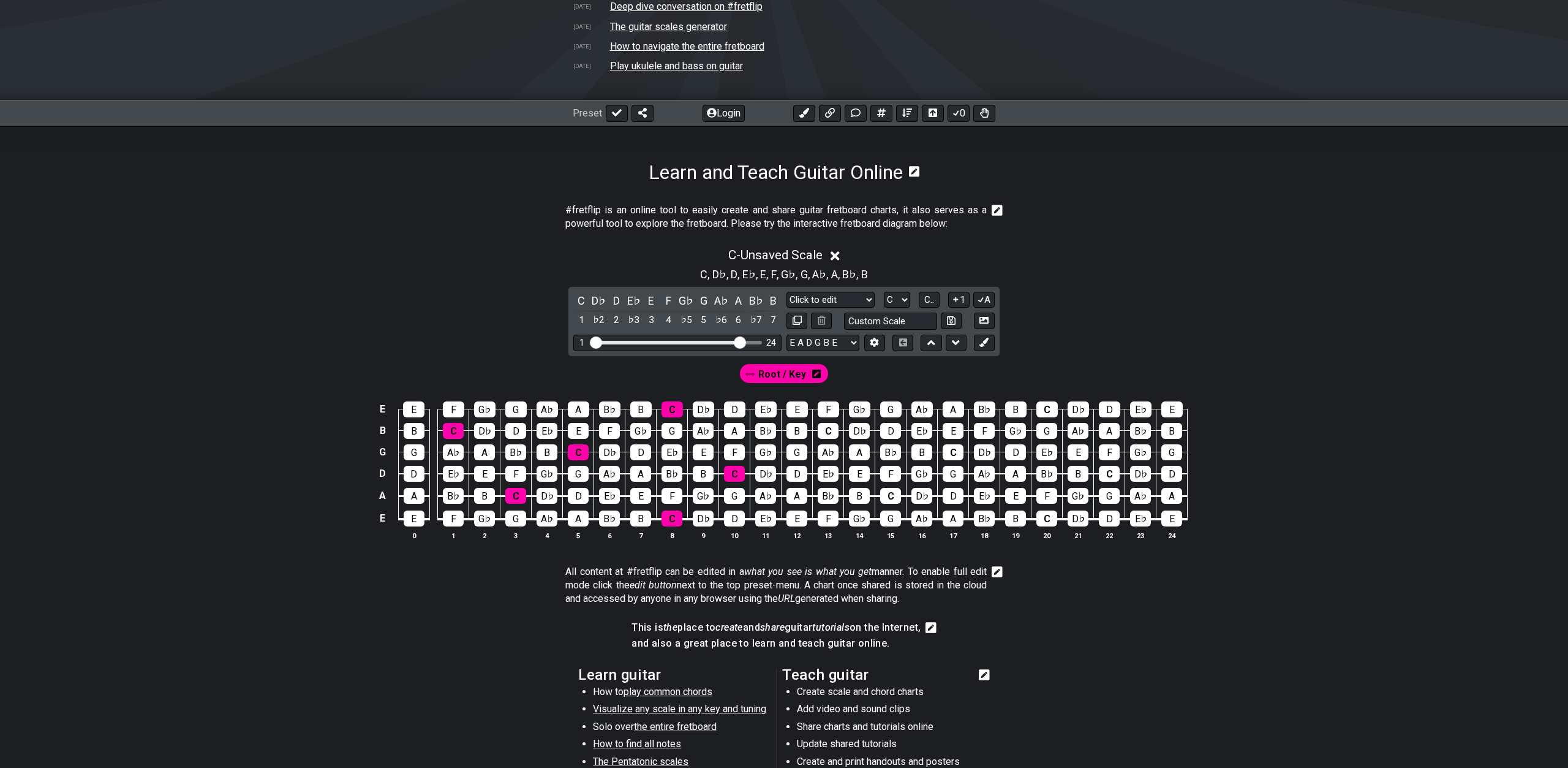
scroll to position [187, 0]
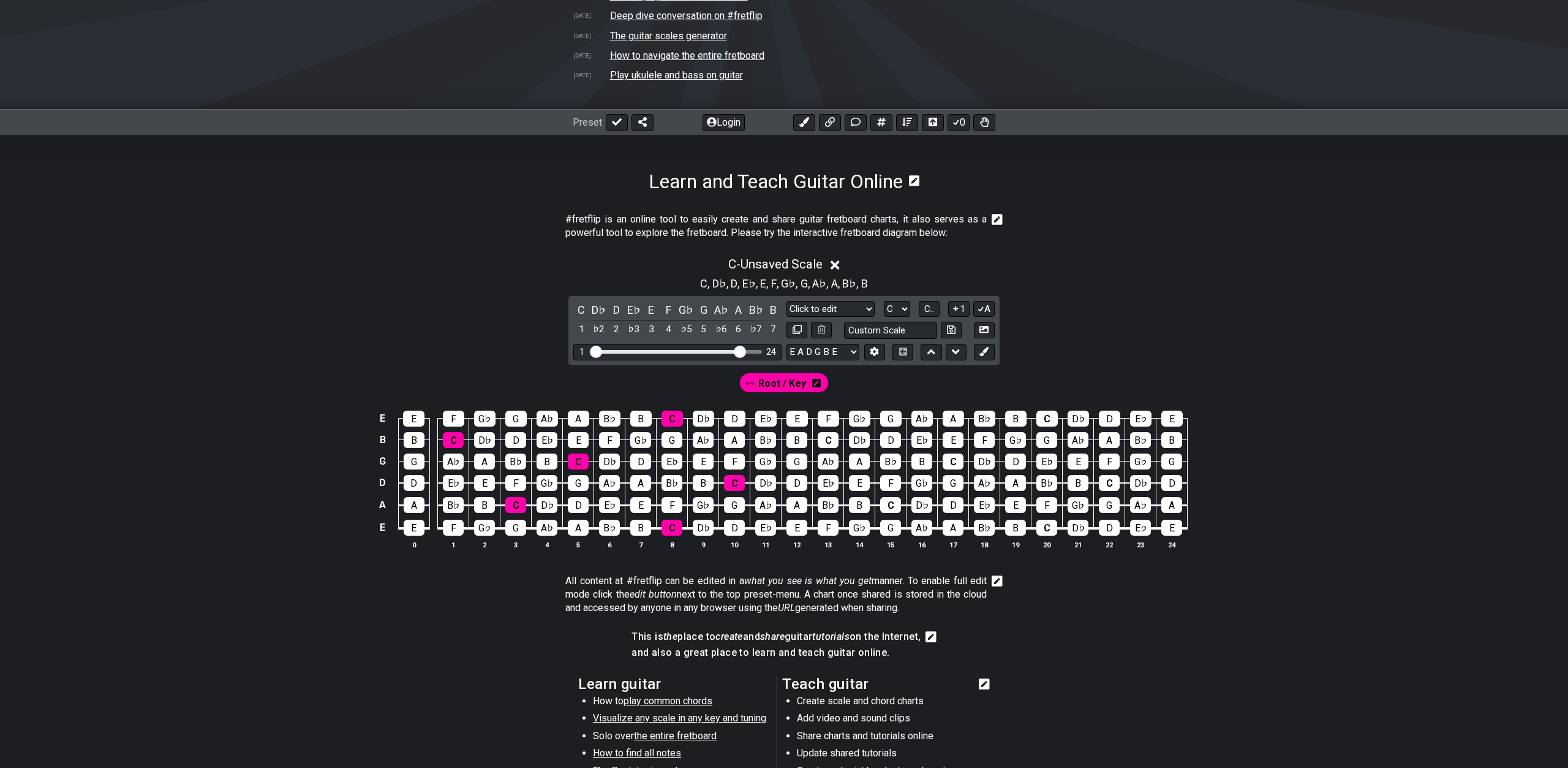
click at [507, 691] on div "#fretflip is an online tool to easily create and share guitar fretboard charts,…" at bounding box center [784, 569] width 956 height 753
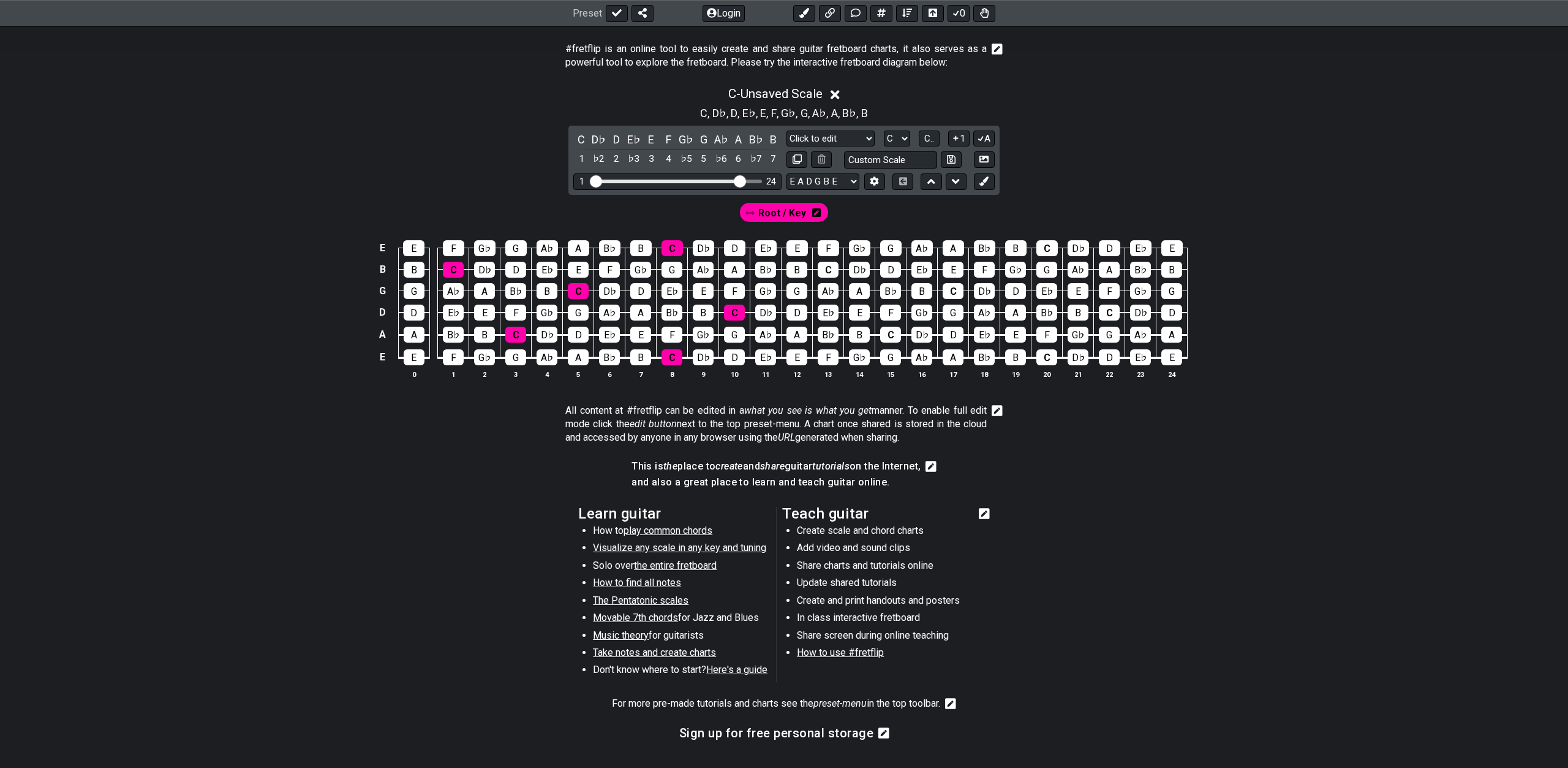
scroll to position [360, 0]
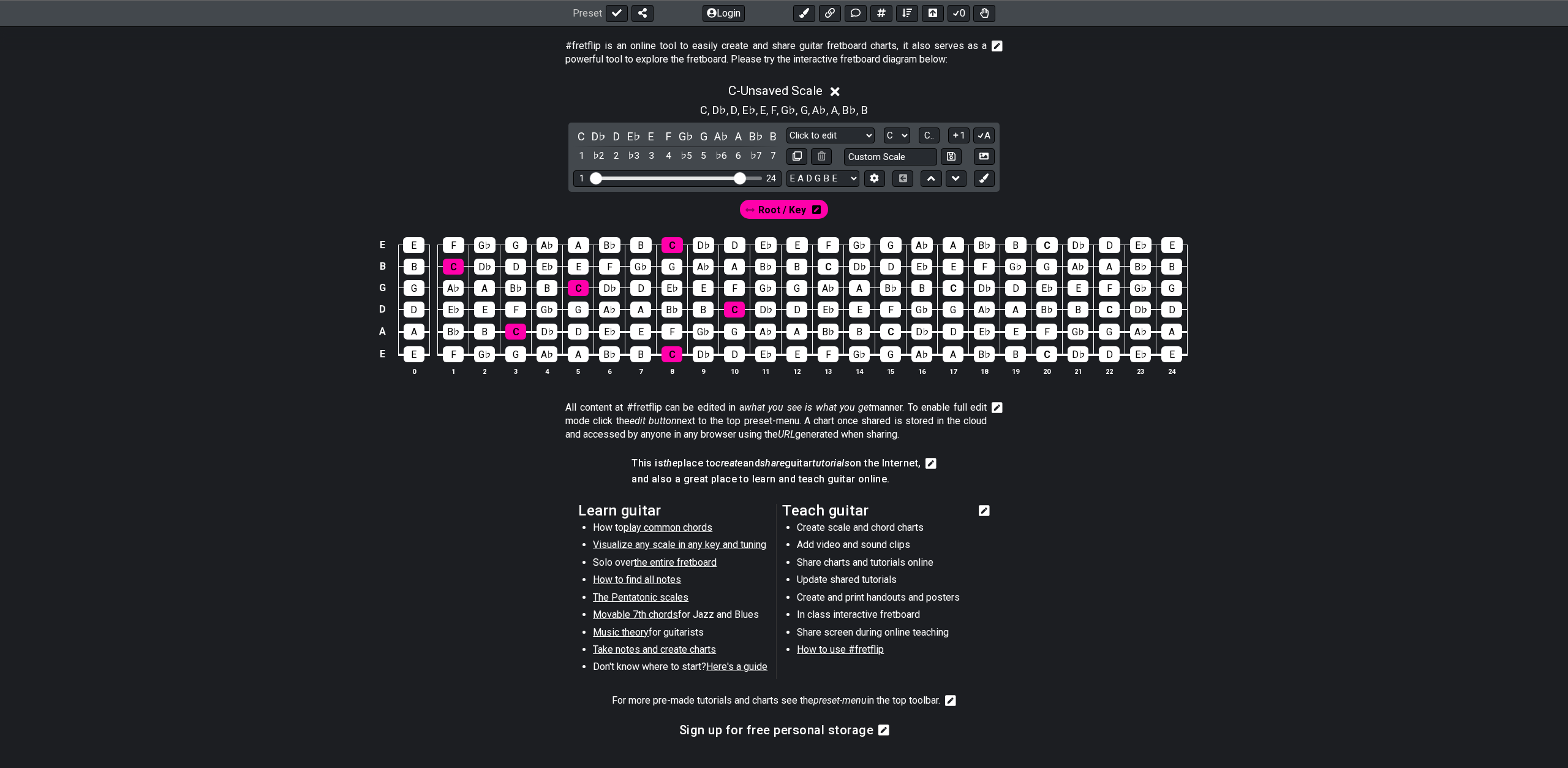
click at [483, 599] on section "Learn guitar How to play common chords Visualize any scale in any key and tunin…" at bounding box center [784, 594] width 956 height 190
click at [620, 582] on span "How to find all notes" at bounding box center [638, 580] width 89 height 11
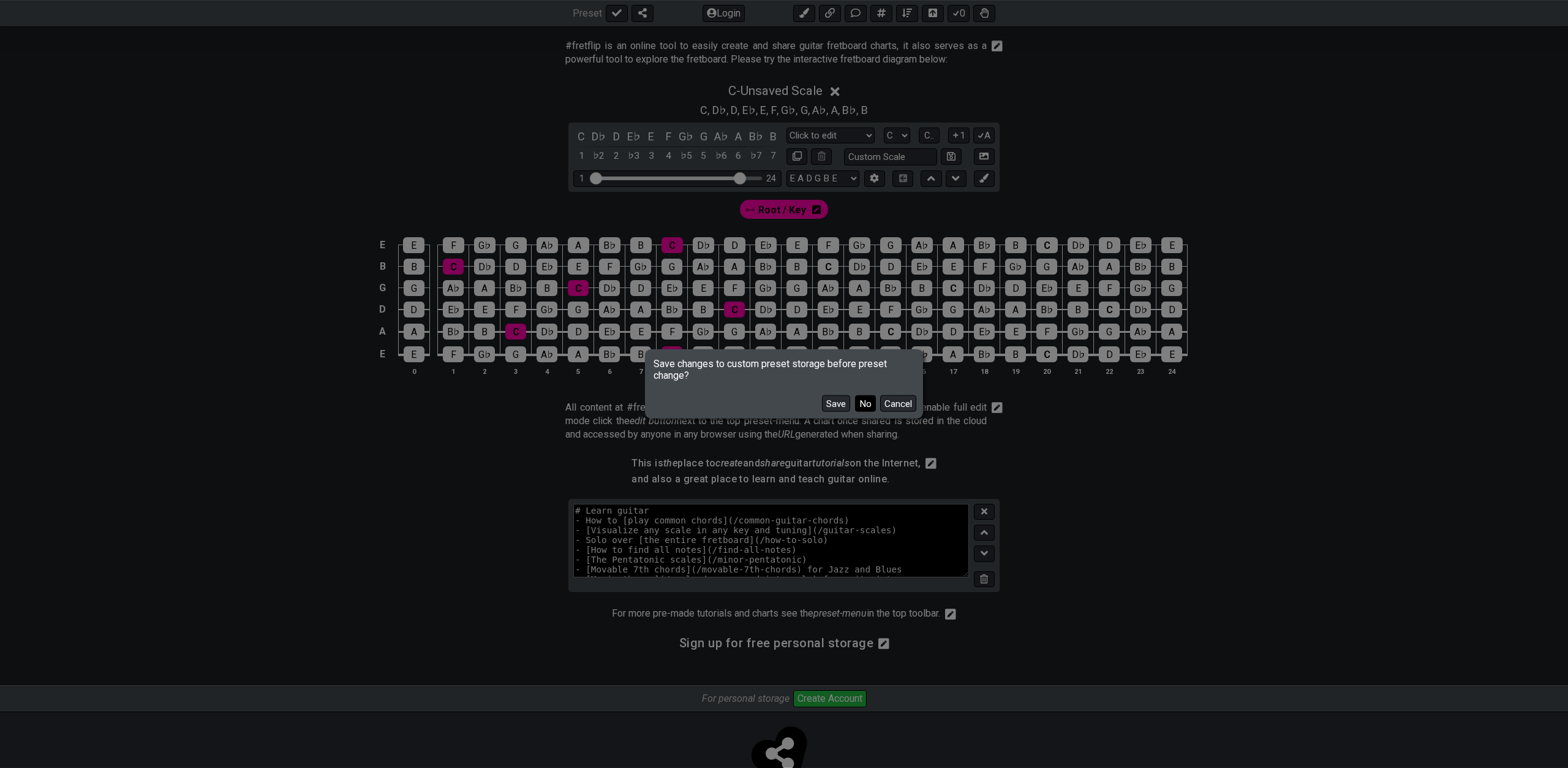
click at [864, 403] on button "No" at bounding box center [865, 404] width 21 height 17
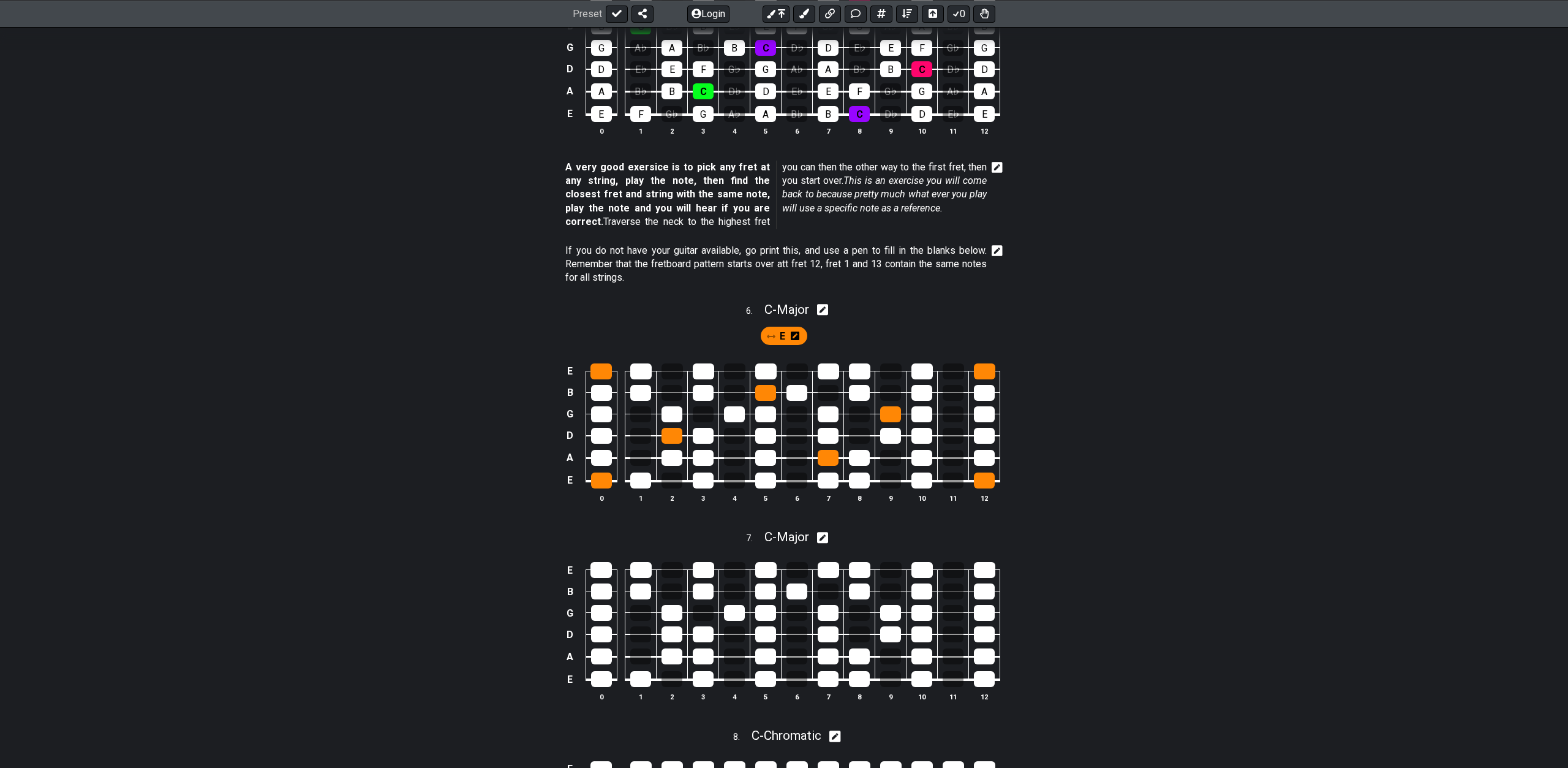
scroll to position [1751, 0]
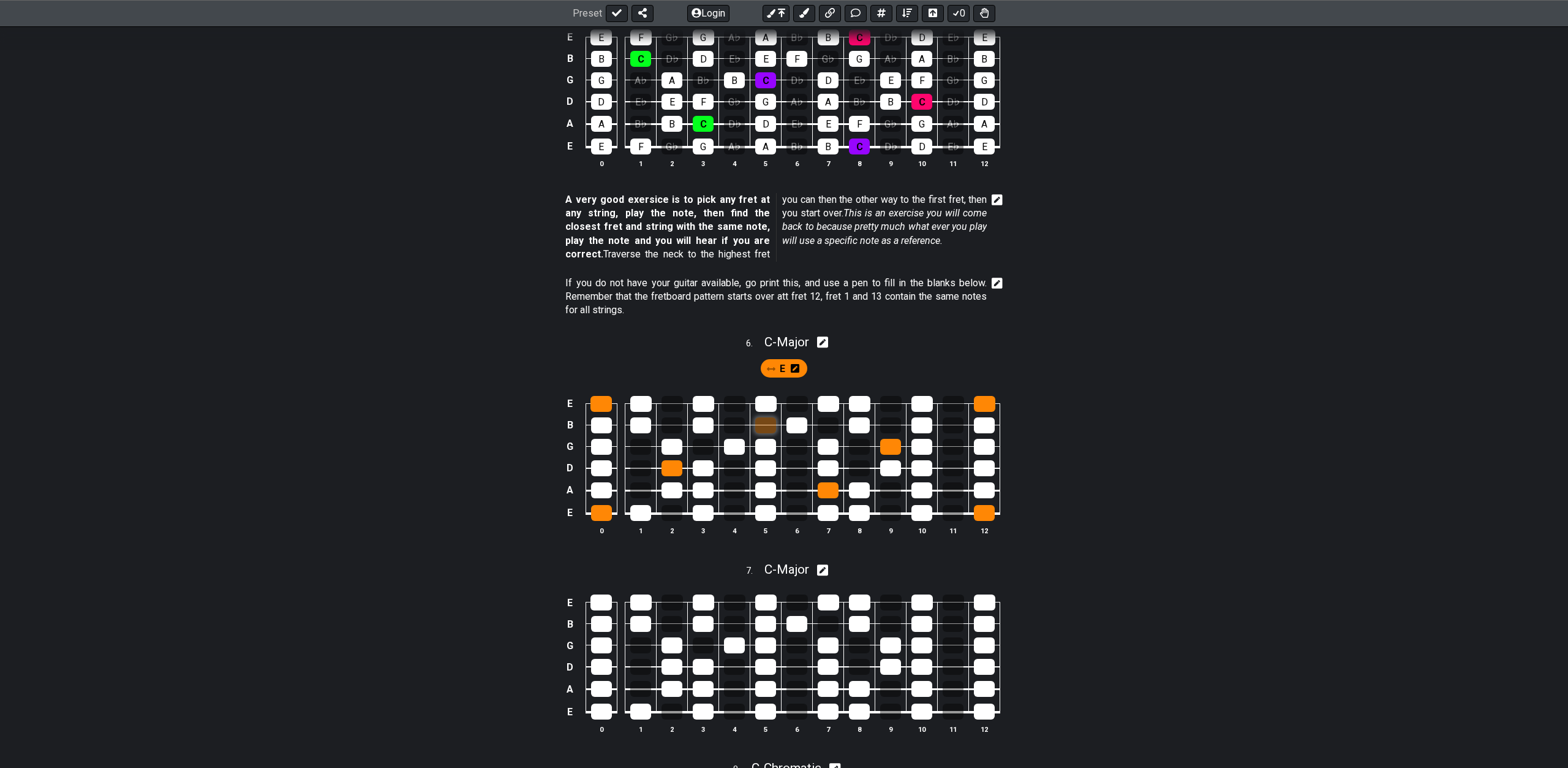
click at [773, 424] on div at bounding box center [766, 425] width 21 height 16
click at [767, 427] on div at bounding box center [766, 425] width 21 height 16
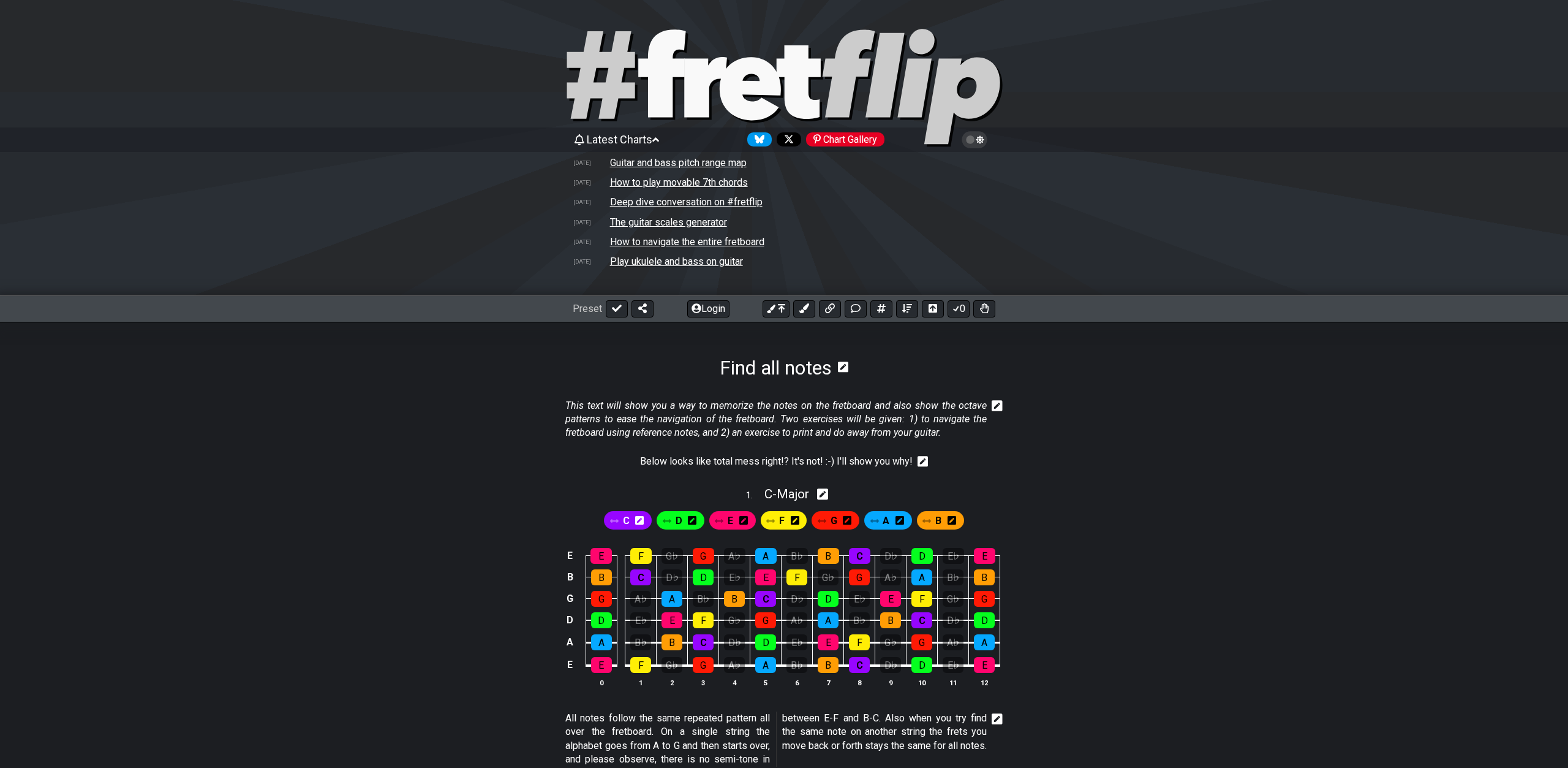
click at [661, 221] on td "The guitar scales generator" at bounding box center [669, 222] width 119 height 13
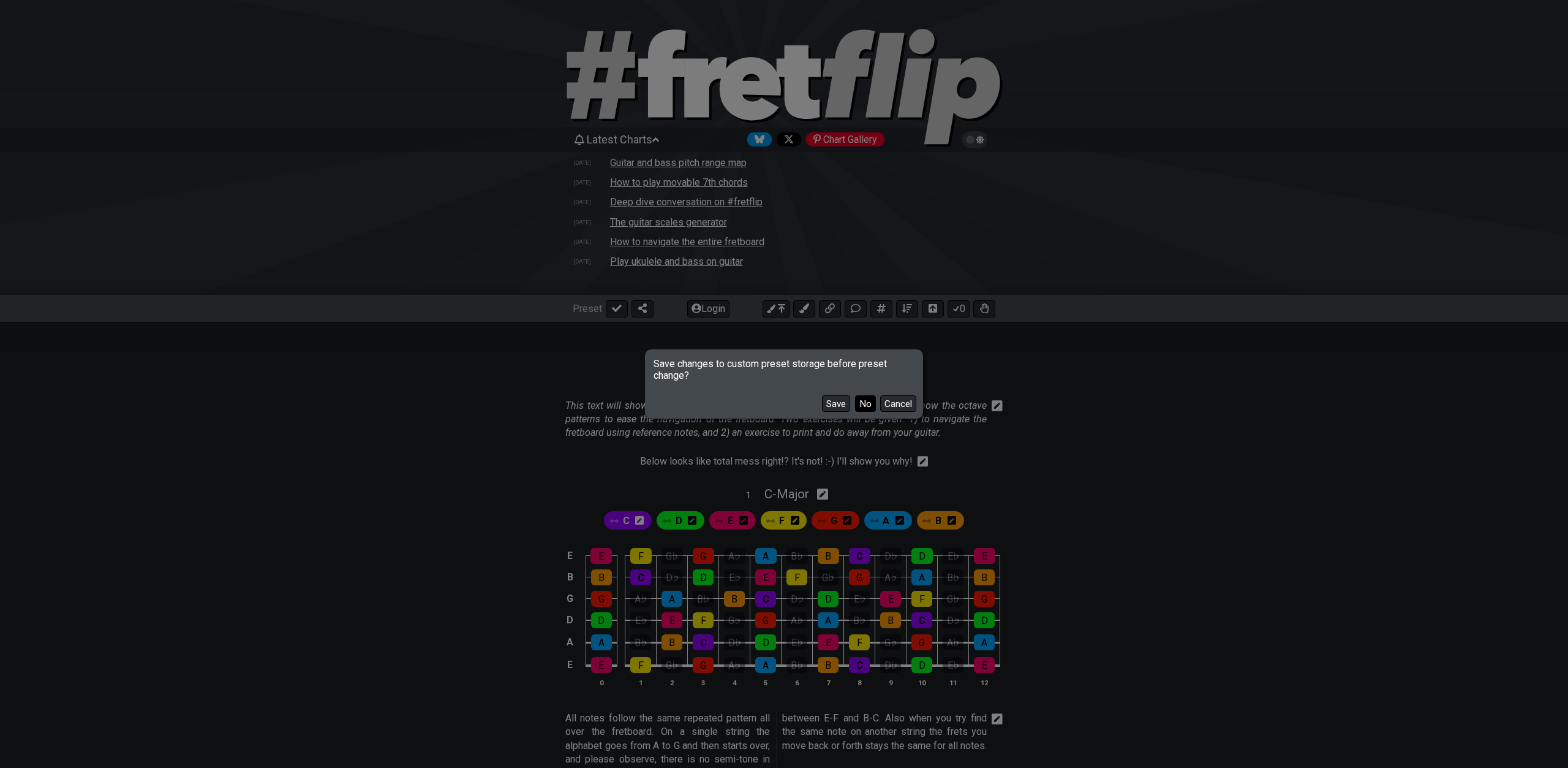
click at [866, 399] on button "No" at bounding box center [865, 404] width 21 height 17
select select "A"
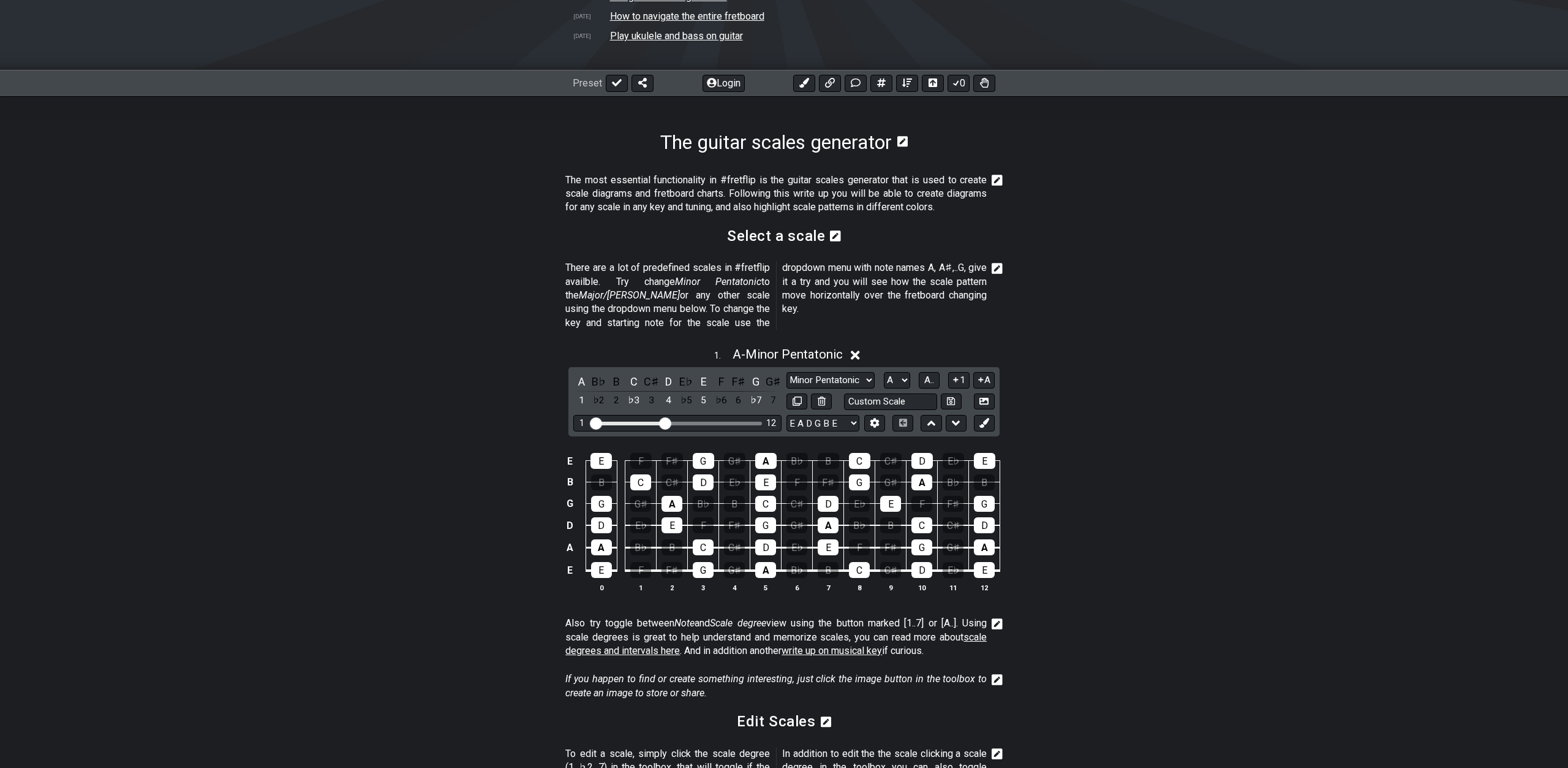
scroll to position [250, 0]
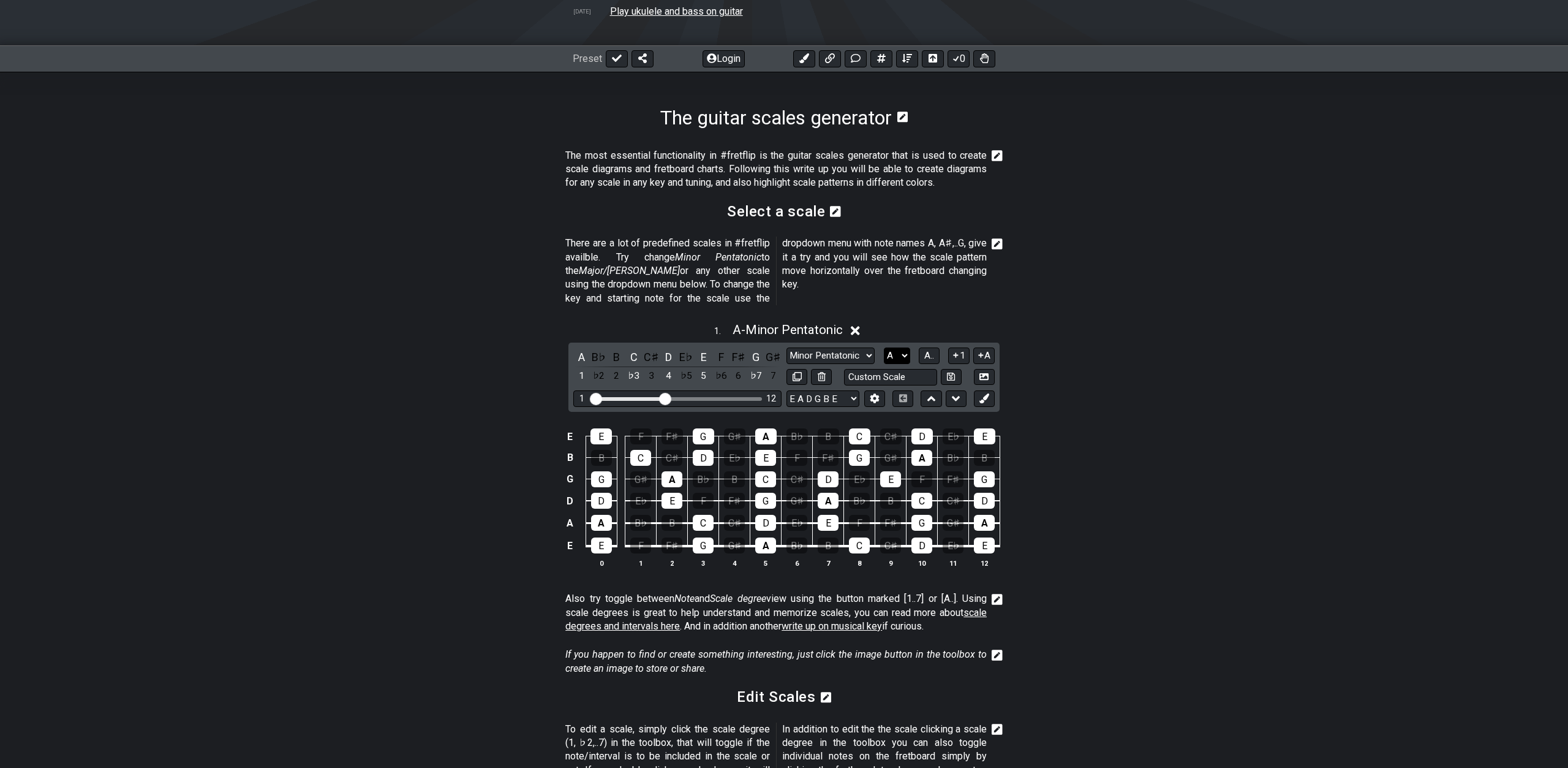
click at [884, 348] on select "A♭ A A♯ B♭ B C C♯ D♭ D D♯ E♭ E F F♯ G♭ G G♯" at bounding box center [897, 356] width 26 height 17
select select "C"
click option "C" at bounding box center [0, 0] width 0 height 0
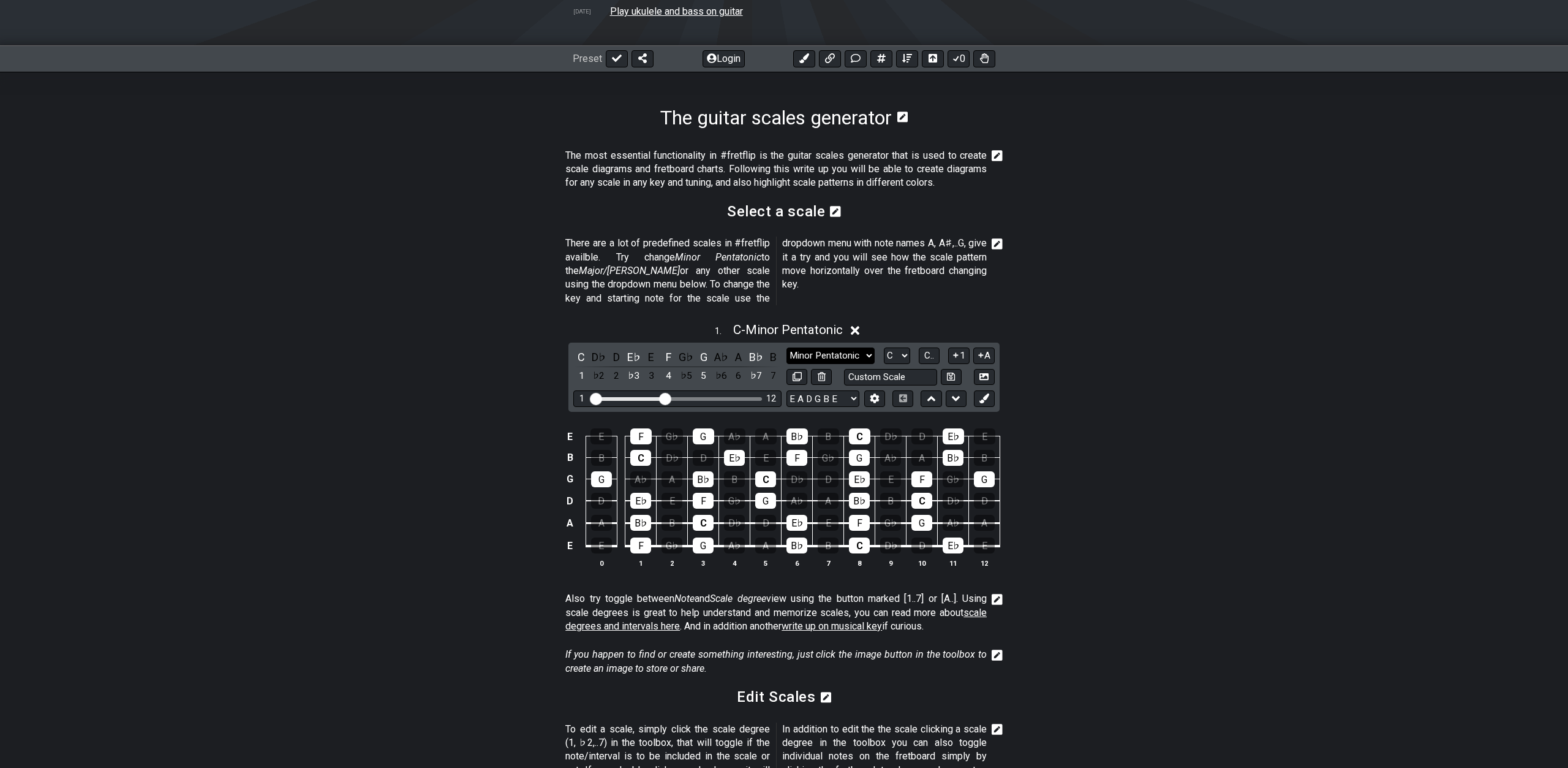
click at [786, 348] on select "Minor Pentatonic New Scale Minor Pentatonic Major Pentatonic Minor Blues Major …" at bounding box center [831, 356] width 89 height 17
select select "Major"
click option "Major" at bounding box center [0, 0] width 0 height 0
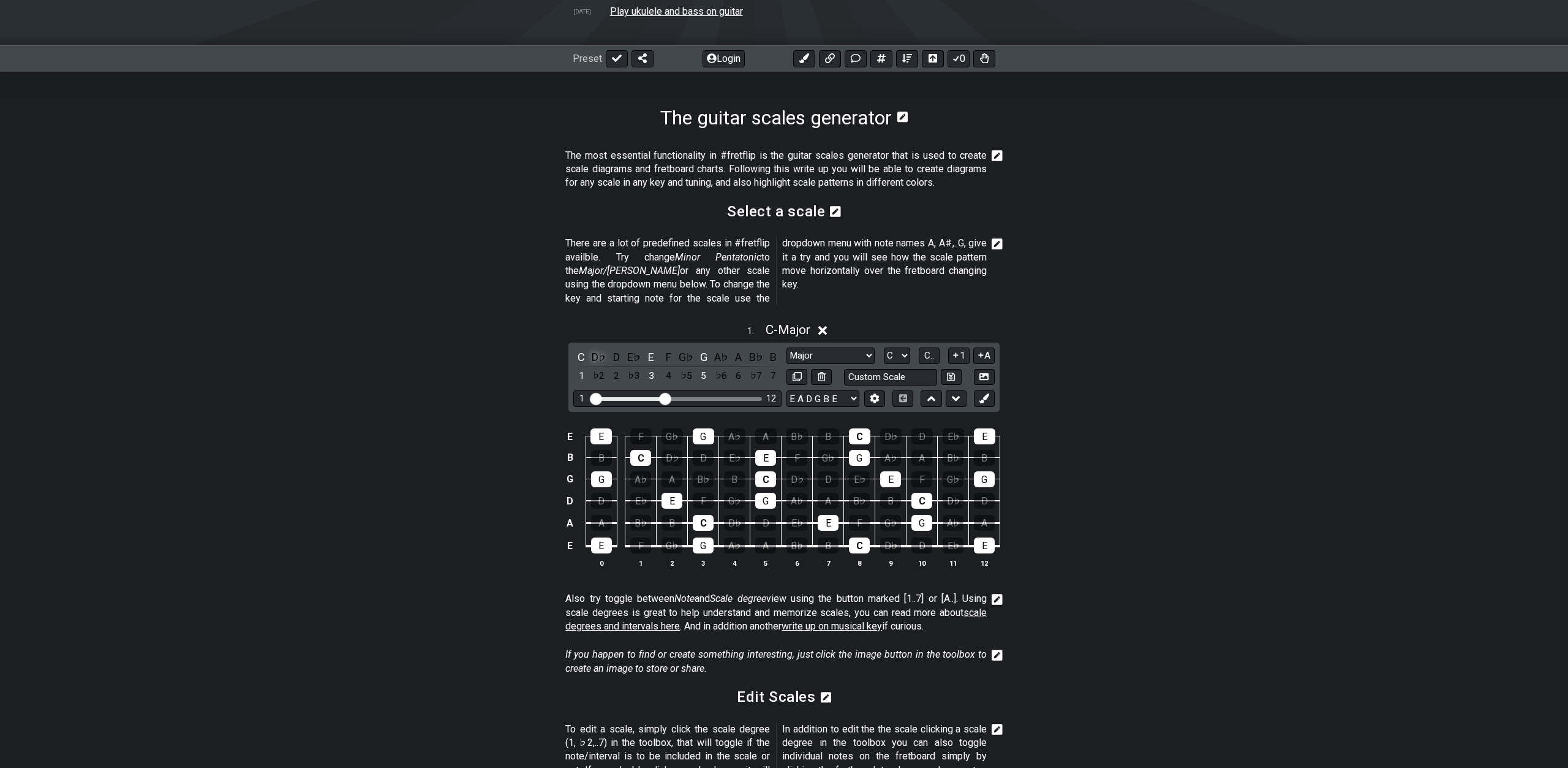
click at [601, 349] on div "D♭" at bounding box center [599, 357] width 16 height 17
click at [639, 349] on div "E♭" at bounding box center [634, 357] width 16 height 17
drag, startPoint x: 611, startPoint y: 342, endPoint x: 663, endPoint y: 355, distance: 53.6
click at [612, 349] on div "D" at bounding box center [616, 357] width 16 height 17
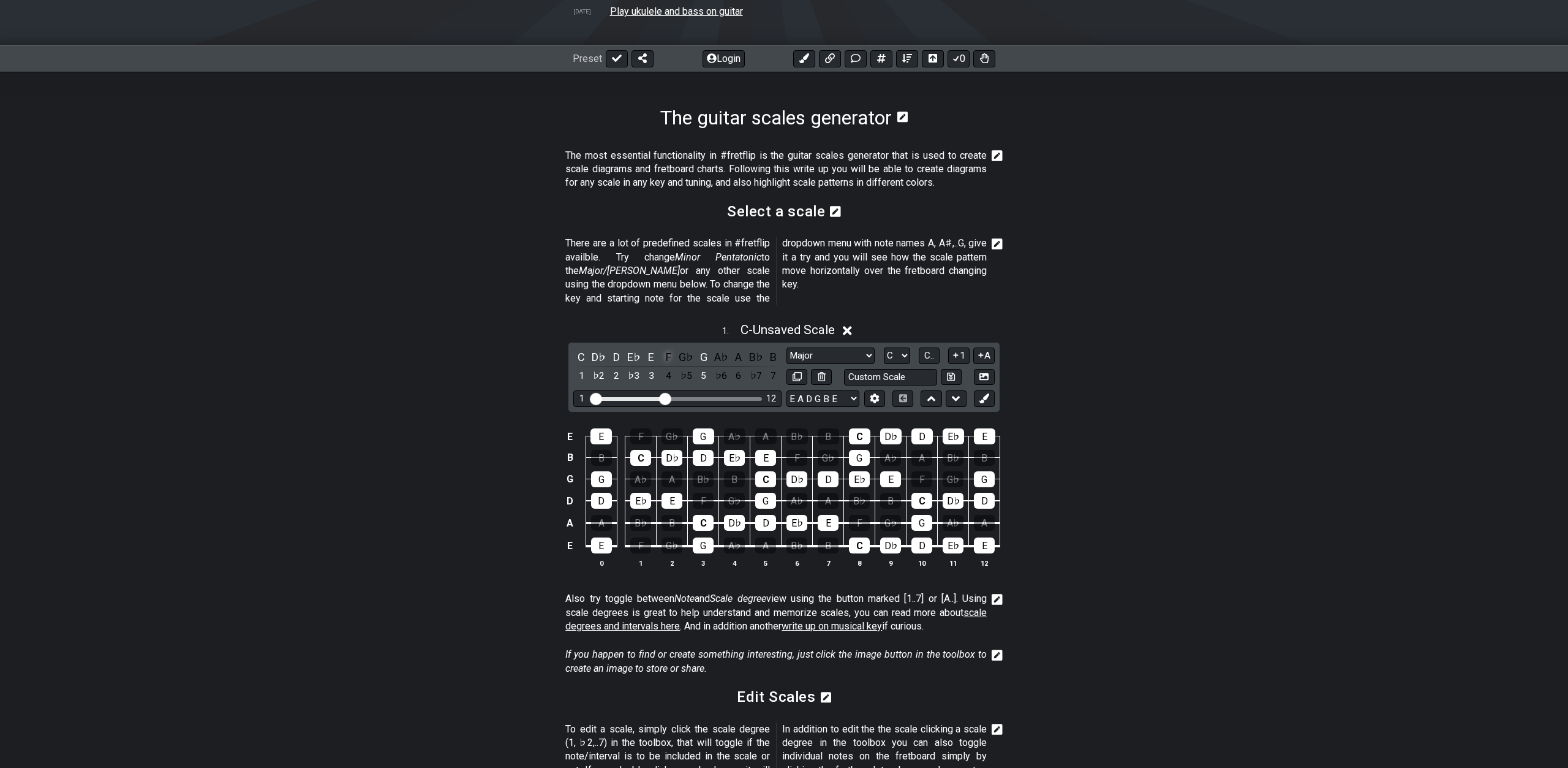
click at [671, 349] on div "F" at bounding box center [669, 357] width 16 height 17
click at [693, 349] on div "G♭" at bounding box center [686, 357] width 16 height 17
click at [732, 349] on div "A" at bounding box center [738, 357] width 16 height 17
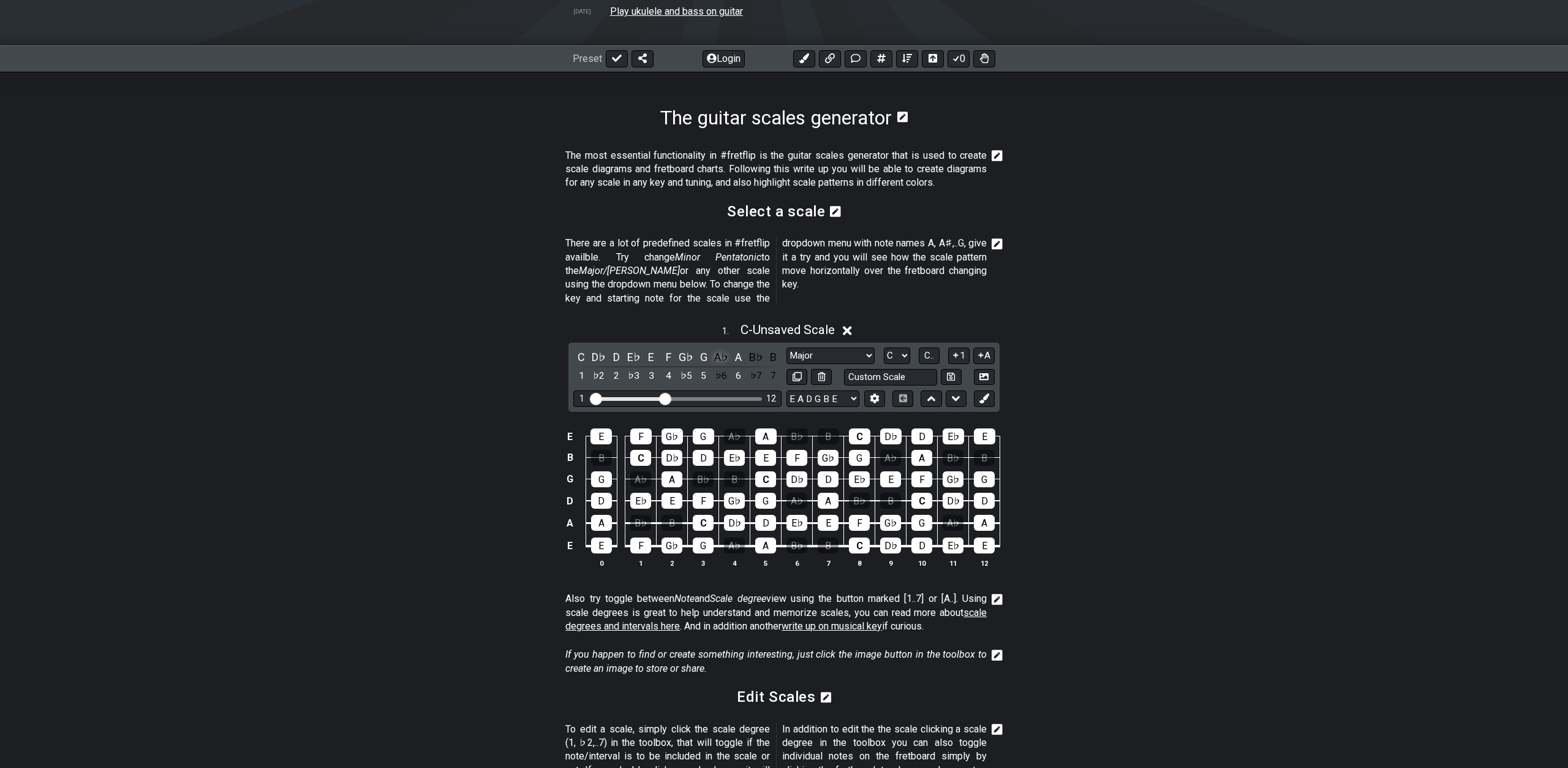
click at [716, 349] on div "A♭" at bounding box center [720, 357] width 16 height 17
click at [760, 349] on div "B♭" at bounding box center [755, 357] width 16 height 17
click at [772, 349] on div "B" at bounding box center [773, 357] width 16 height 17
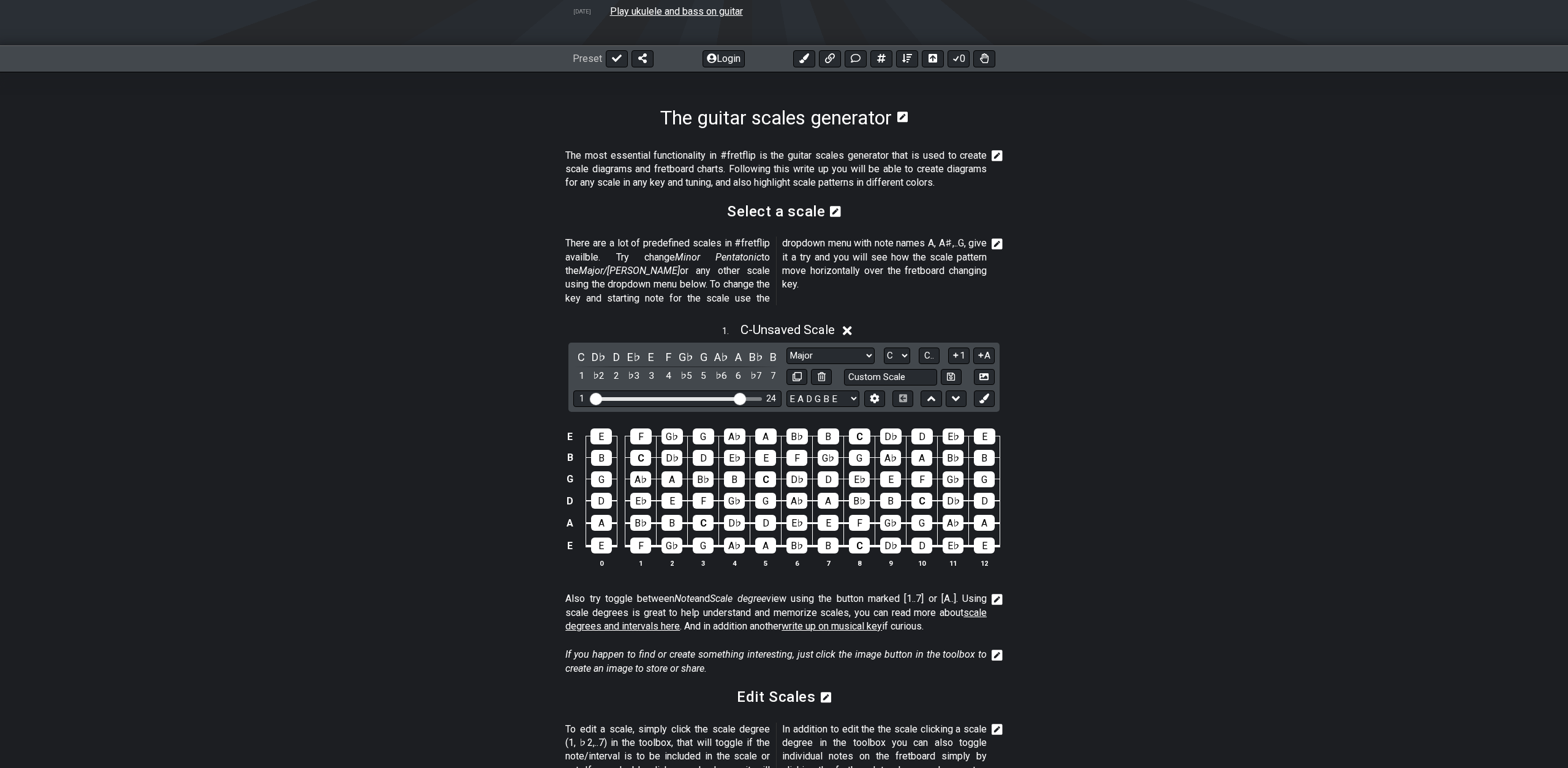
drag, startPoint x: 669, startPoint y: 384, endPoint x: 737, endPoint y: 385, distance: 68.0
click at [737, 398] on input "Visible fret range" at bounding box center [677, 398] width 174 height 0
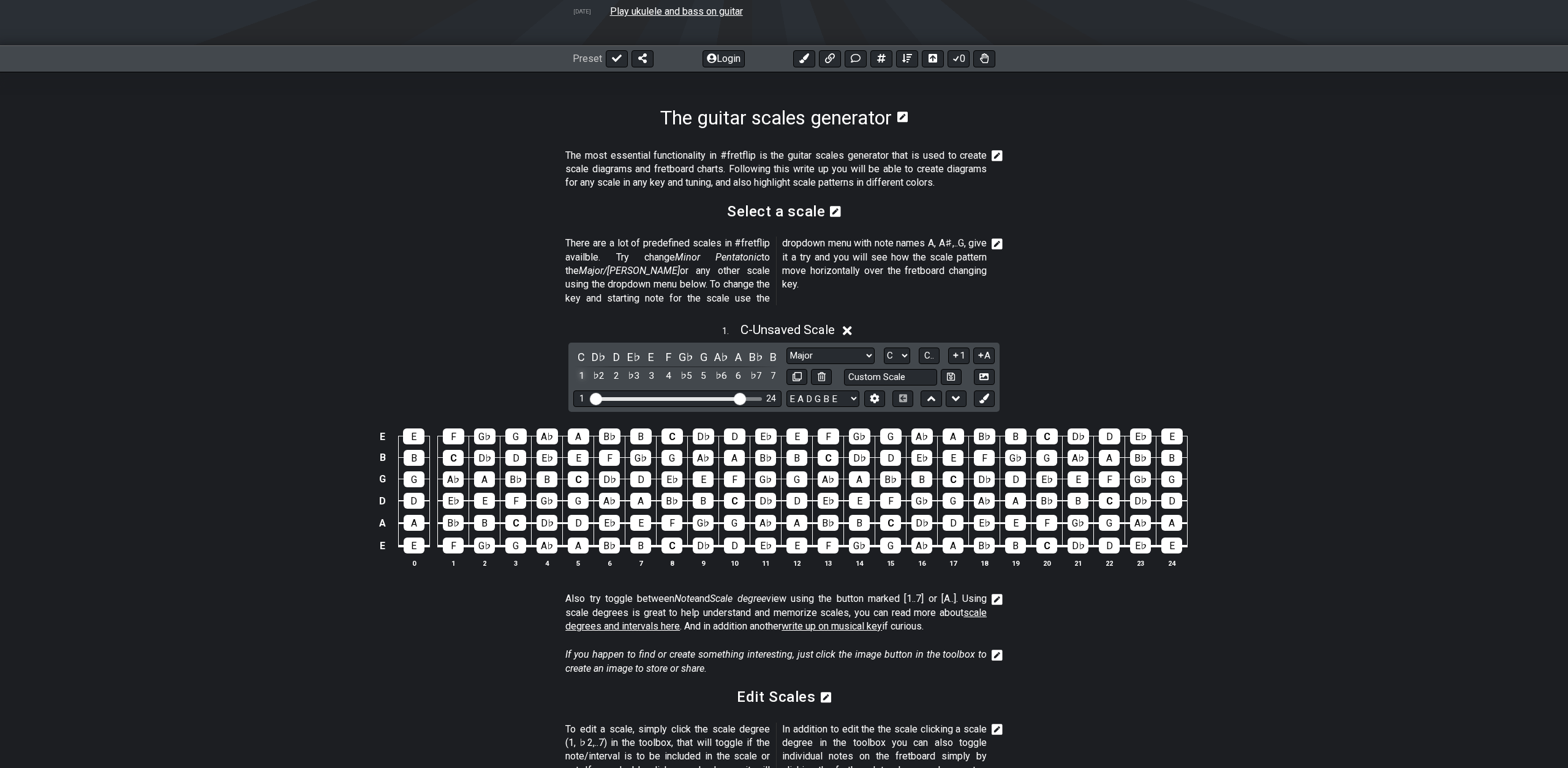
click at [580, 368] on div "1" at bounding box center [581, 376] width 16 height 17
click at [928, 350] on span "C.." at bounding box center [929, 355] width 9 height 11
click at [928, 350] on span "1..7" at bounding box center [929, 355] width 15 height 11
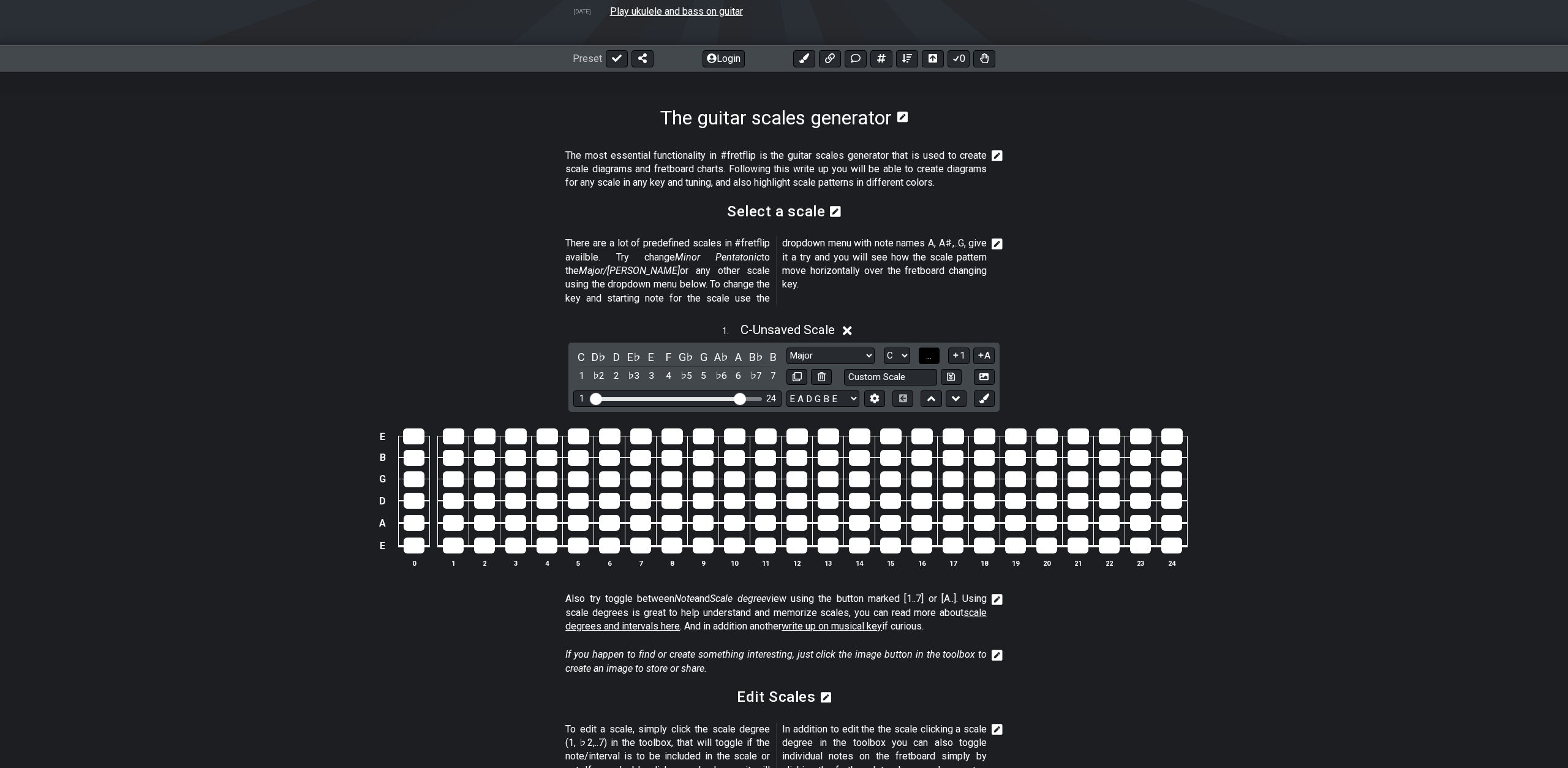
click at [928, 350] on span "..." at bounding box center [929, 355] width 6 height 11
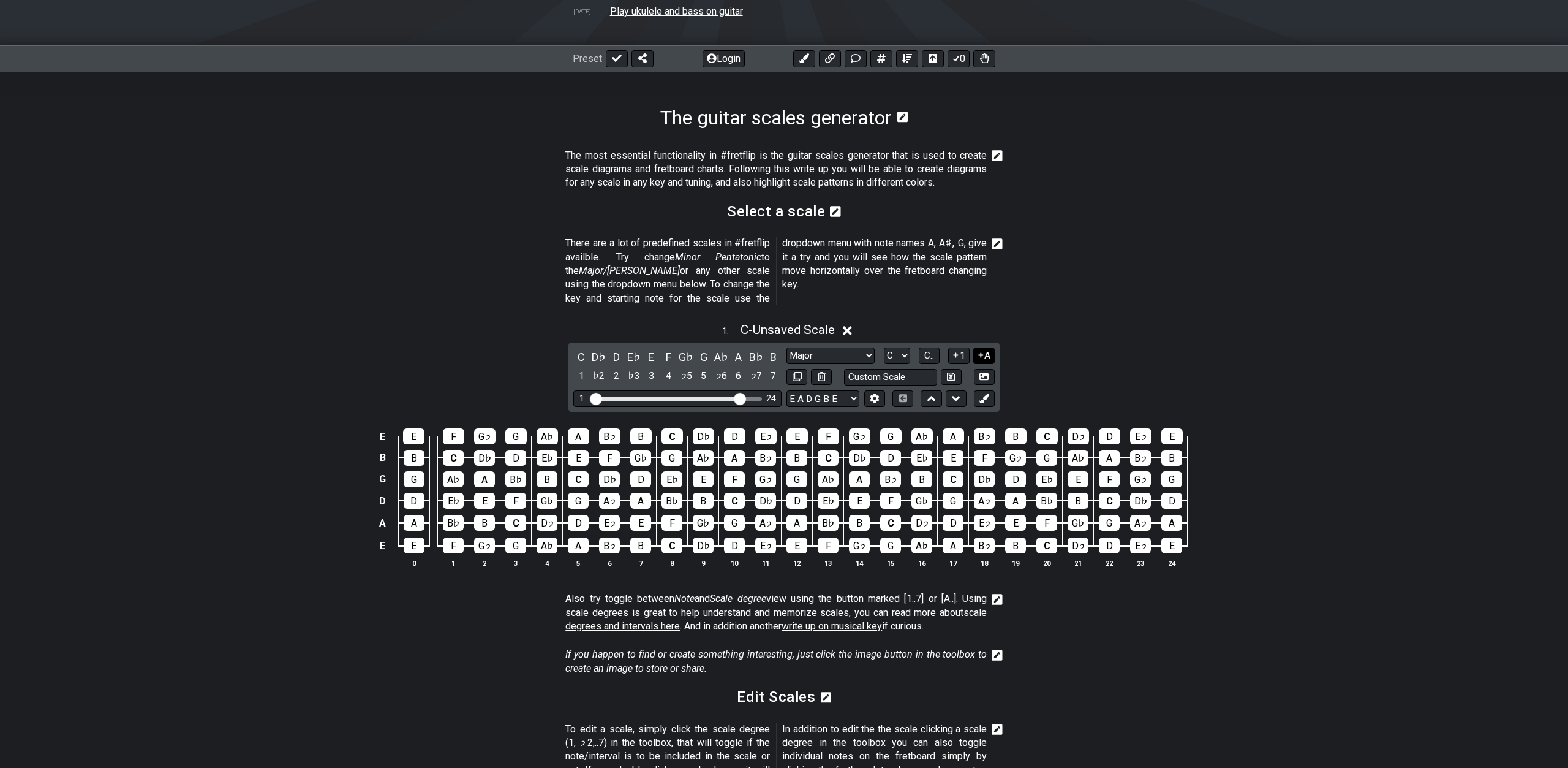
click at [984, 351] on icon at bounding box center [980, 355] width 11 height 9
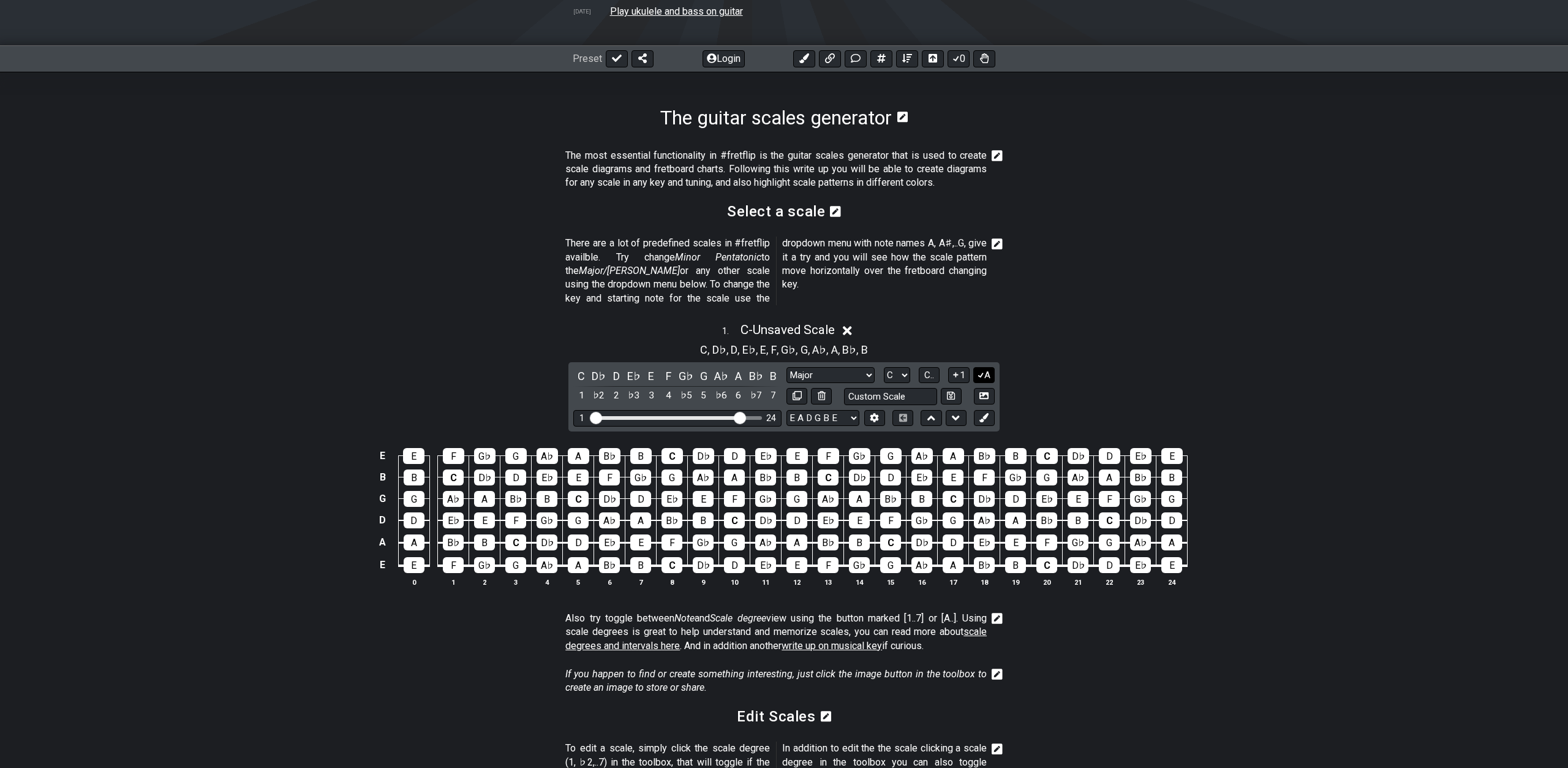
click at [988, 368] on button "A" at bounding box center [984, 376] width 22 height 17
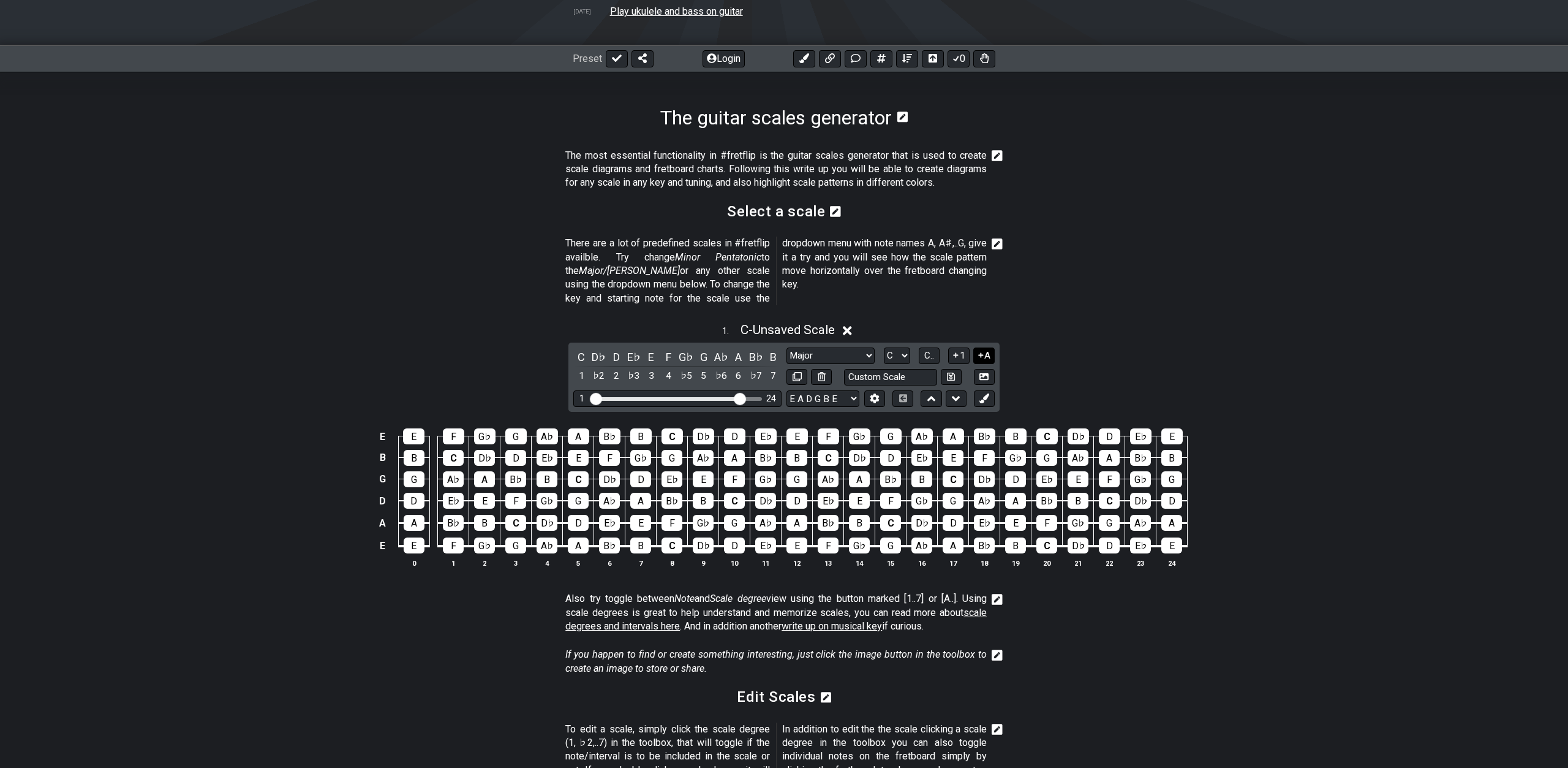
click at [987, 348] on button "A" at bounding box center [984, 356] width 22 height 17
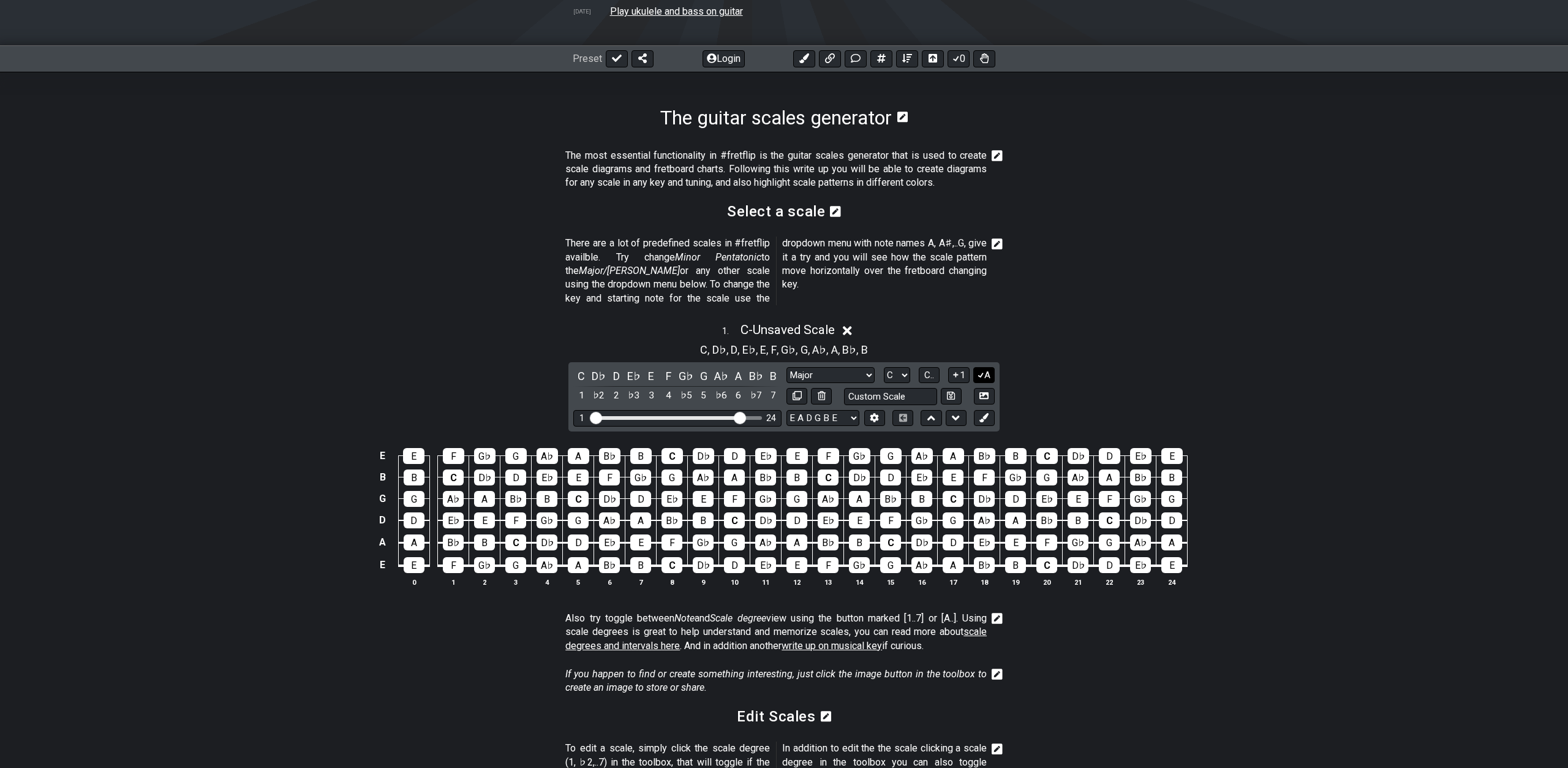
click at [987, 346] on div "1 . C - Unsaved Scale C , D♭ , D , E♭ , E , F , G♭ , G , A♭ , A , B♭ , B C D♭ D…" at bounding box center [784, 459] width 956 height 288
click at [993, 368] on button "A" at bounding box center [984, 376] width 22 height 17
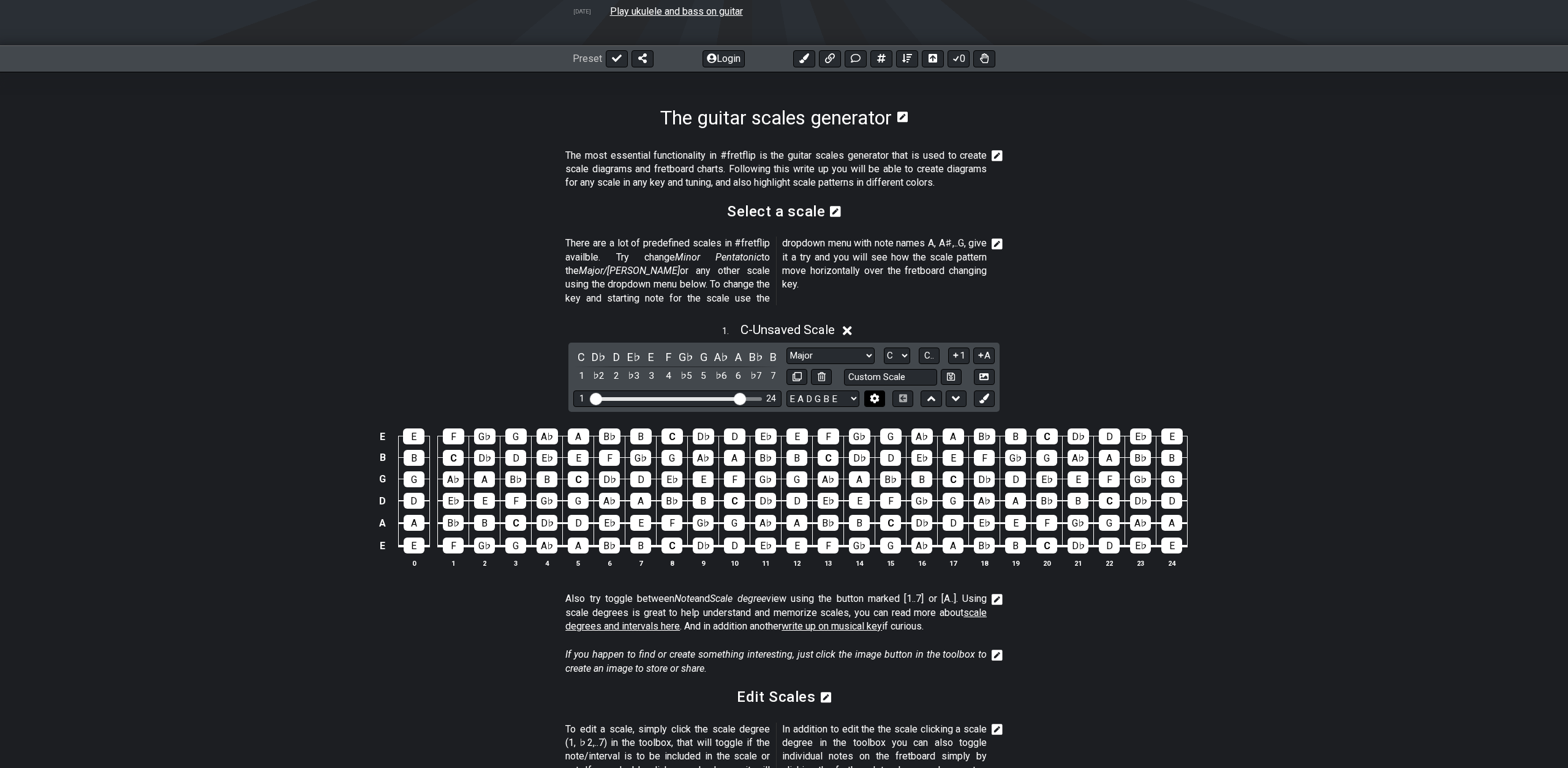
click at [878, 394] on icon at bounding box center [874, 399] width 8 height 9
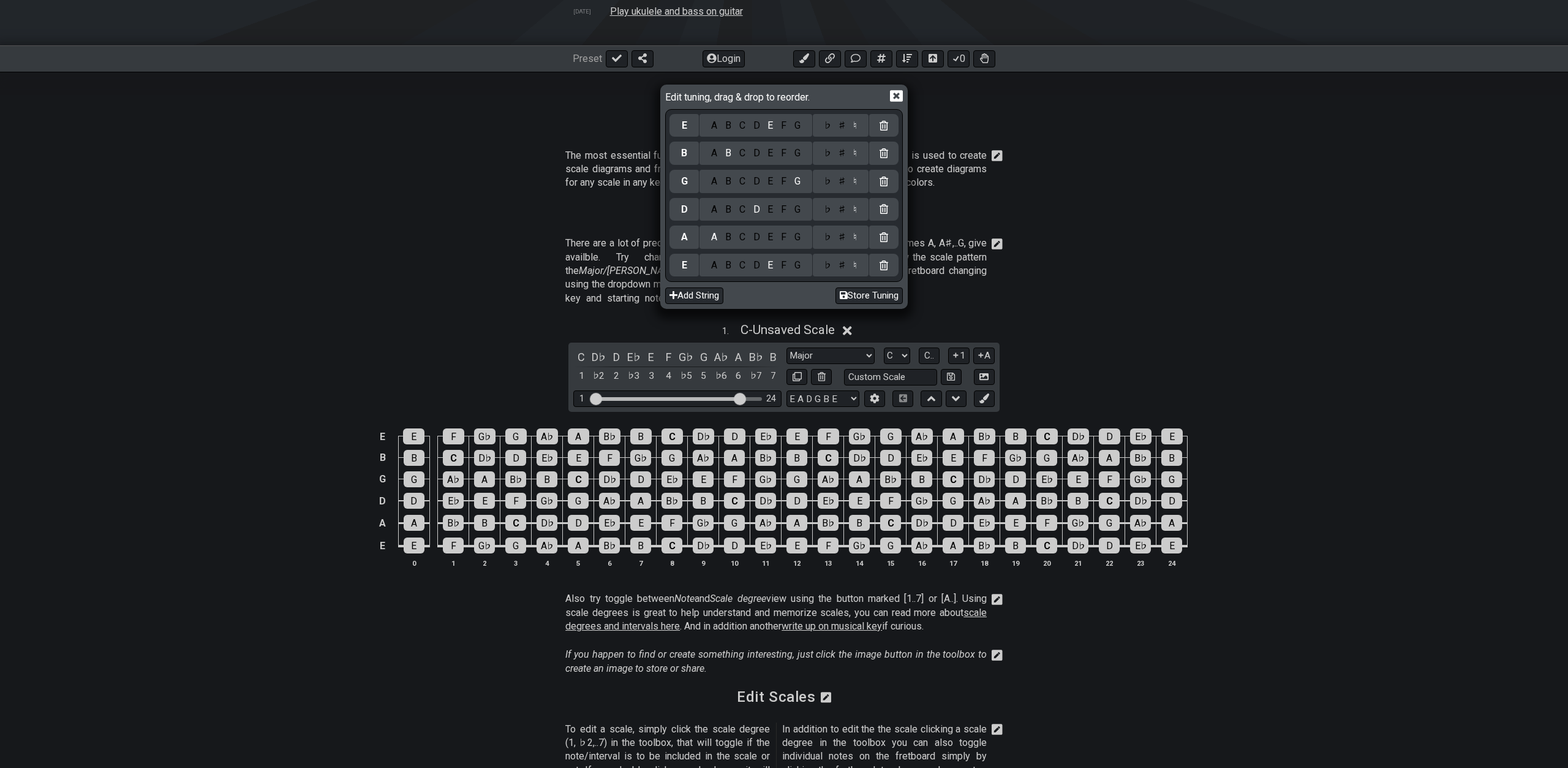
click at [893, 95] on icon at bounding box center [897, 96] width 13 height 11
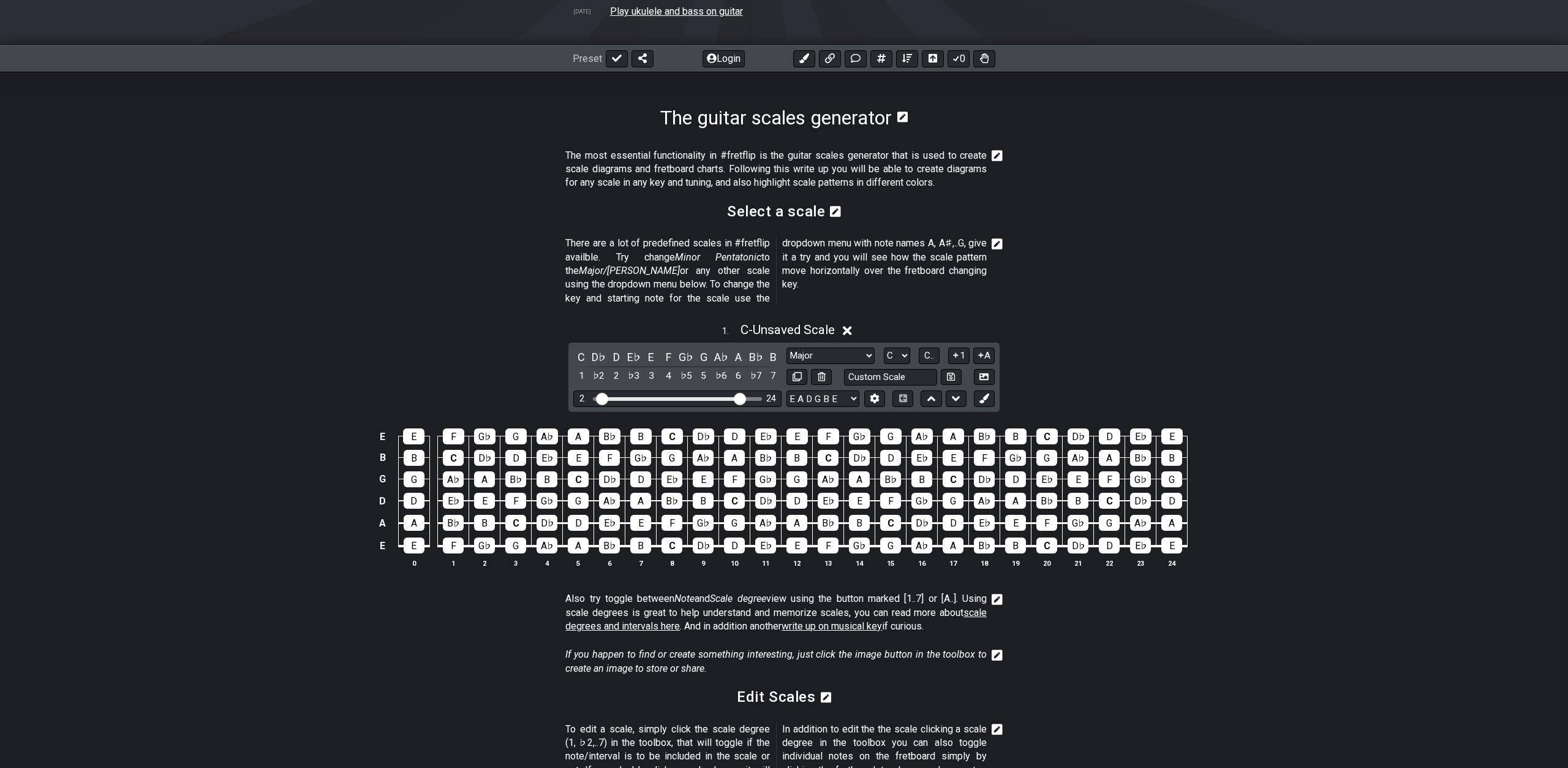
click at [604, 398] on input "Visible fret range" at bounding box center [677, 398] width 174 height 0
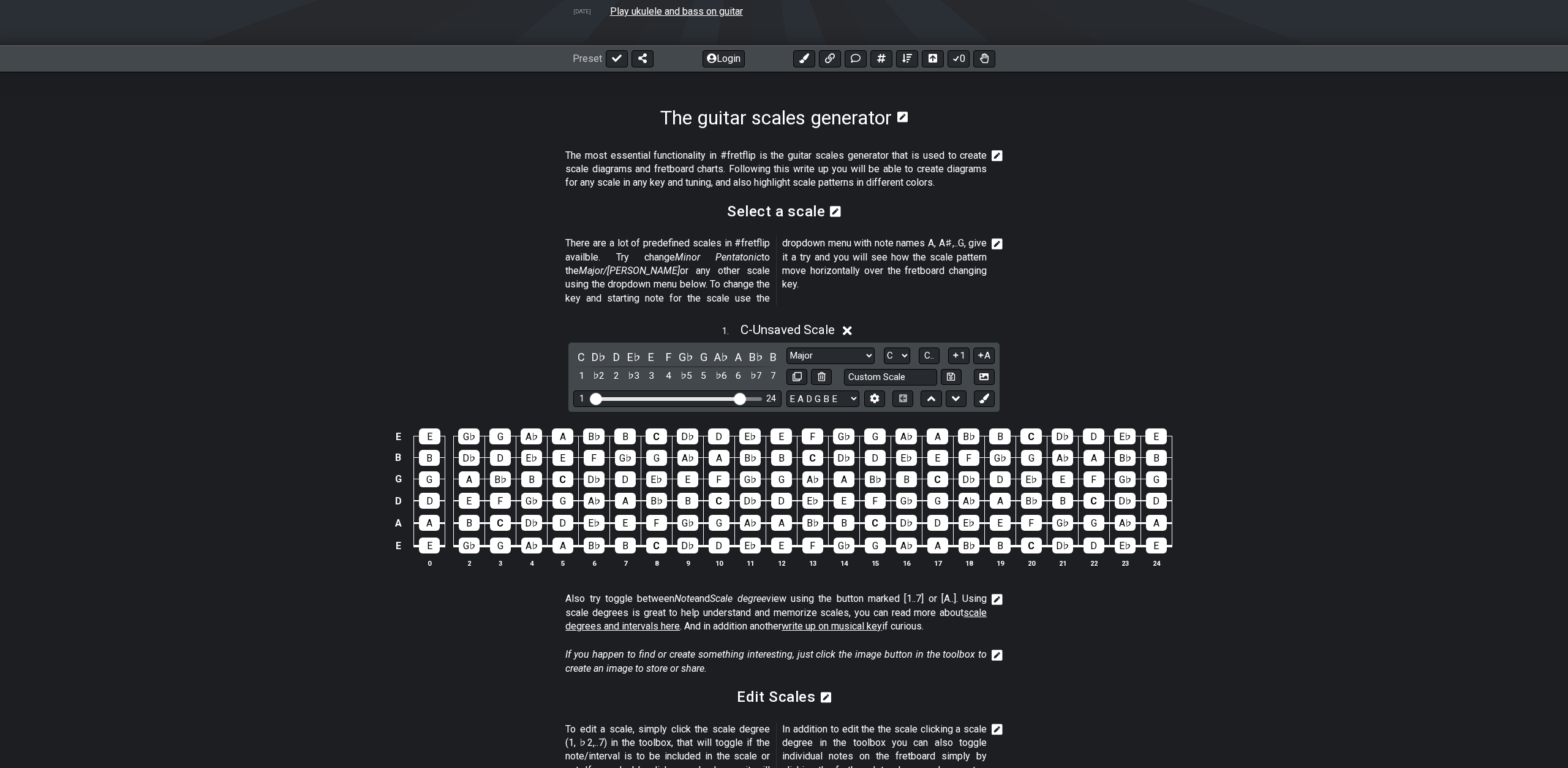
drag, startPoint x: 602, startPoint y: 384, endPoint x: 588, endPoint y: 384, distance: 14.0
click at [590, 398] on input "Visible fret range" at bounding box center [677, 398] width 174 height 0
